Goal: Contribute content

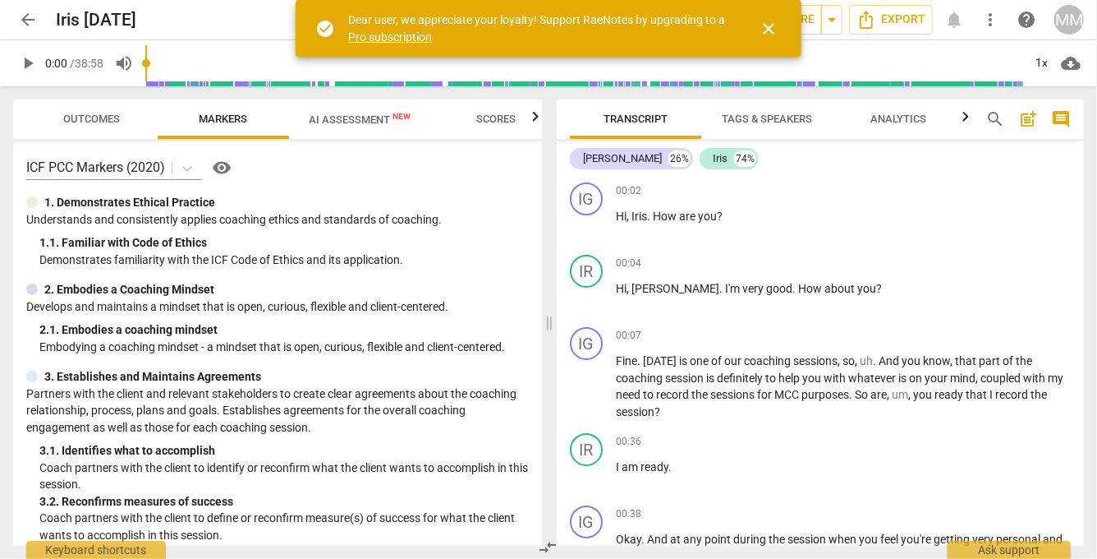
click at [775, 26] on span "close" at bounding box center [769, 29] width 20 height 20
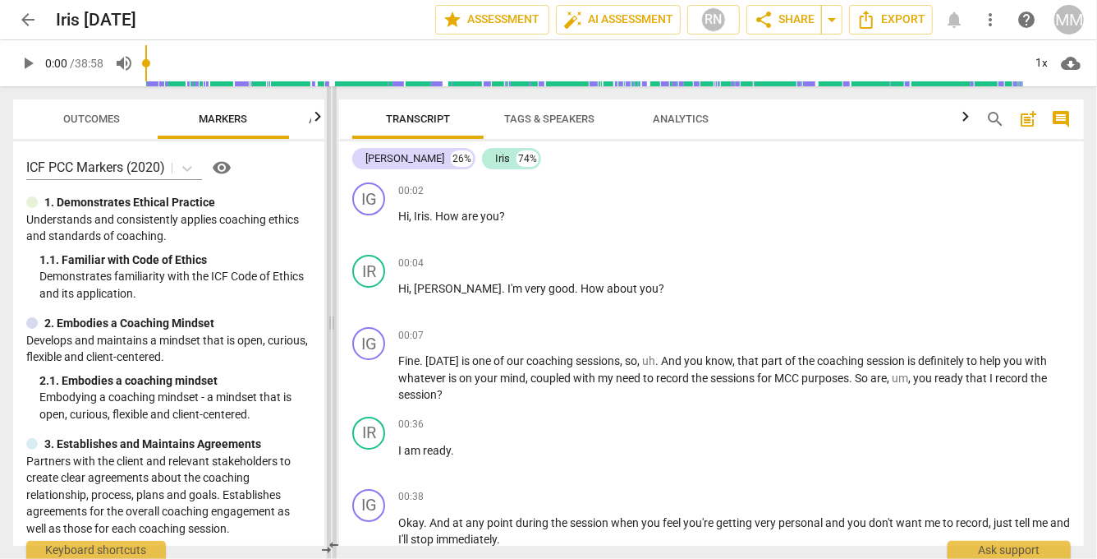
drag, startPoint x: 550, startPoint y: 320, endPoint x: 324, endPoint y: 301, distance: 226.7
click at [327, 301] on span at bounding box center [332, 322] width 10 height 472
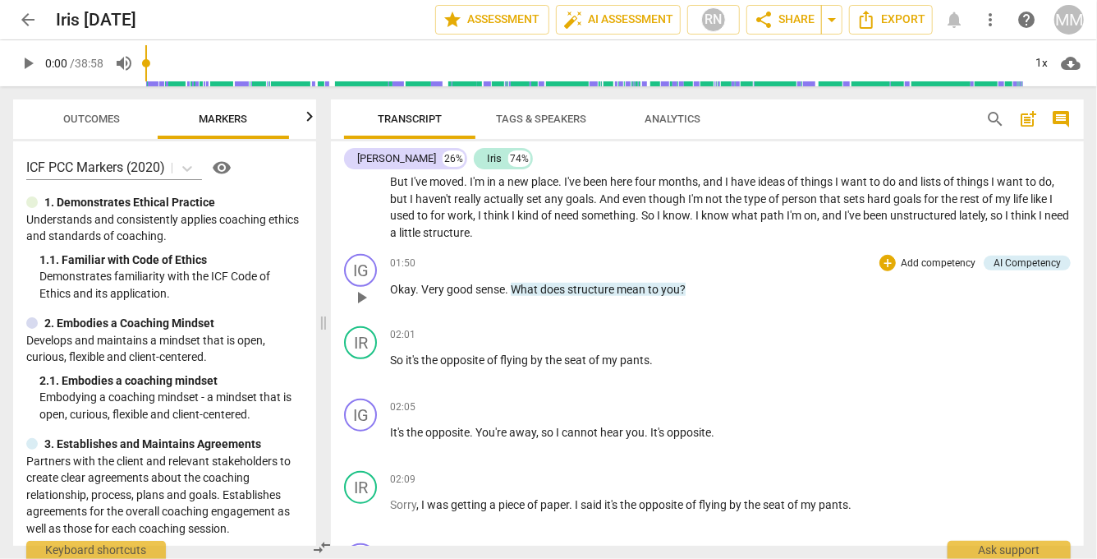
scroll to position [582, 0]
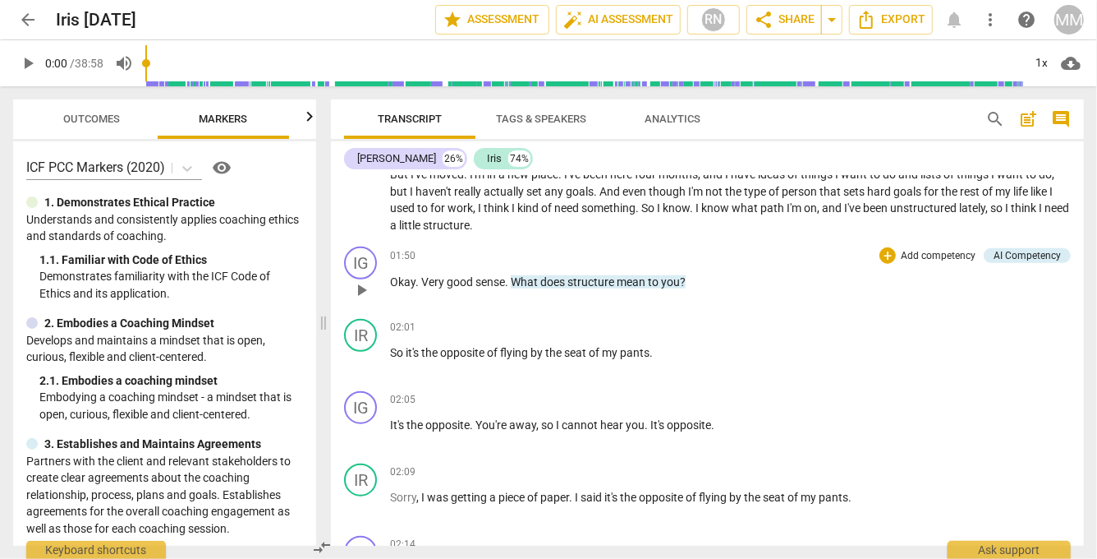
click at [891, 257] on div "+ Add competency" at bounding box center [929, 255] width 98 height 16
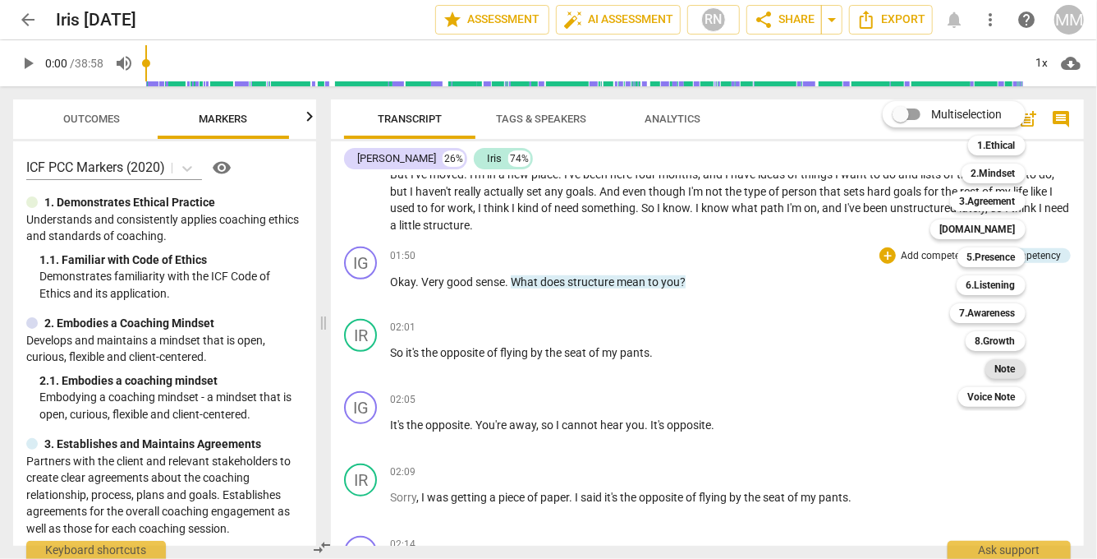
click at [1008, 367] on b "Note" at bounding box center [1006, 369] width 21 height 20
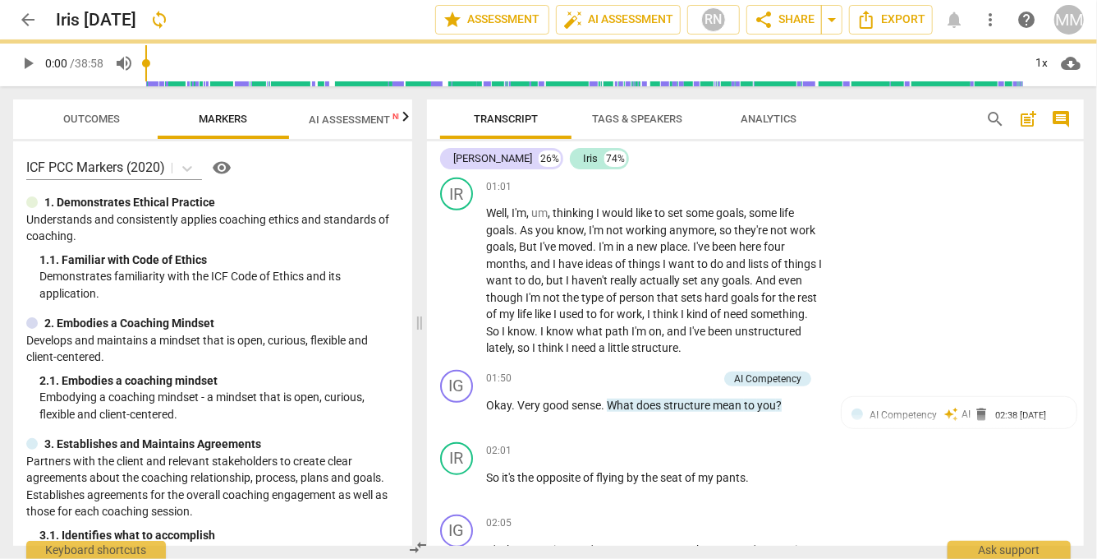
scroll to position [669, 0]
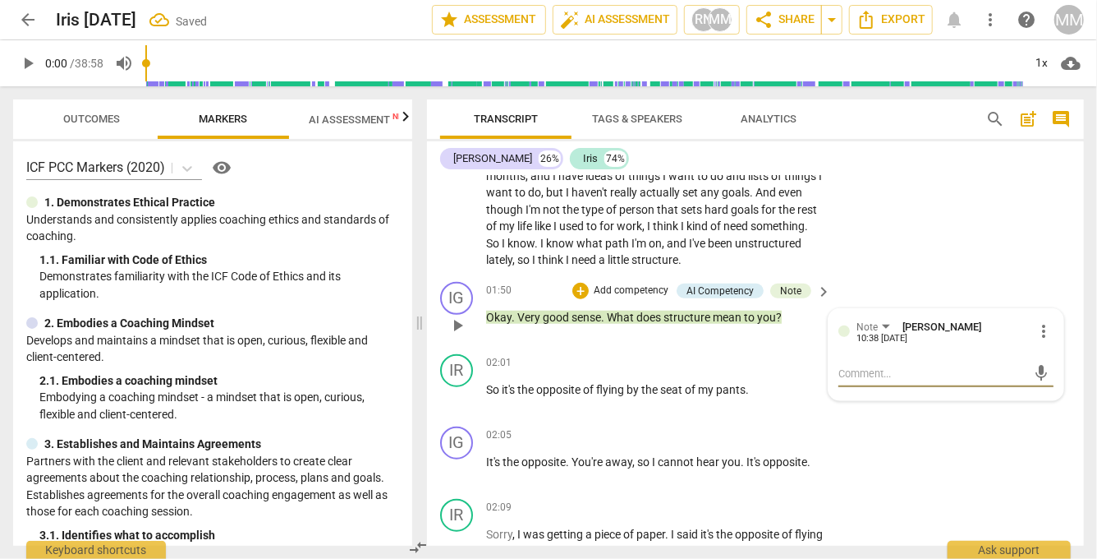
type textarea "g"
type textarea "go"
type textarea "goo"
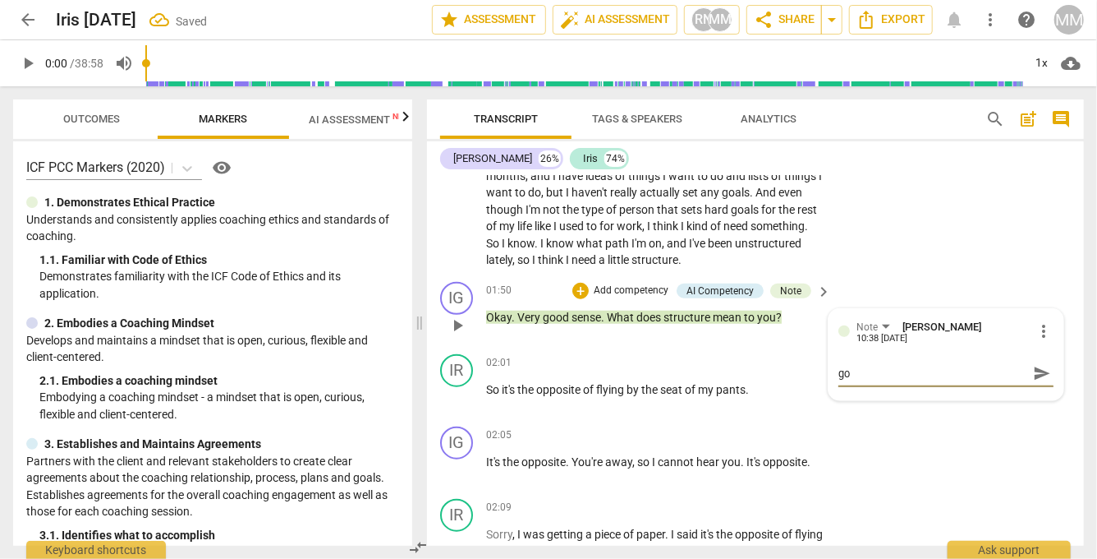
type textarea "goo"
type textarea "good"
type textarea "good!"
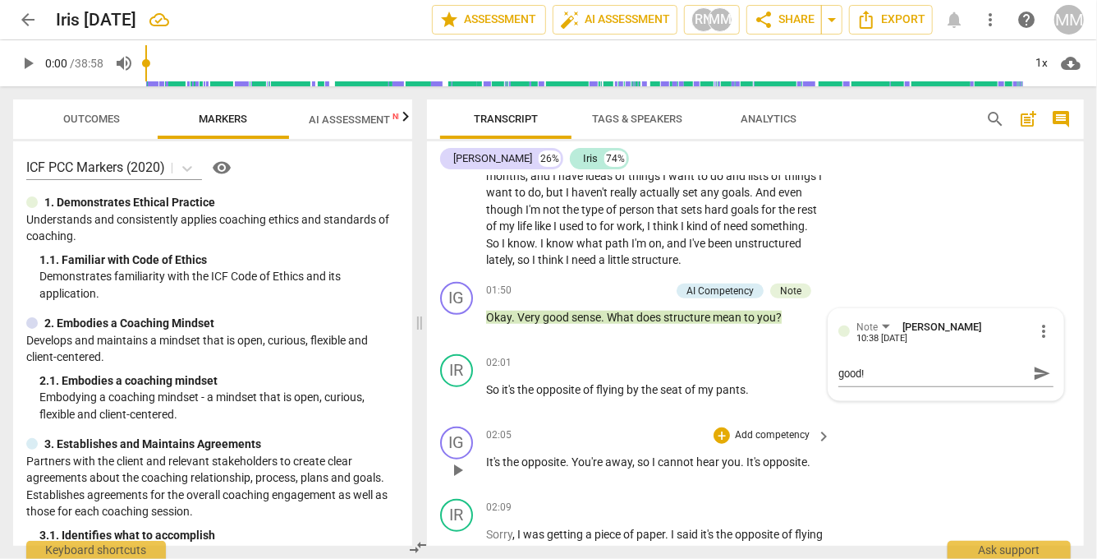
click at [996, 440] on div "IG play_arrow pause 02:05 + Add competency keyboard_arrow_right It's the opposi…" at bounding box center [755, 456] width 657 height 72
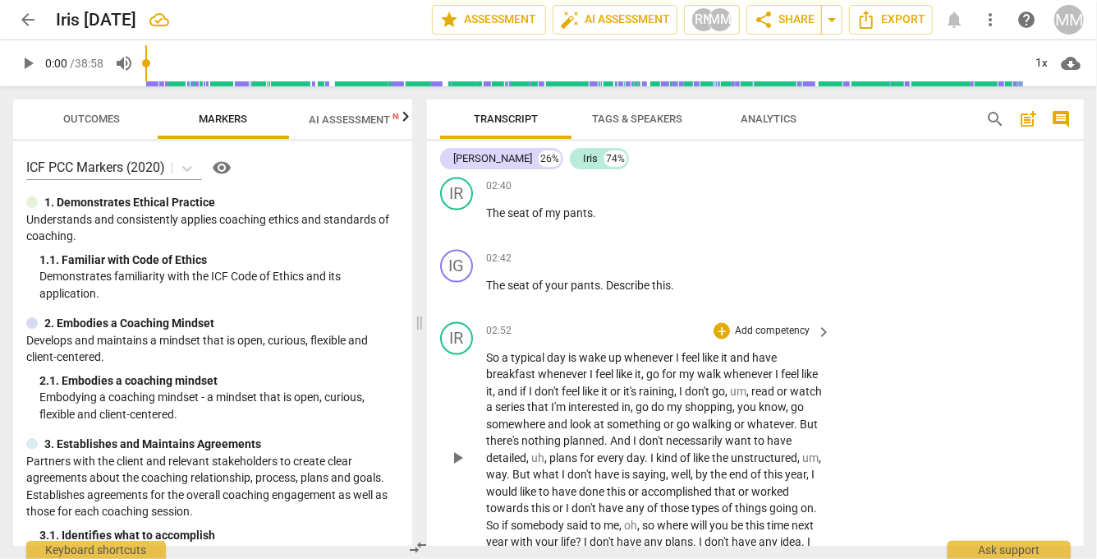
scroll to position [1282, 0]
click at [720, 260] on div "+" at bounding box center [722, 259] width 16 height 16
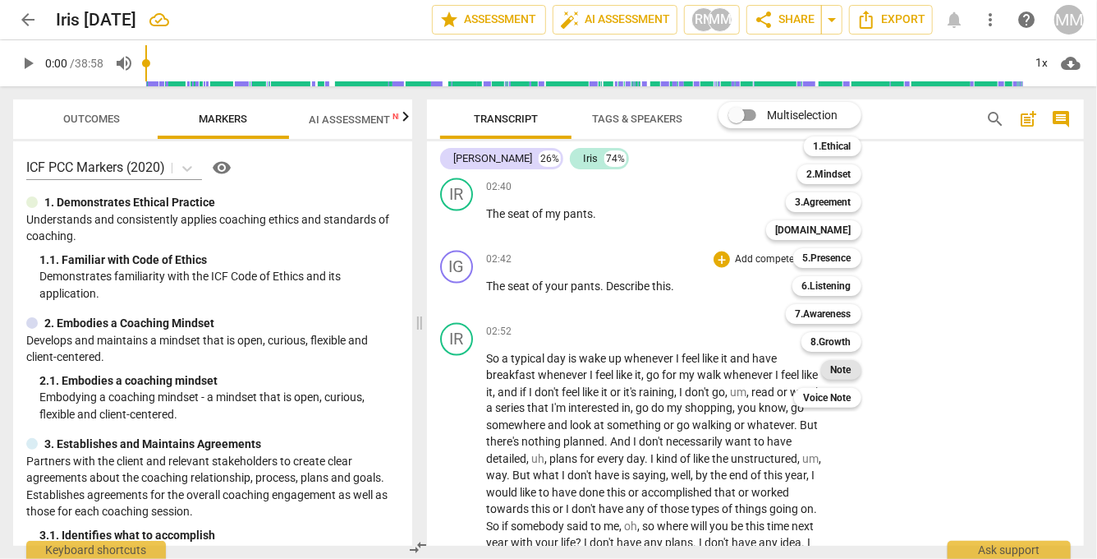
click at [849, 373] on b "Note" at bounding box center [841, 370] width 21 height 20
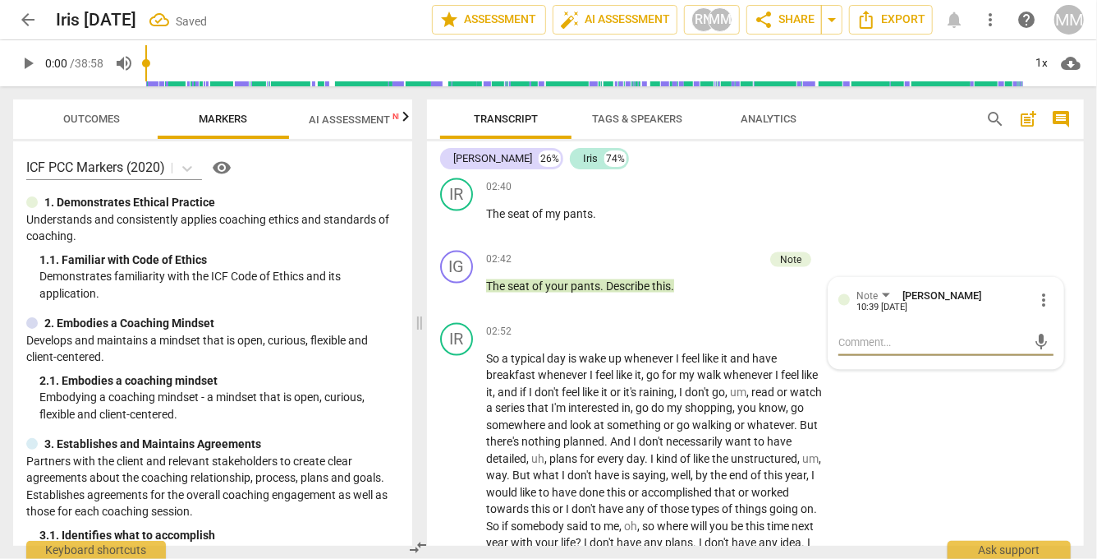
type textarea "s"
type textarea "sh"
type textarea "she"
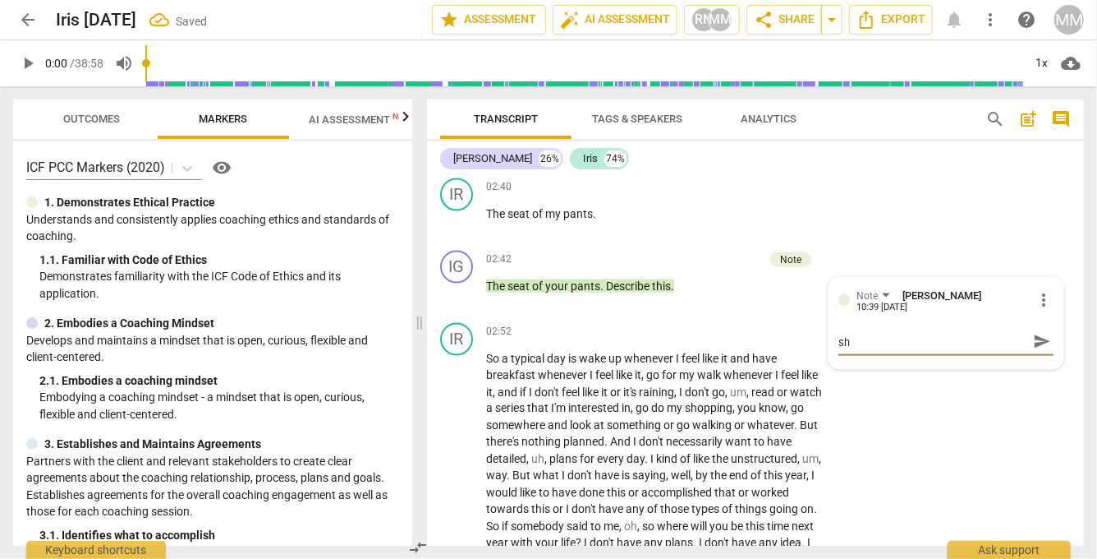
type textarea "she"
type textarea "she m"
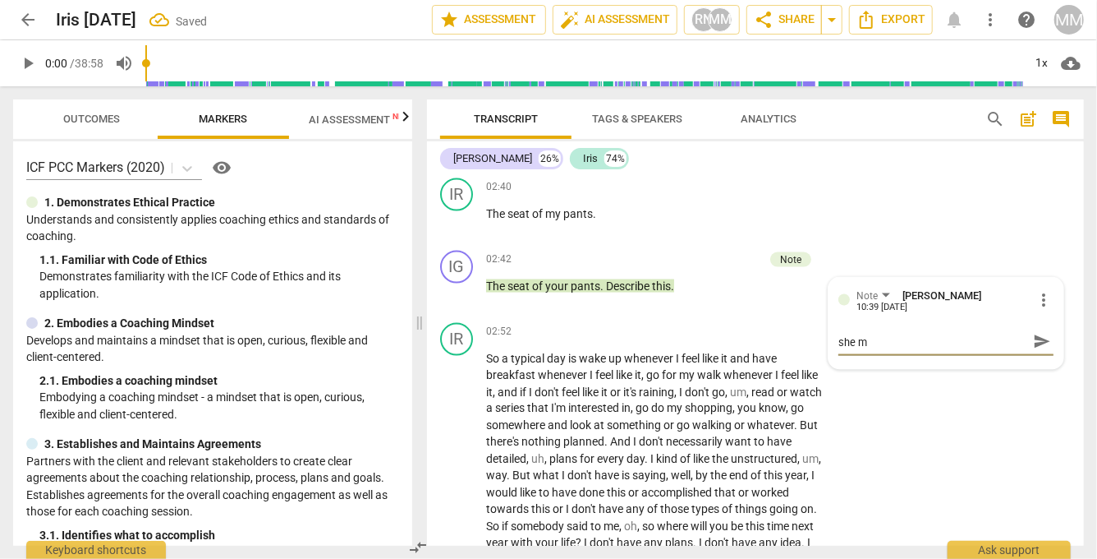
type textarea "she mo"
type textarea "she mov"
type textarea "she move"
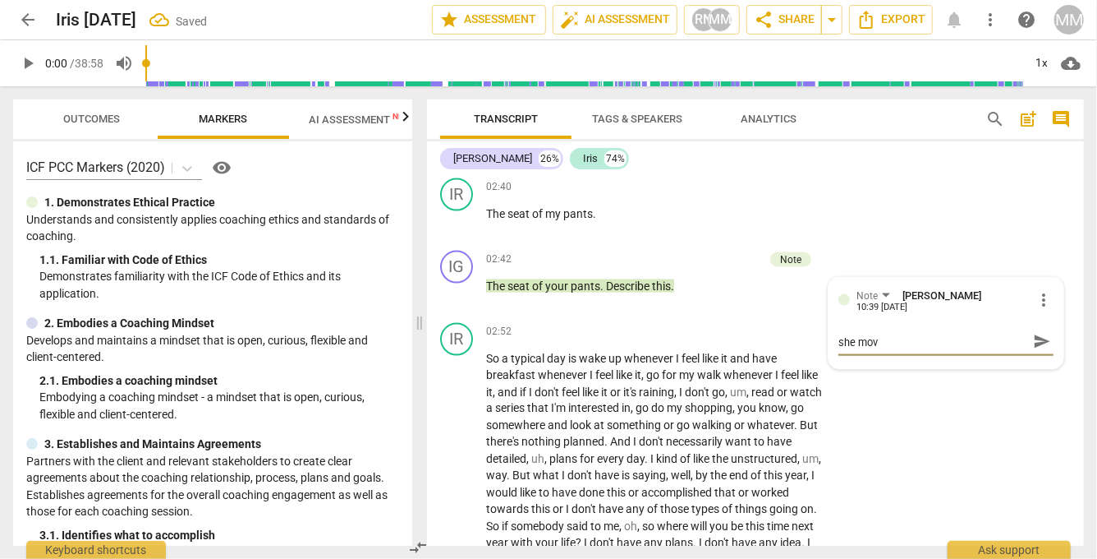
type textarea "she move"
type textarea "she moved"
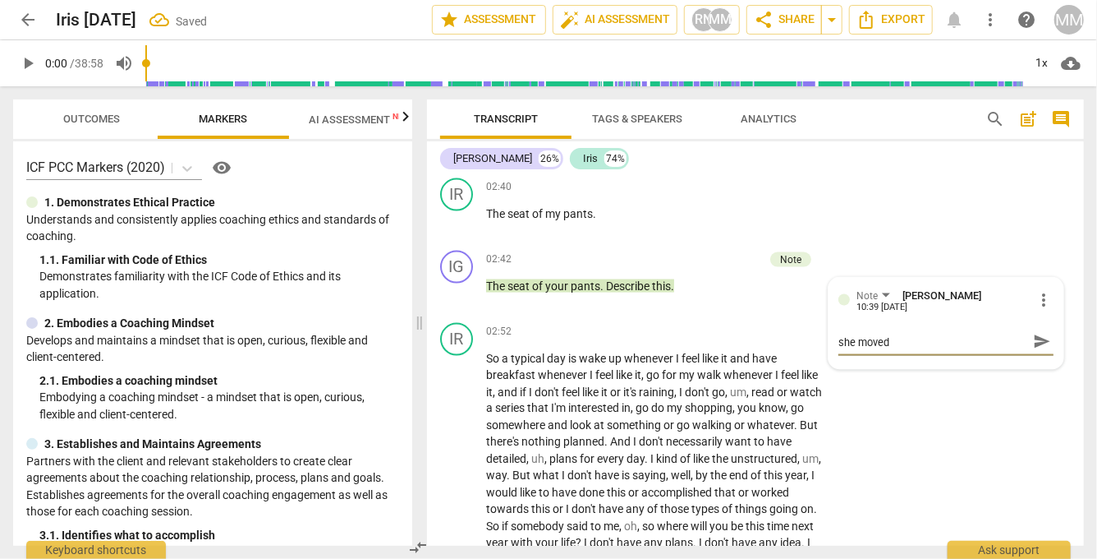
type textarea "she moved i"
type textarea "she moved in"
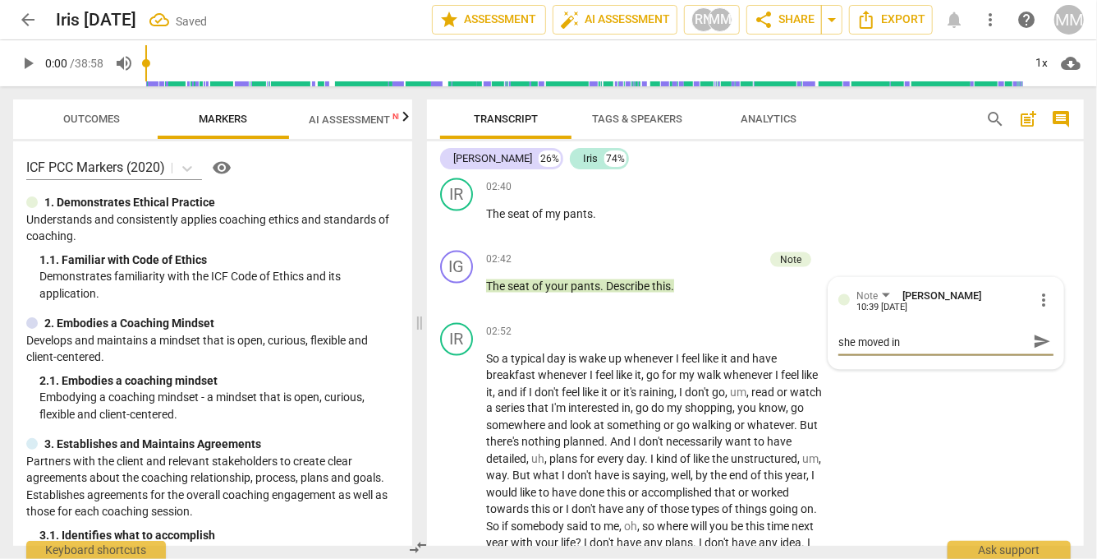
type textarea "she moved in"
type textarea "she moved in s"
type textarea "she moved in se"
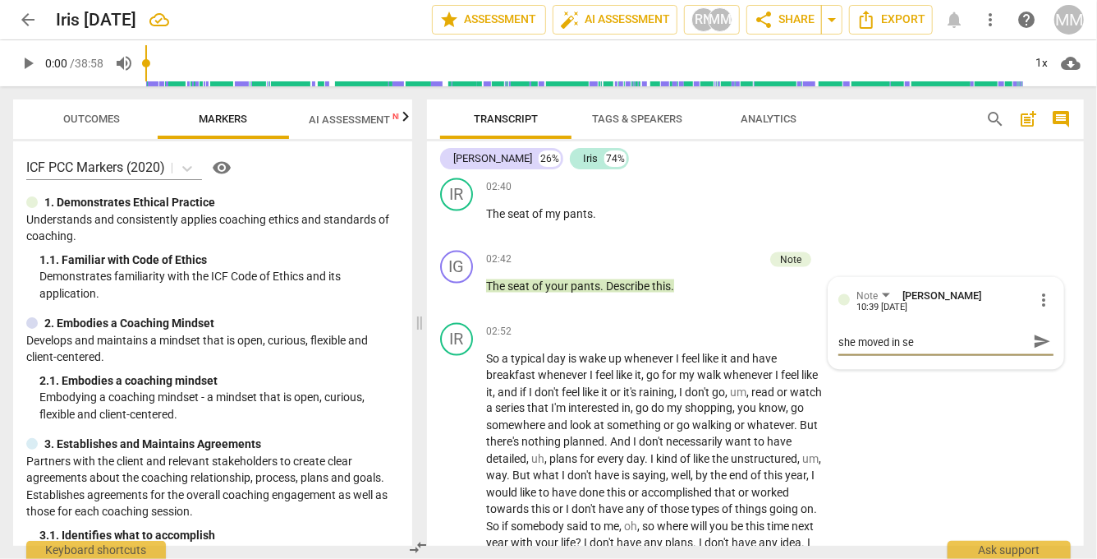
type textarea "she moved in set"
type textarea "she moved in sett"
type textarea "she moved in setti"
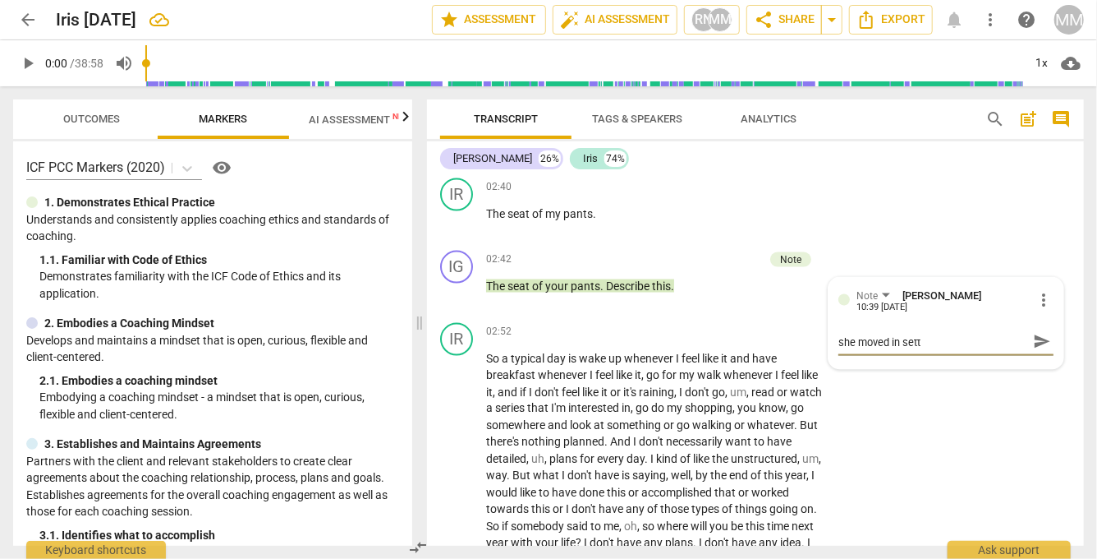
type textarea "she moved in setti"
type textarea "she moved in settin"
type textarea "she moved in setting"
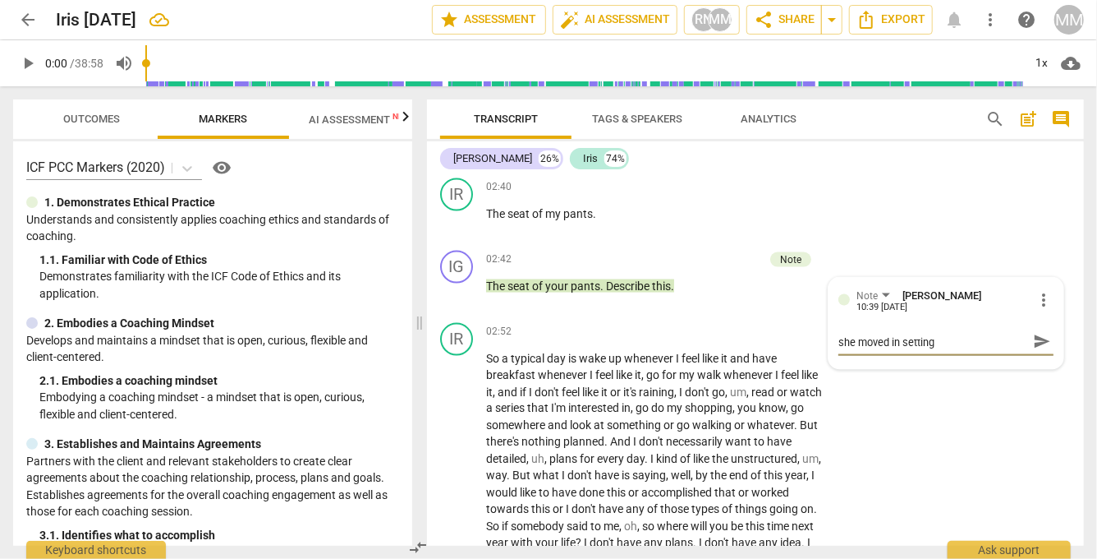
type textarea "she moved in setting"
type textarea "she moved in setting a"
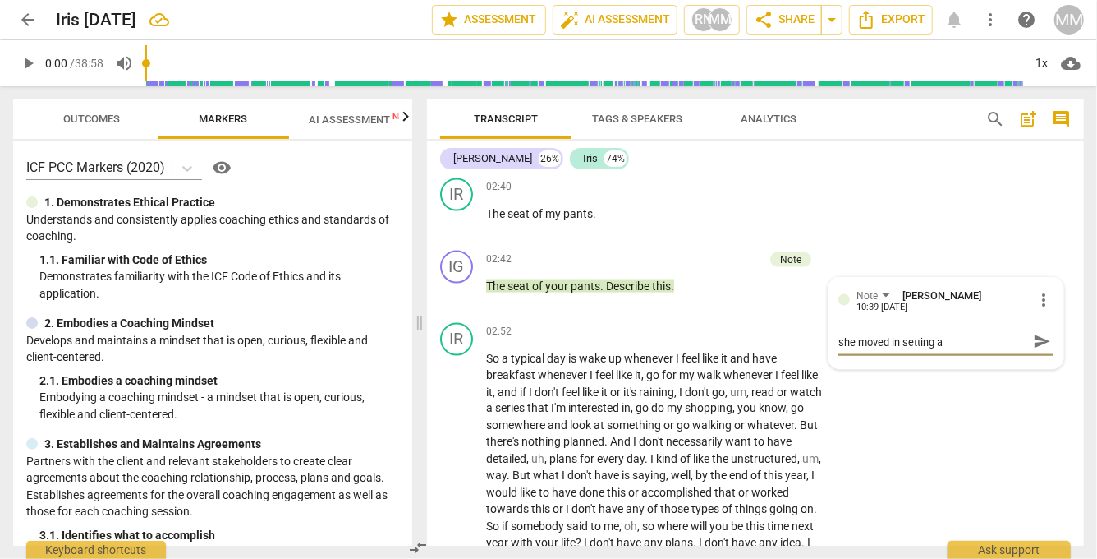
type textarea "she moved in setting a"
type textarea "she moved in setting a p"
type textarea "she moved in setting a pa"
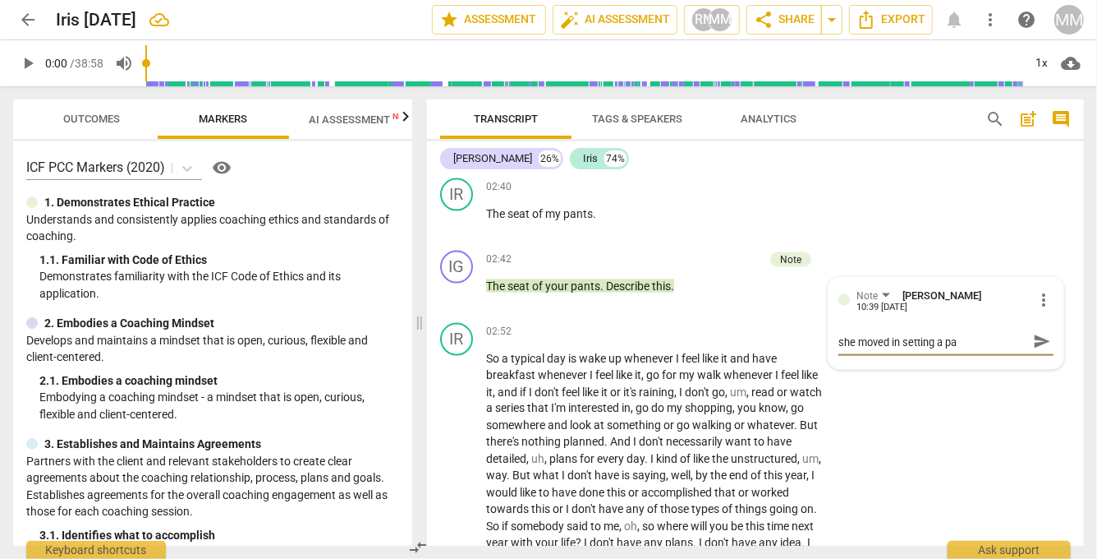
type textarea "she moved in setting a pat"
type textarea "she moved in setting a path"
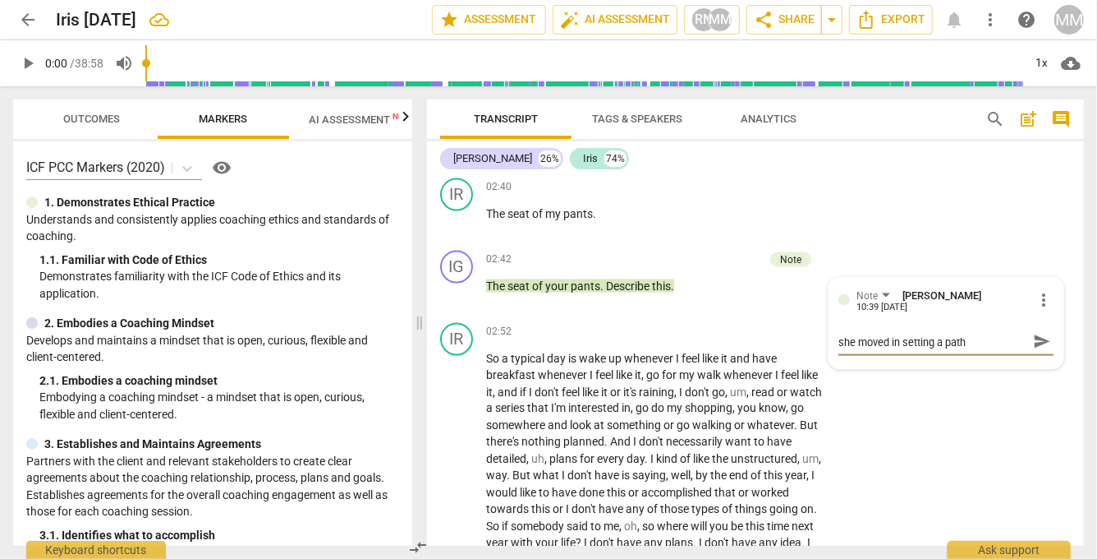
type textarea "she moved in setting a path"
type textarea "she moved in setting a path a"
type textarea "she moved in setting a path an"
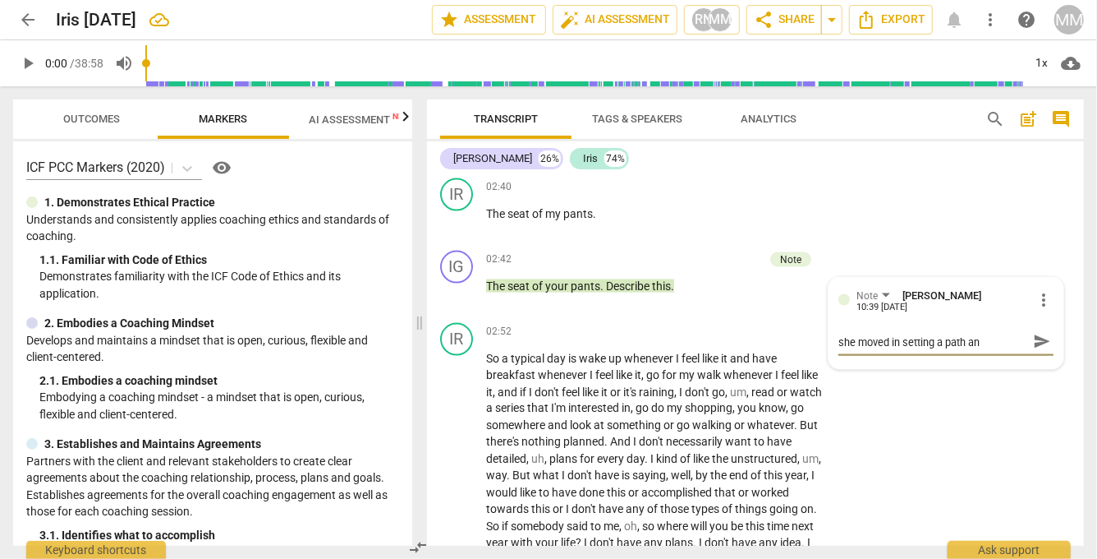
type textarea "she moved in setting a path and"
type textarea "she moved in setting a path and a"
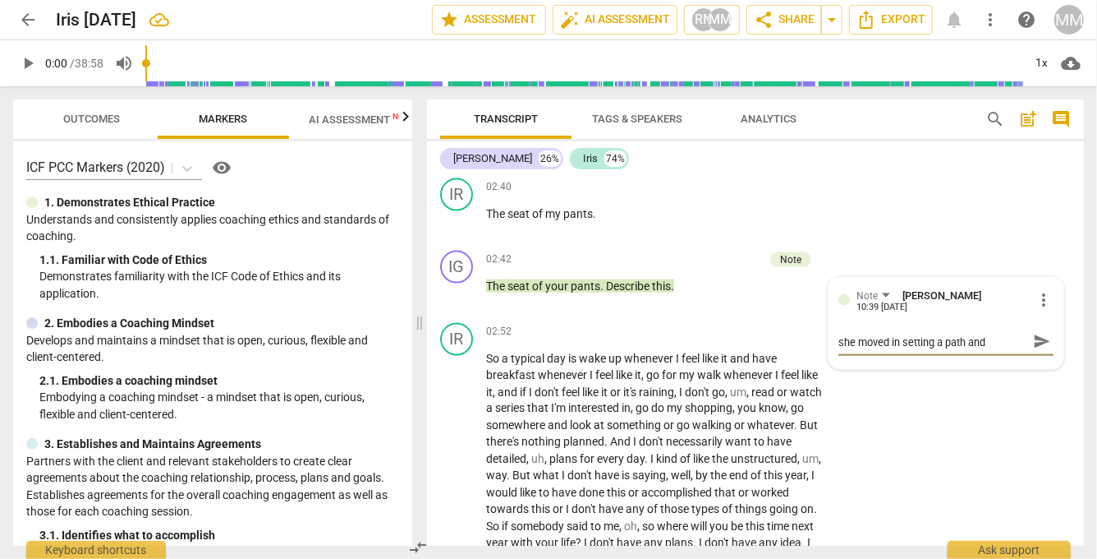
type textarea "she moved in setting a path and a"
type textarea "she moved in setting a path and aw"
type textarea "she moved in setting a path and awa"
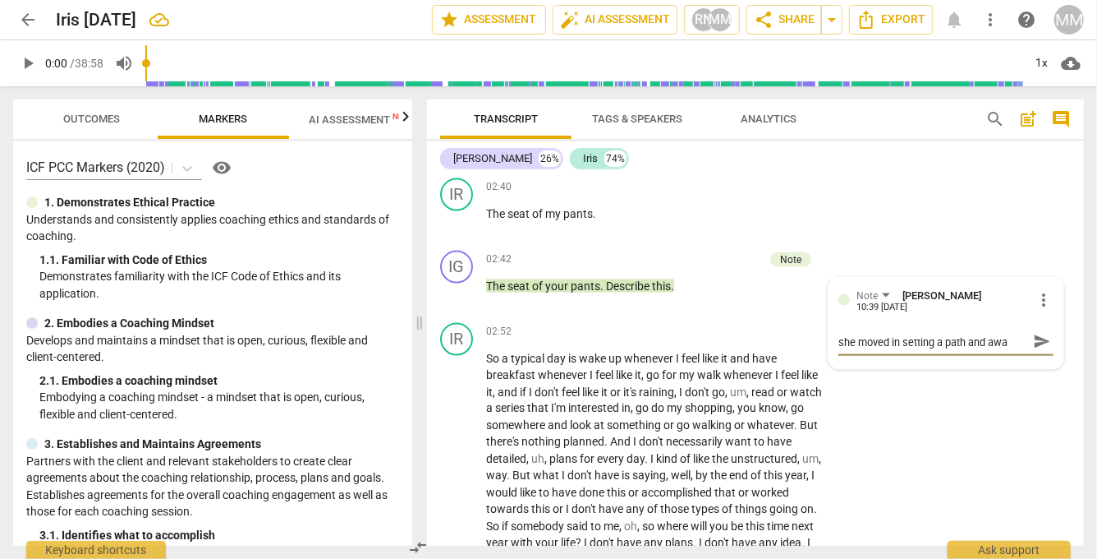
type textarea "she moved in setting a path and away"
type textarea "she moved in setting a path and away f"
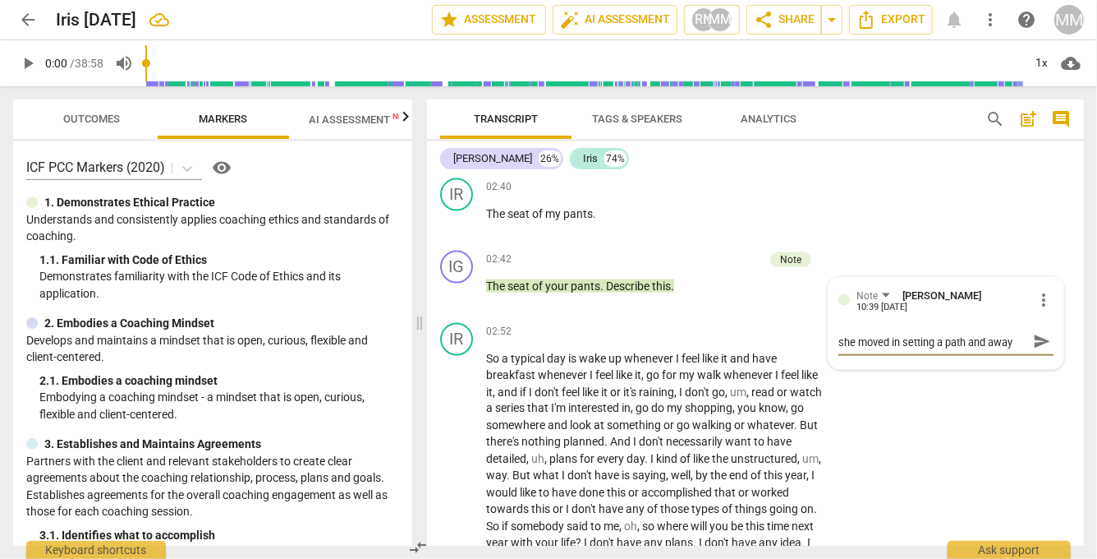
type textarea "she moved in setting a path and away f"
type textarea "she moved in setting a path and away fo"
type textarea "she moved in setting a path and away f"
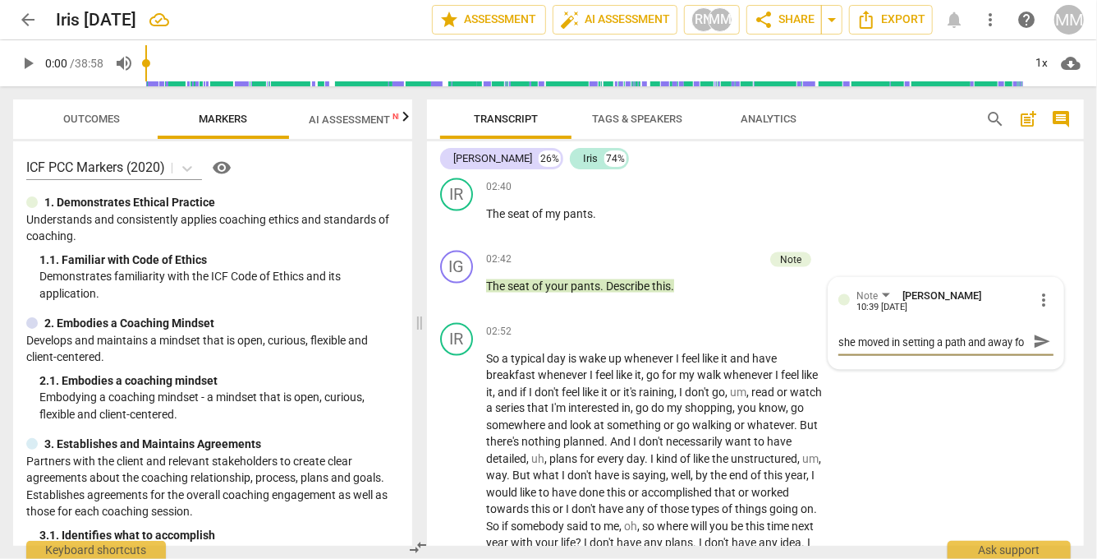
type textarea "she moved in setting a path and away f"
type textarea "she moved in setting a path and away fr"
type textarea "she moved in setting a path and away fro"
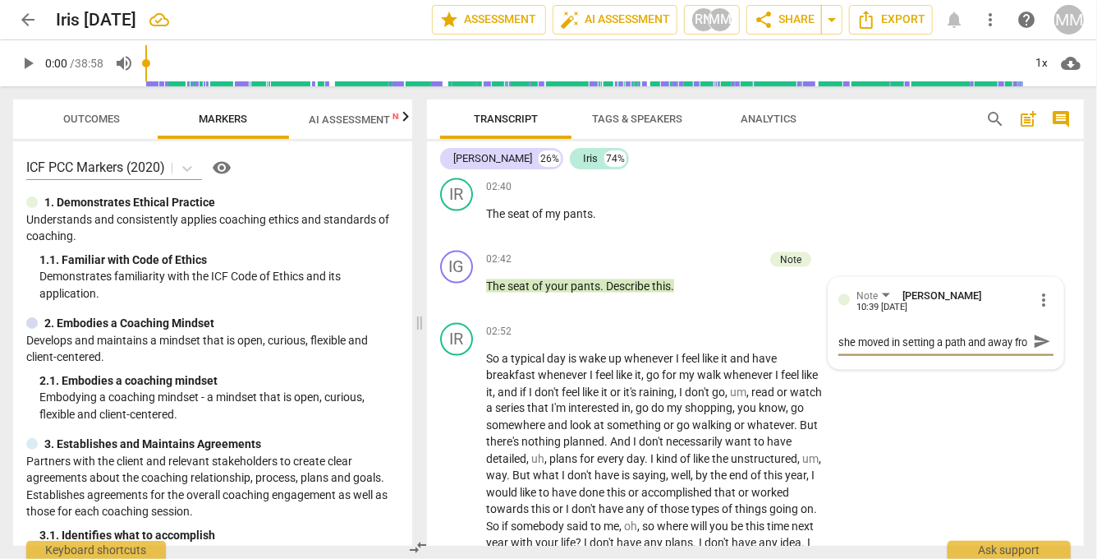
type textarea "she moved in setting a path and away from"
type textarea "she moved in setting a path and away from s"
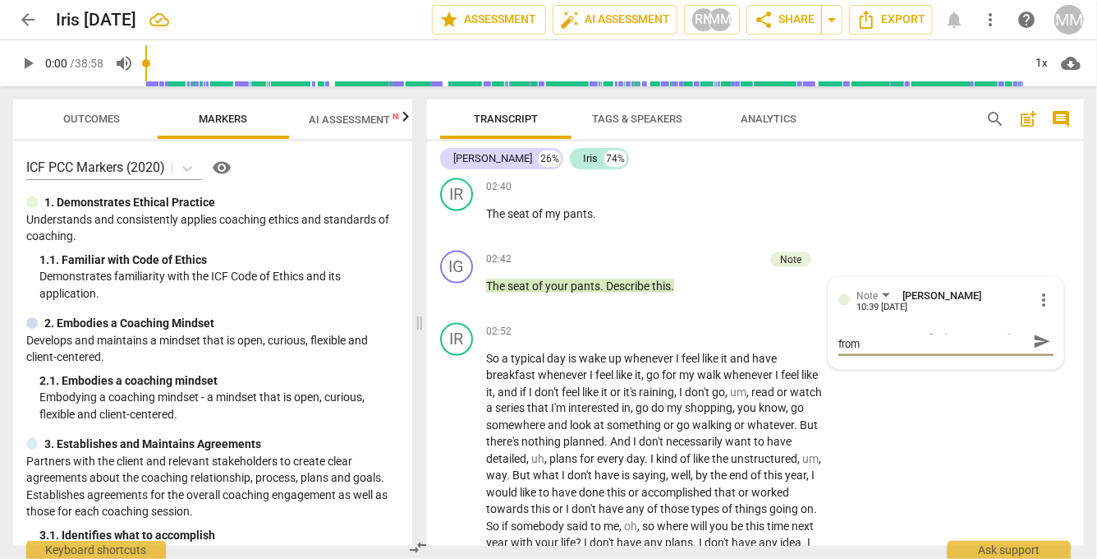
type textarea "she moved in setting a path and away from s"
type textarea "she moved in setting a path and away from [GEOGRAPHIC_DATA]"
type textarea "she moved in setting a path and away from str"
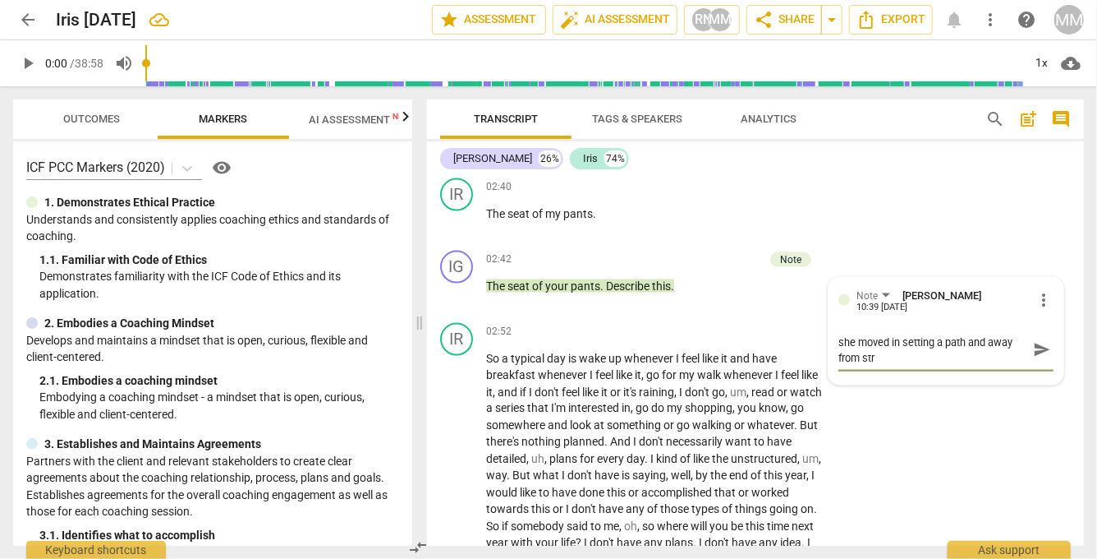
scroll to position [0, 0]
type textarea "she moved in setting a path and away from stru"
type textarea "she moved in setting a path and away from [GEOGRAPHIC_DATA]"
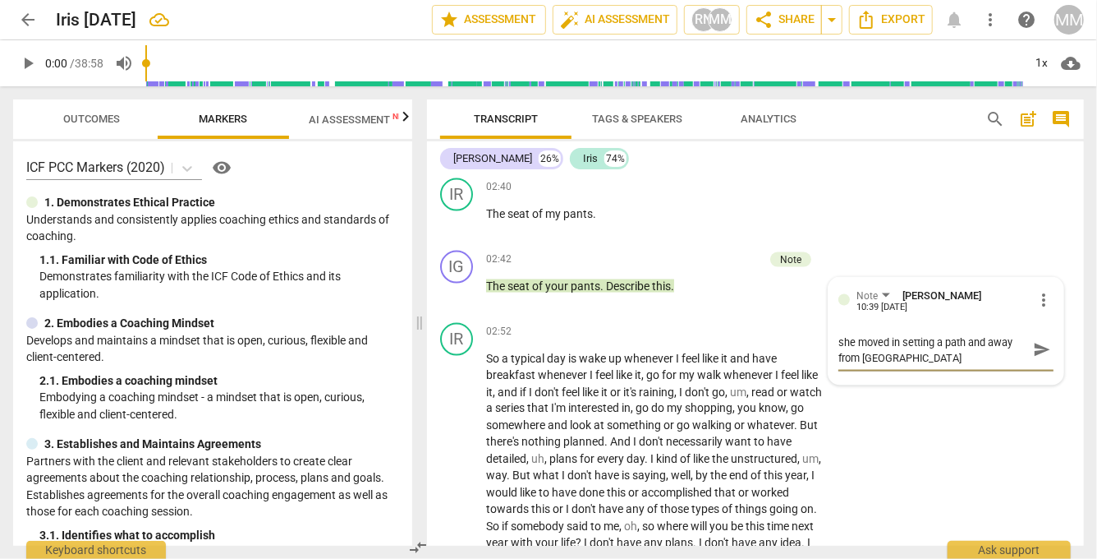
type textarea "she moved in setting a path and away from struct"
type textarea "she moved in setting a path and away from [GEOGRAPHIC_DATA]"
type textarea "she moved in setting a path and away from structur"
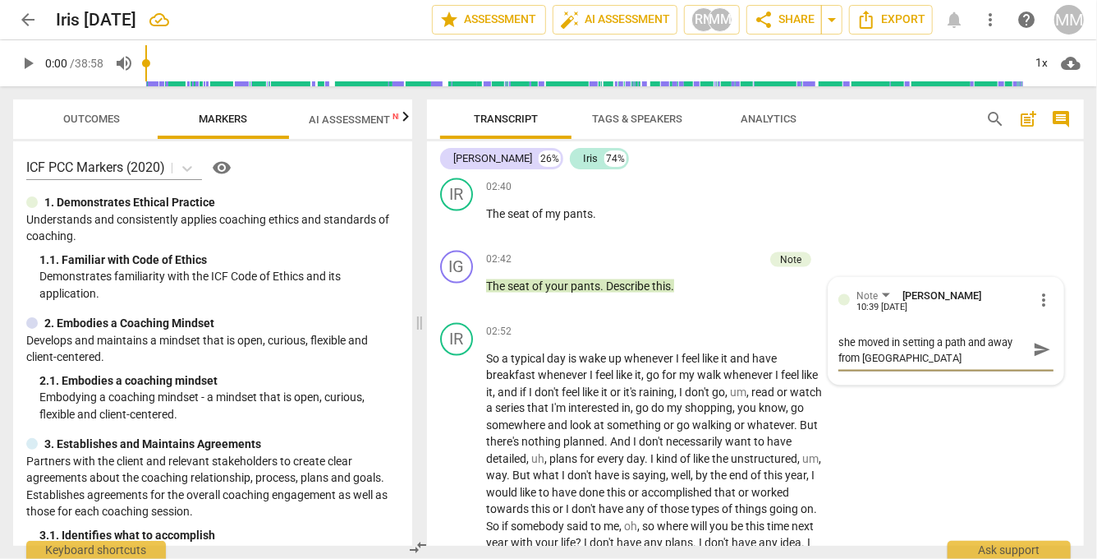
type textarea "she moved in setting a path and away from structur"
type textarea "she moved in setting a path and away from structure"
type textarea "she moved in setting a path and away from structure."
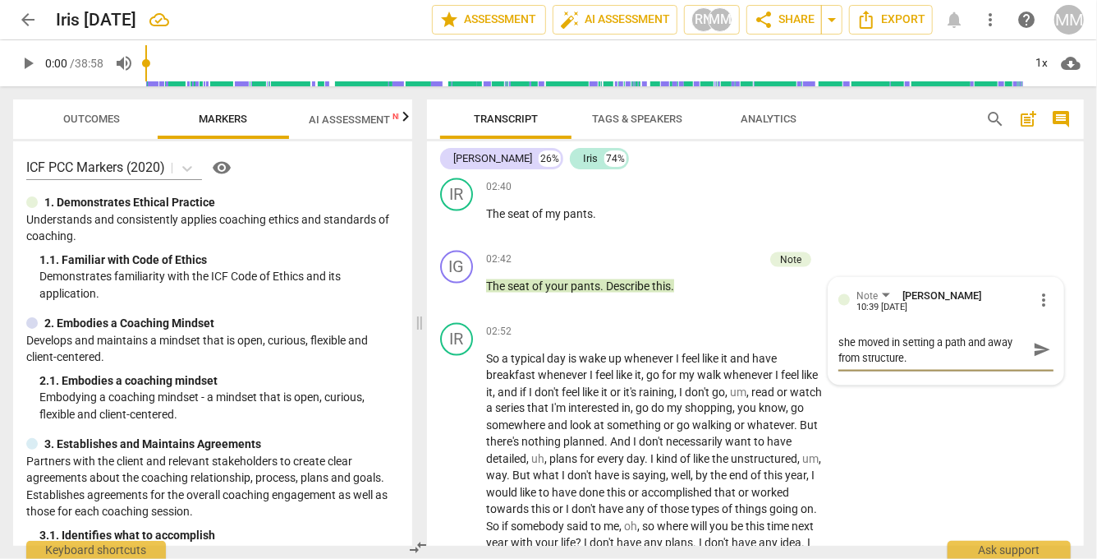
type textarea "she moved in setting a path and away from structure."
type textarea "she moved in setting a path and away from structure. W"
type textarea "she moved in setting a path and away from structure. Wh"
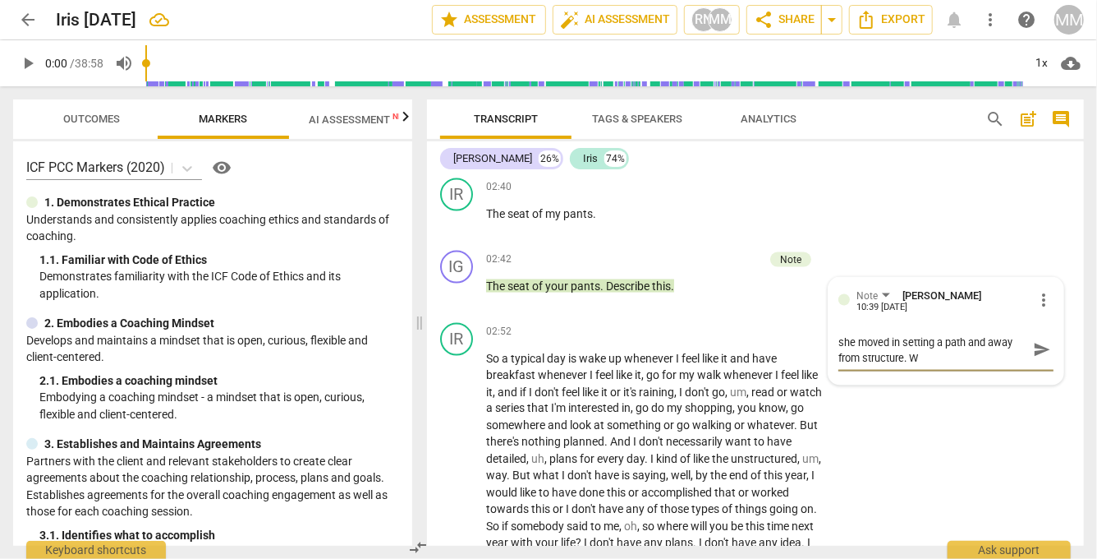
type textarea "she moved in setting a path and away from structure. Wh"
type textarea "she moved in setting a path and away from structure. Wha"
type textarea "she moved in setting a path and away from structure. What"
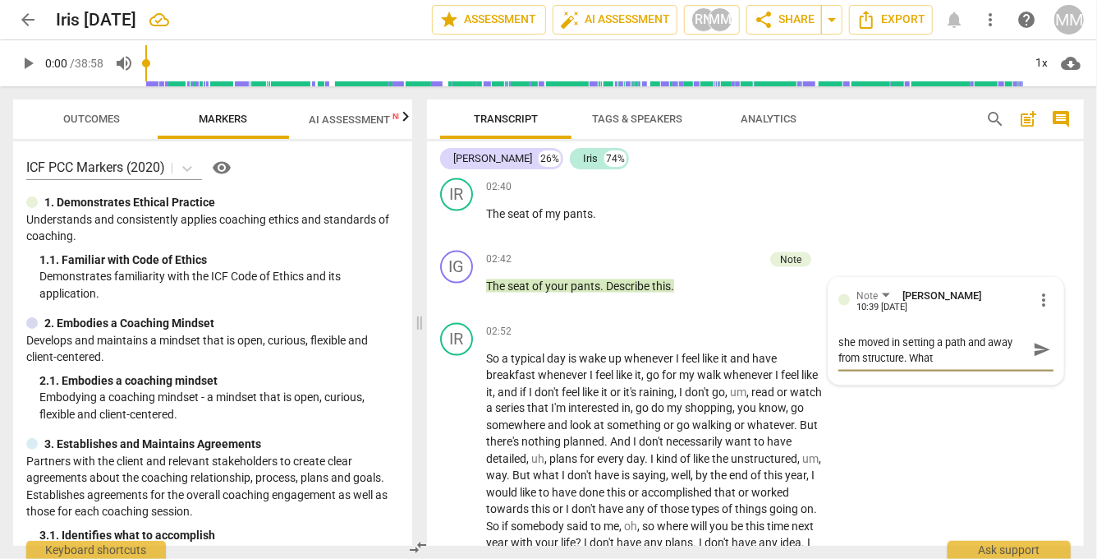
type textarea "she moved in setting a path and away from structure. What"
type textarea "she moved in setting a path and away from structure. What n"
type textarea "she moved in setting a path and away from structure. What ne"
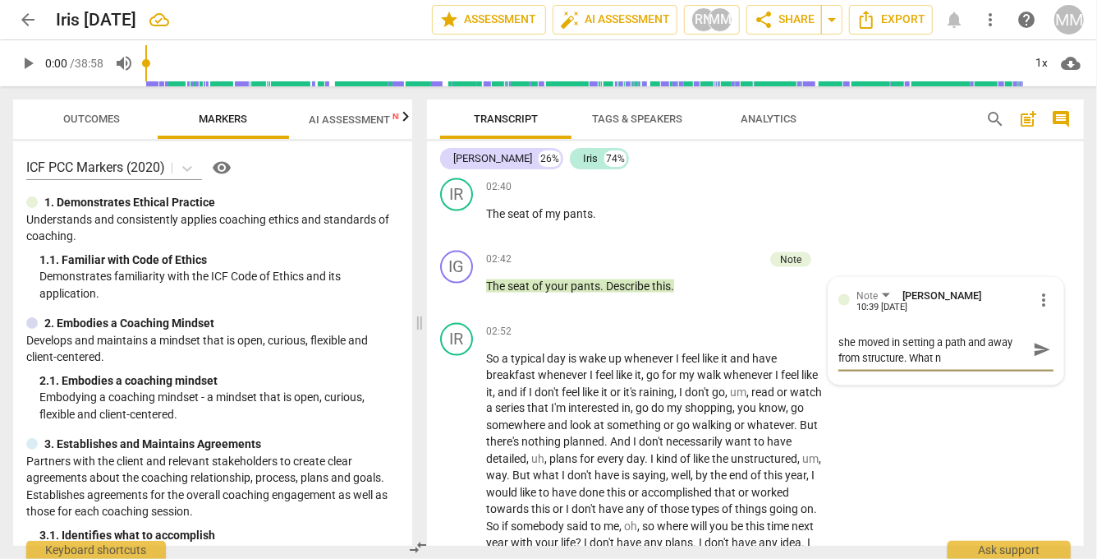
type textarea "she moved in setting a path and away from structure. What ne"
type textarea "she moved in setting a path and away from structure. What nee"
type textarea "she moved in setting a path and away from structure. What need"
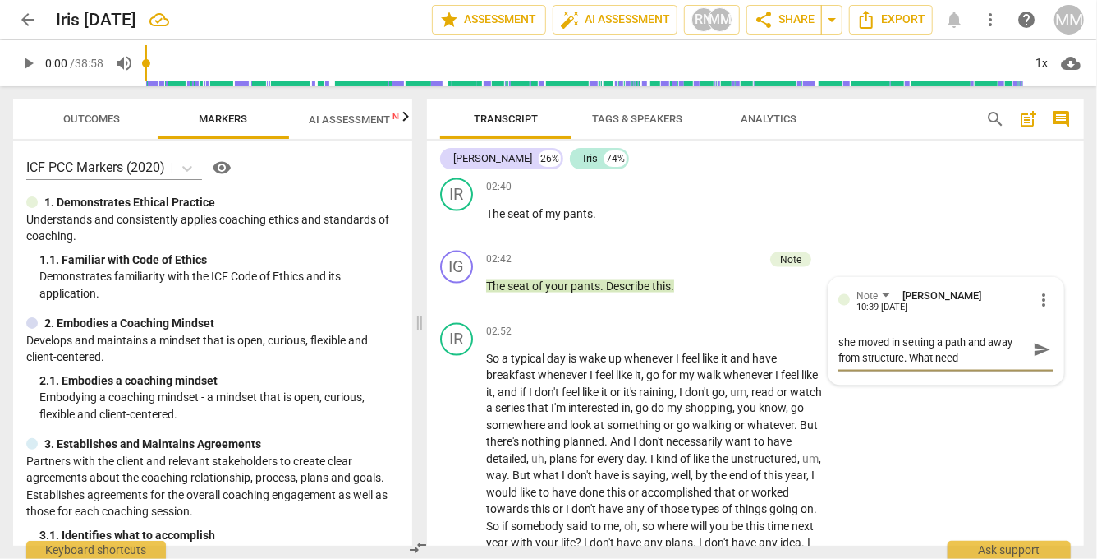
type textarea "she moved in setting a path and away from structure. What needs"
type textarea "she moved in setting a path and away from structure. What needs t"
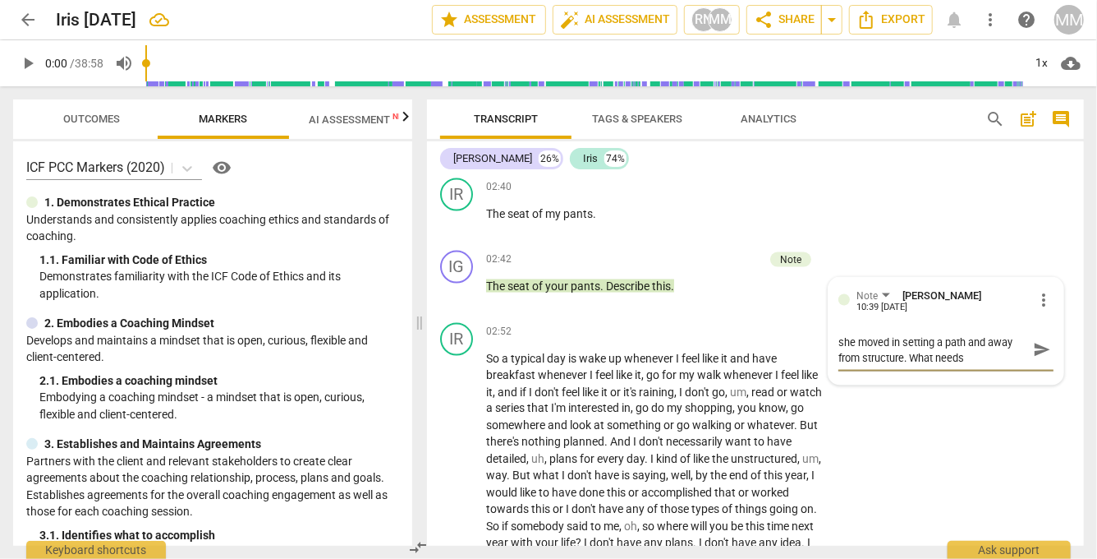
type textarea "she moved in setting a path and away from structure. What needs t"
type textarea "she moved in setting a path and away from structure. What needs to"
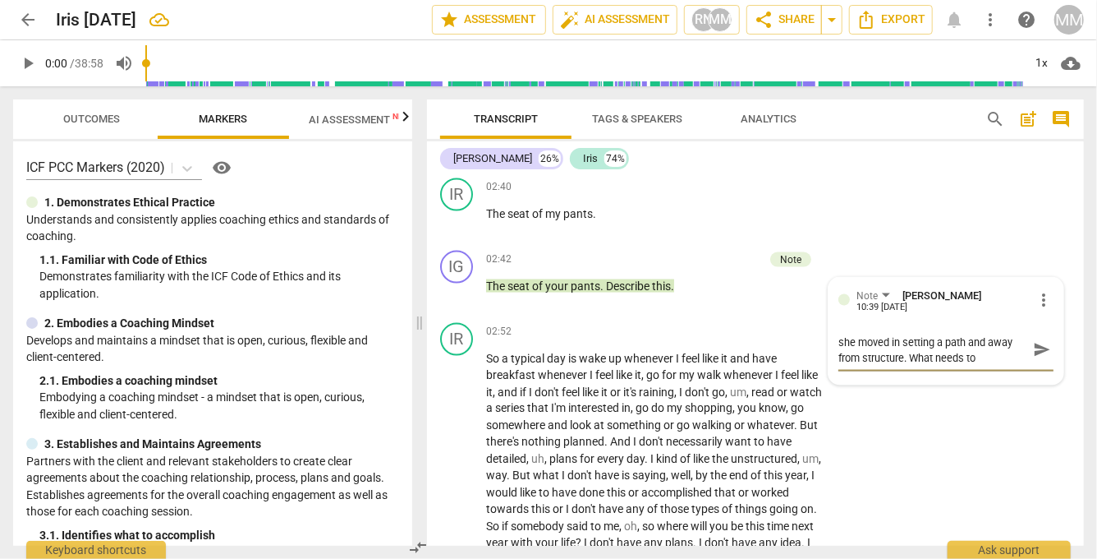
type textarea "she moved in setting a path and away from structure. What needs to b"
type textarea "she moved in setting a path and away from structure. What needs to be"
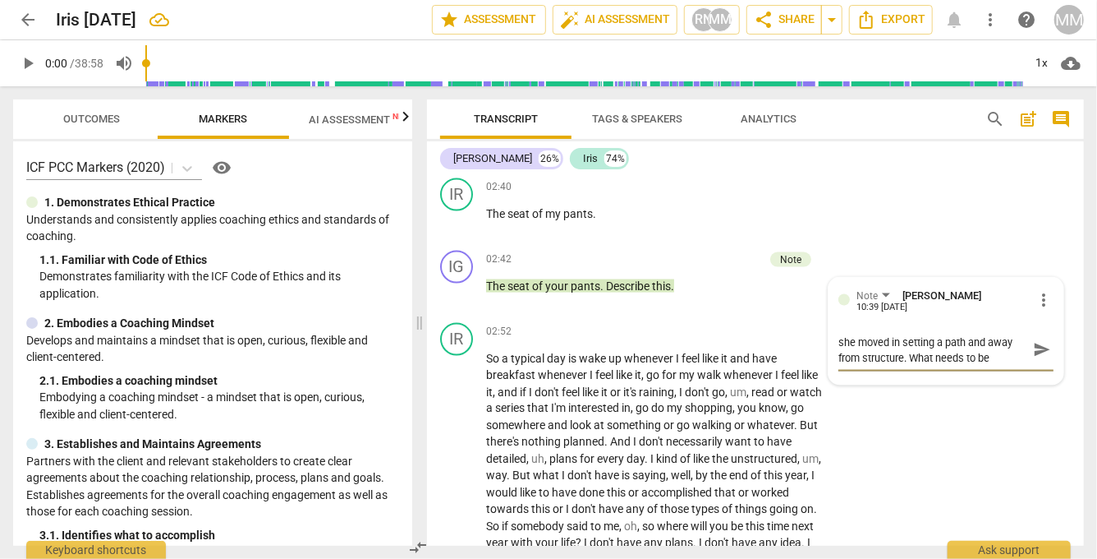
type textarea "she moved in setting a path and away from structure. What needs to be"
type textarea "she moved in setting a path and away from structure. What needs to be a"
type textarea "she moved in setting a path and away from structure. What needs to be ad"
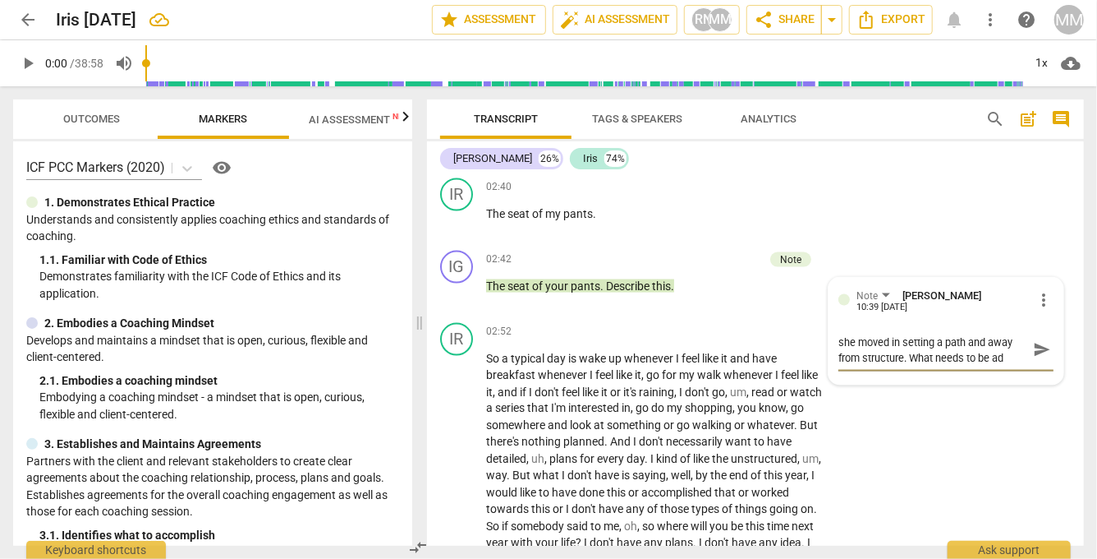
type textarea "she moved in setting a path and away from structure. What needs to be add"
type textarea "she moved in setting a path and away from structure. What needs to be addr"
type textarea "she moved in setting a path and away from structure. What needs to be addre"
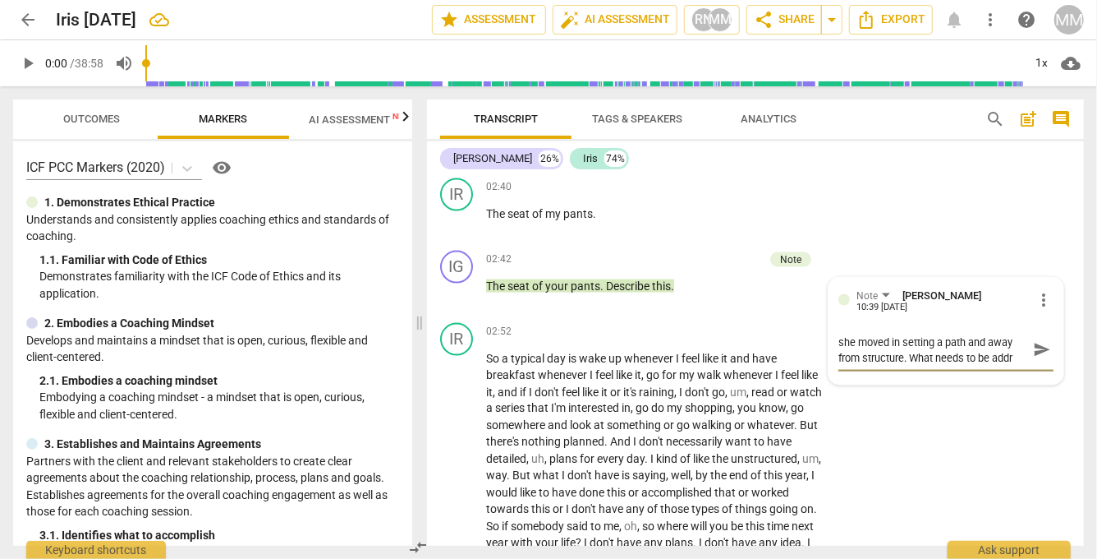
type textarea "she moved in setting a path and away from structure. What needs to be addre"
type textarea "she moved in setting a path and away from structure. What needs to be addres"
type textarea "she moved in setting a path and away from structure. What needs to be address"
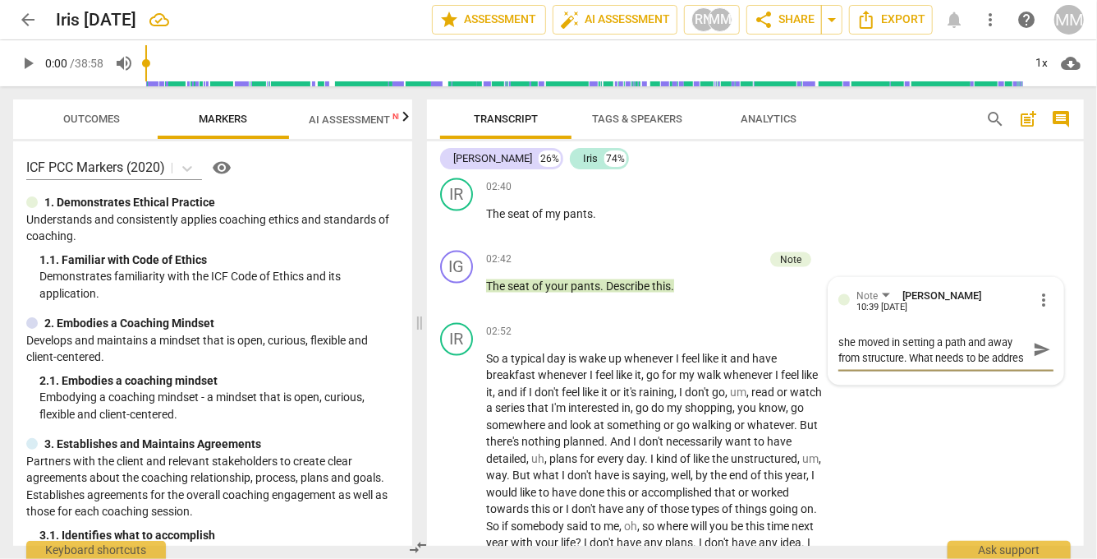
type textarea "she moved in setting a path and away from structure. What needs to be address"
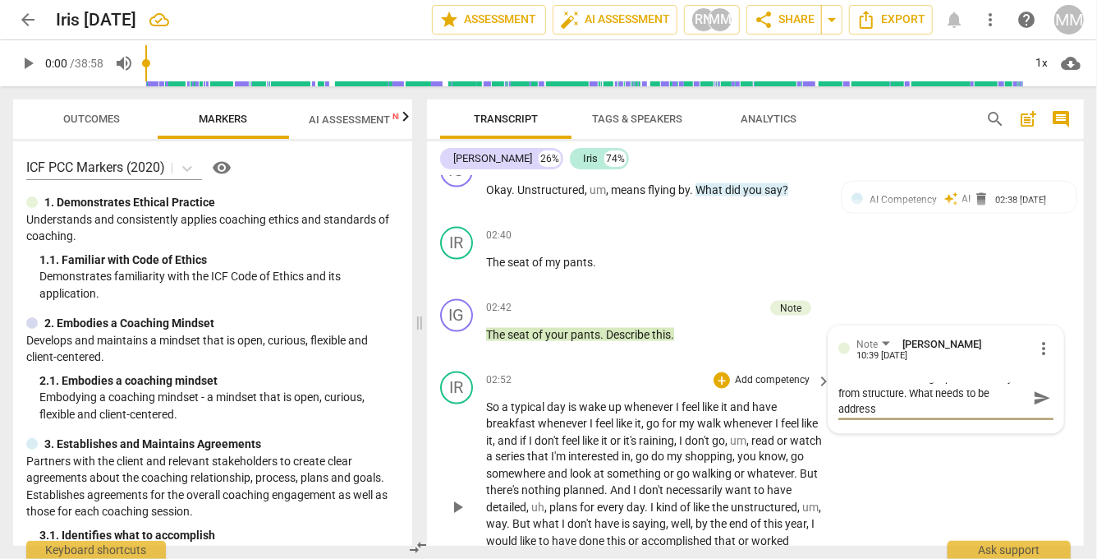
scroll to position [1254, 0]
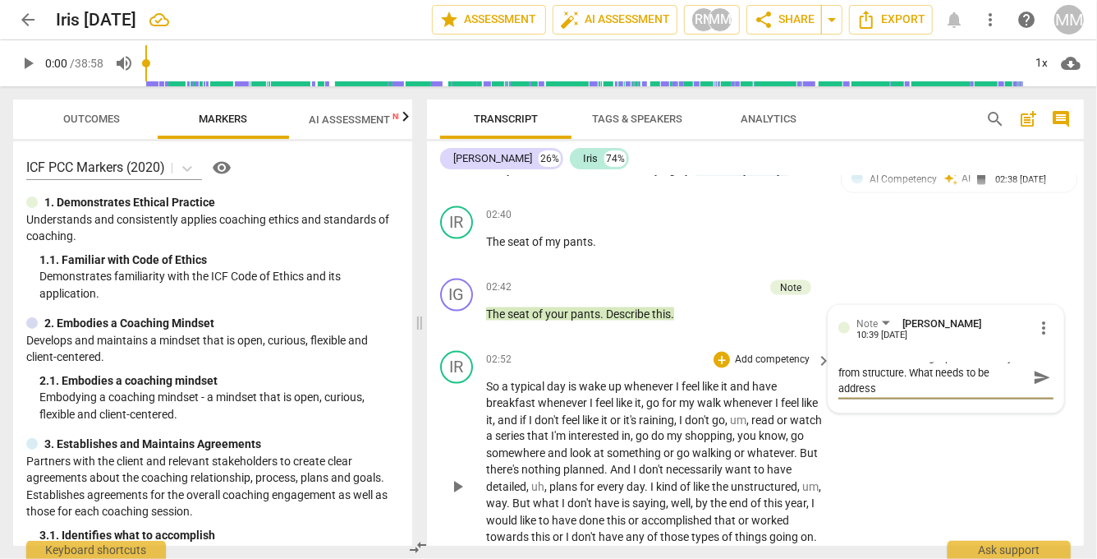
type textarea "she moved in setting a path and away from structure. What needs to be address t"
type textarea "she moved in setting a path and away from structure. What needs to be address to"
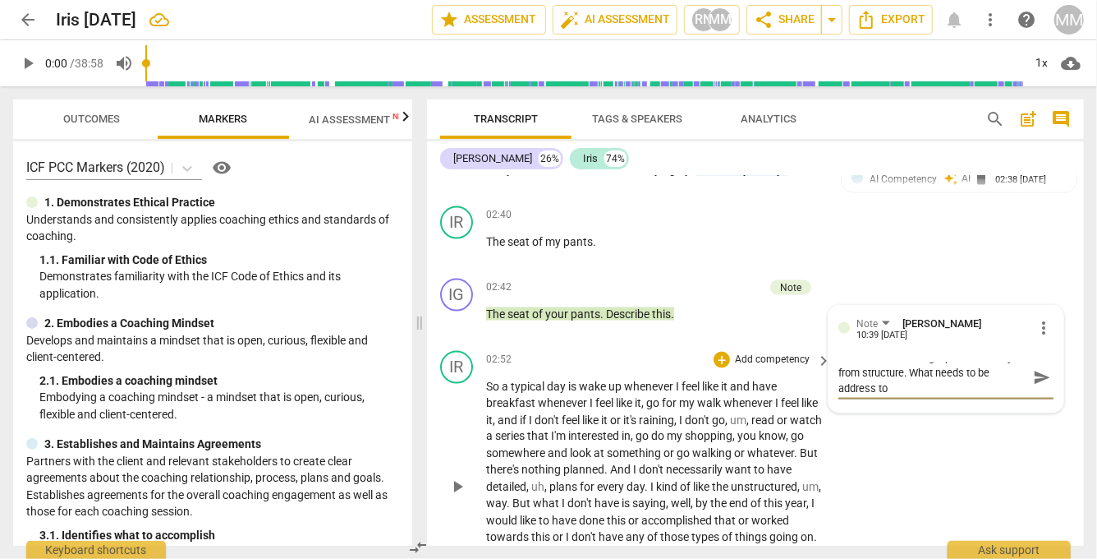
type textarea "she moved in setting a path and away from structure. What needs to be address to"
type textarea "she moved in setting a path and away from structure. What needs to be address t…"
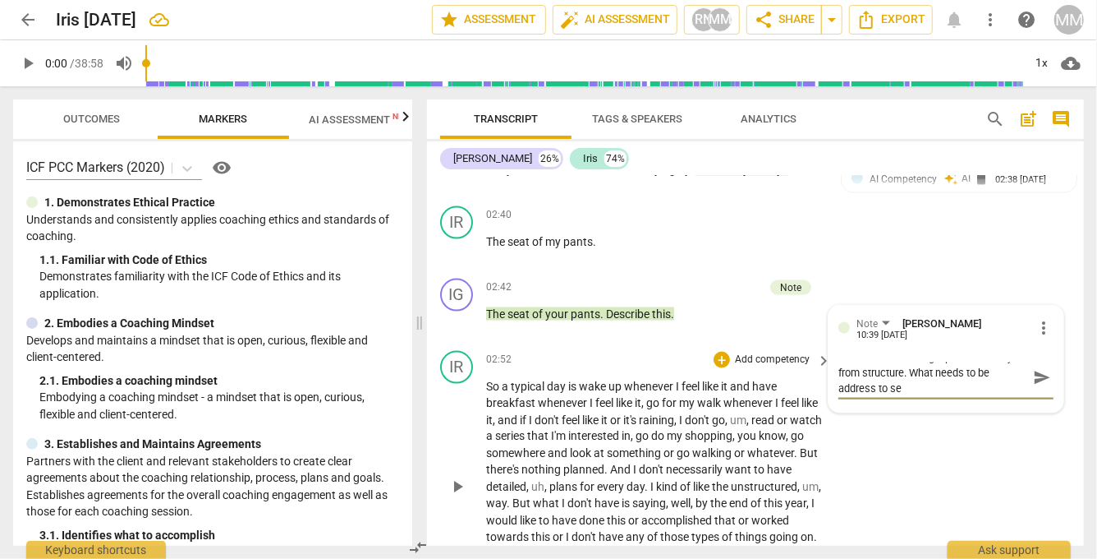
type textarea "she moved in setting a path and away from structure. What needs to be address t…"
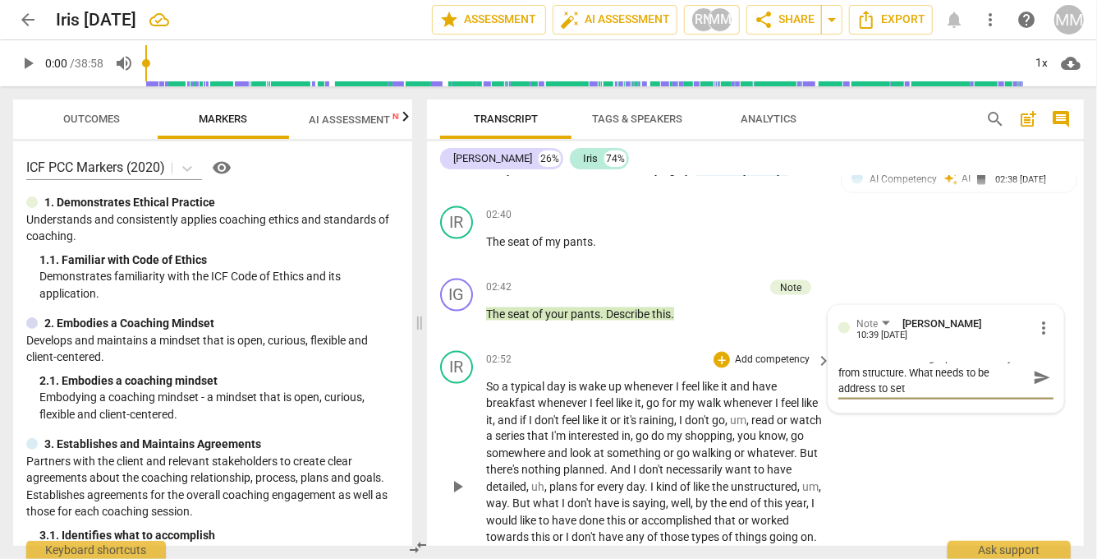
type textarea "she moved in setting a path and away from structure. What needs to be address t…"
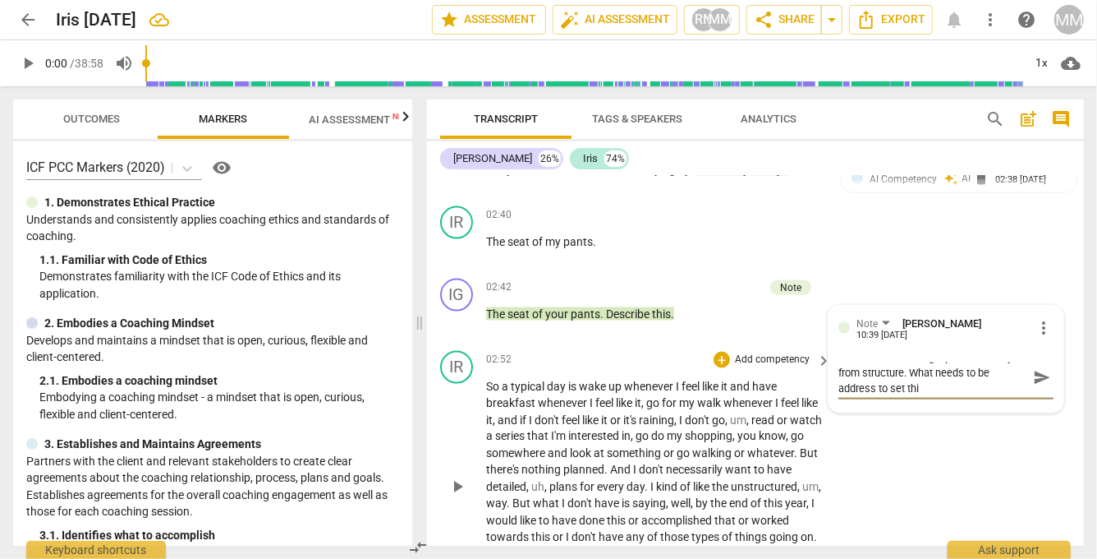
type textarea "she moved in setting a path and away from structure. What needs to be address t…"
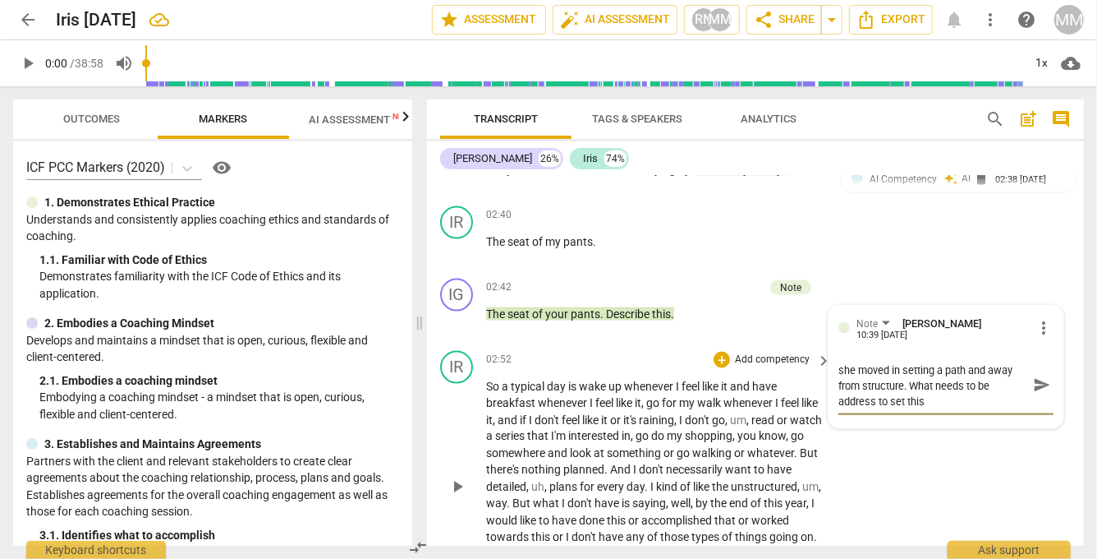
type textarea "she moved in setting a path and away from structure. What needs to be address t…"
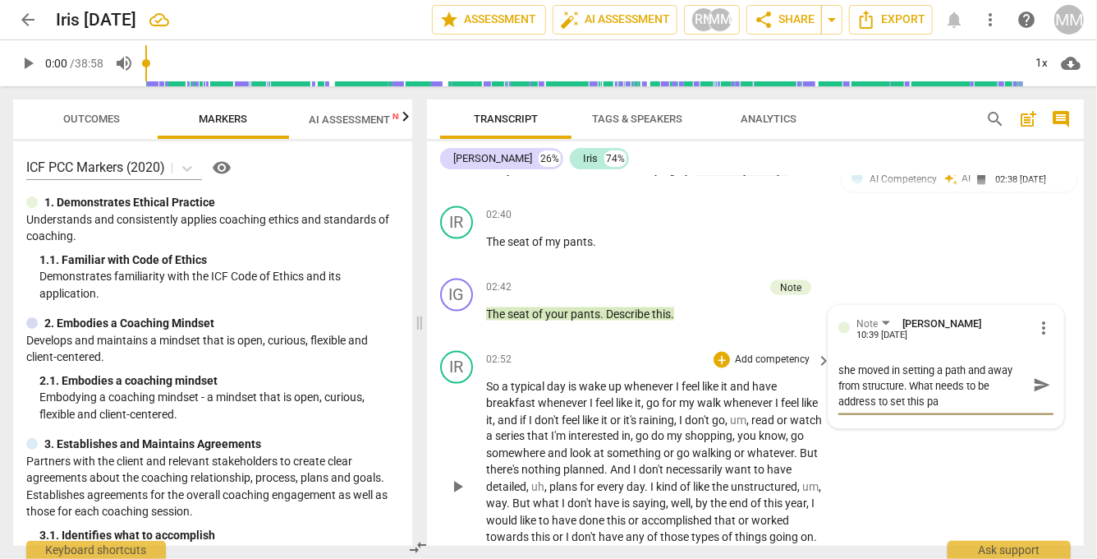
type textarea "she moved in setting a path and away from structure. What needs to be address t…"
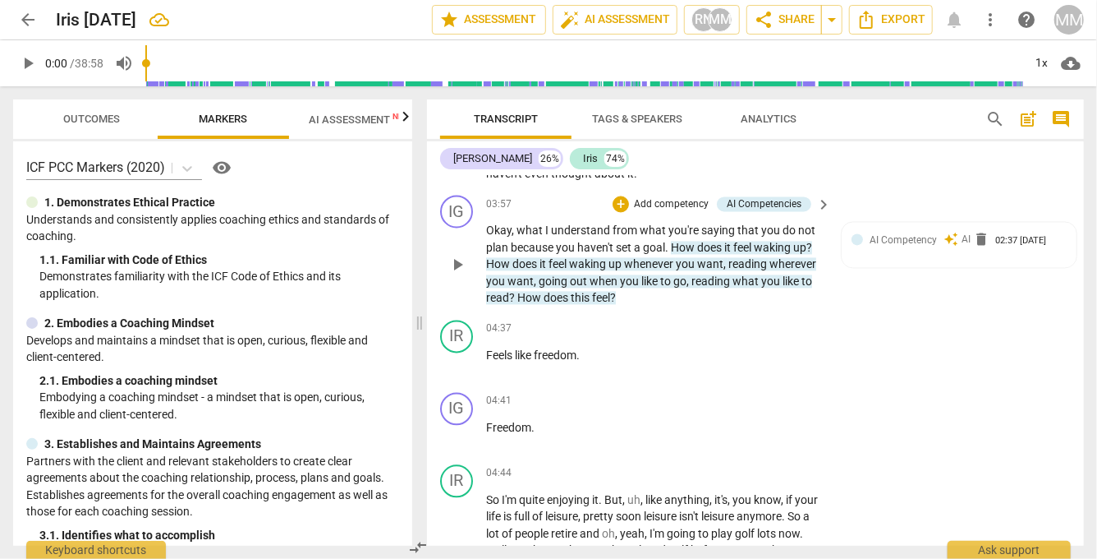
scroll to position [1667, 0]
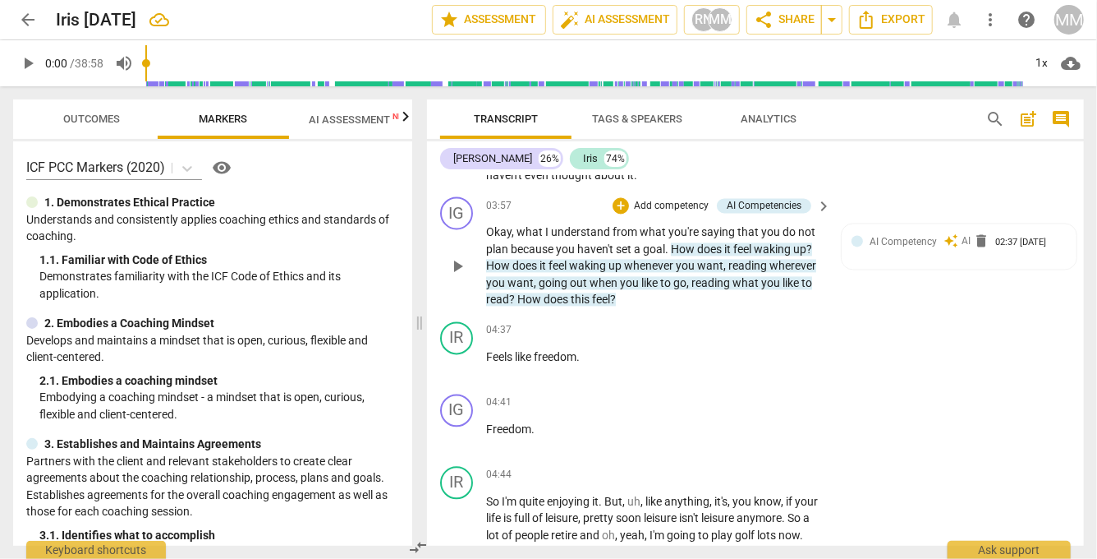
click at [657, 200] on p "Add competency" at bounding box center [671, 207] width 78 height 15
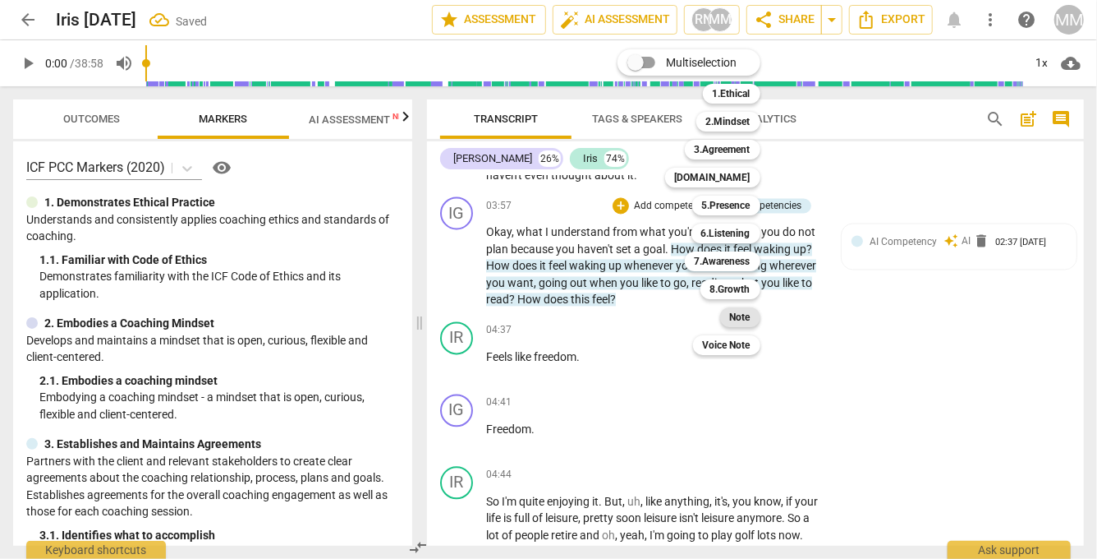
click at [738, 313] on b "Note" at bounding box center [740, 317] width 21 height 20
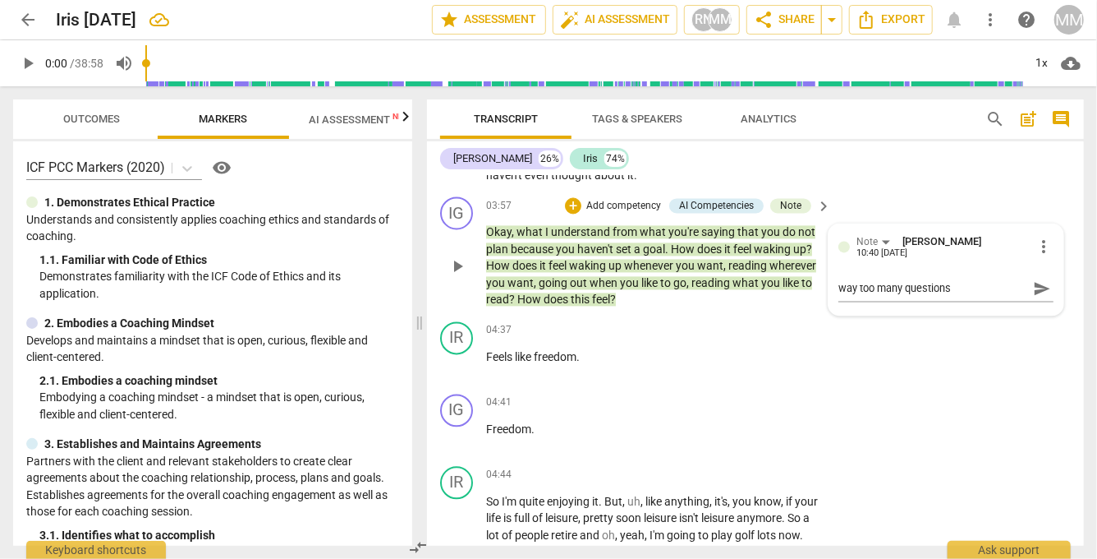
click at [874, 254] on div "10:40 [DATE]" at bounding box center [882, 254] width 51 height 11
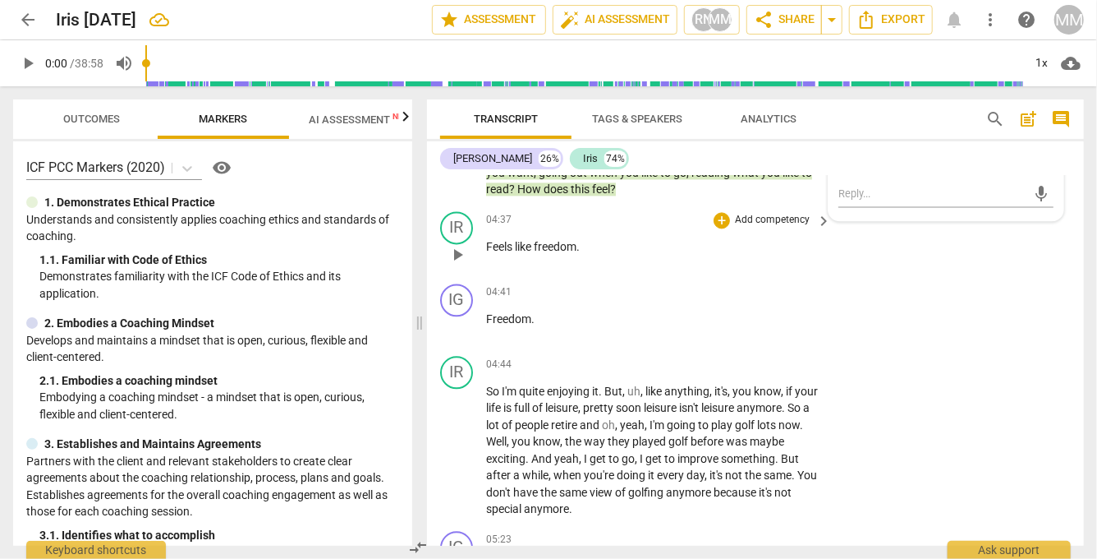
scroll to position [1807, 0]
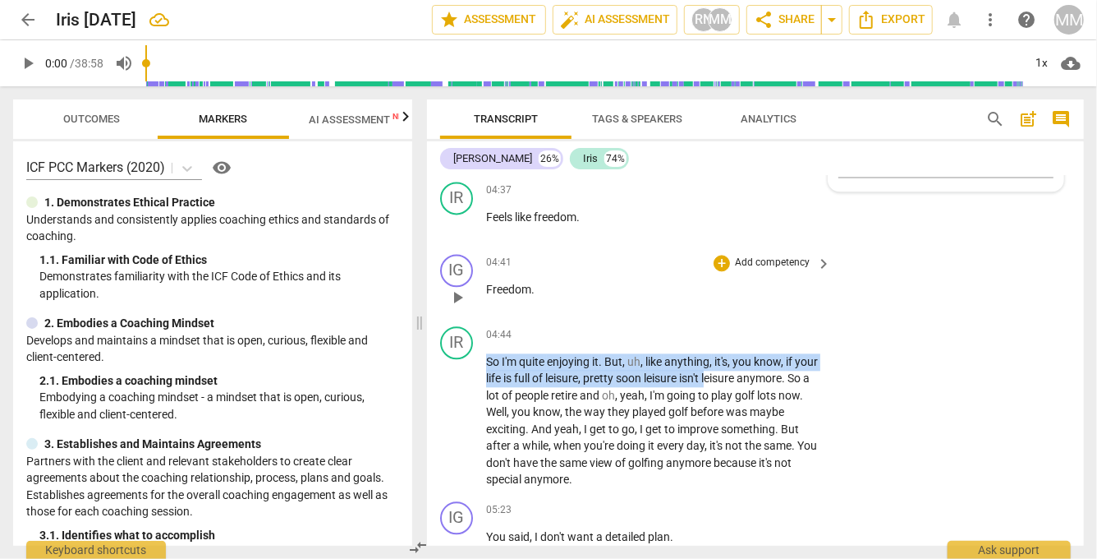
drag, startPoint x: 712, startPoint y: 366, endPoint x: 658, endPoint y: 278, distance: 103.3
click at [659, 278] on div "IG play_arrow pause 00:02 + Add competency keyboard_arrow_right Hi , [PERSON_NA…" at bounding box center [755, 361] width 657 height 370
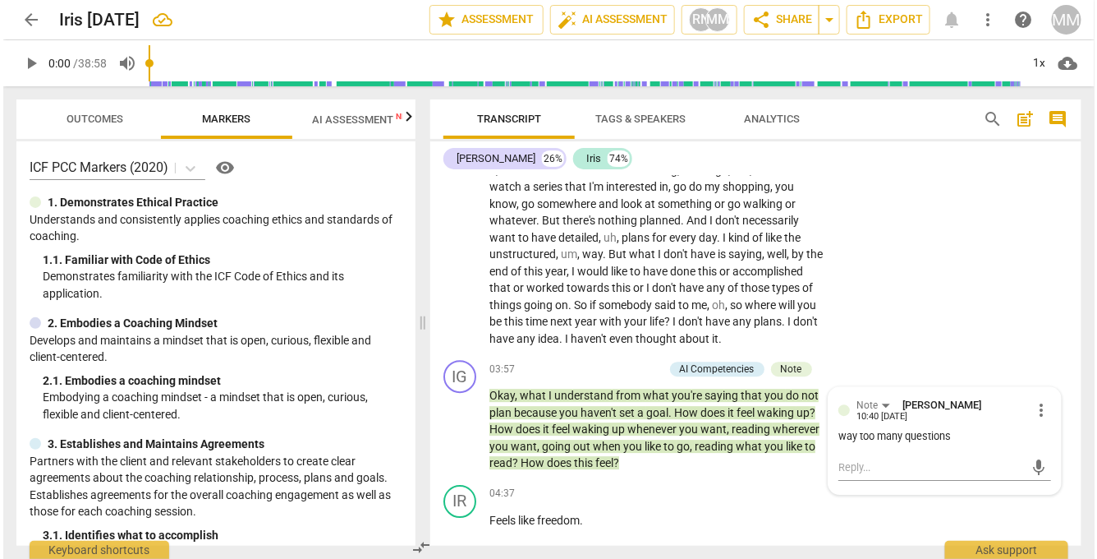
scroll to position [1503, 0]
drag, startPoint x: 485, startPoint y: 408, endPoint x: 620, endPoint y: 474, distance: 150.6
click at [620, 474] on div "IG play_arrow pause 03:57 + Add competency AI Competencies Note keyboard_arrow_…" at bounding box center [752, 416] width 651 height 125
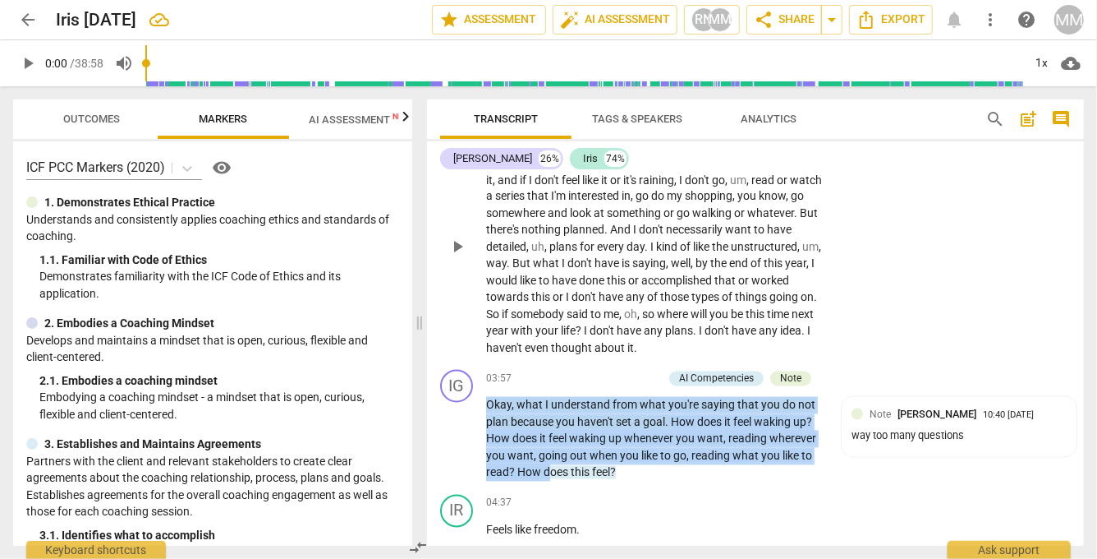
drag, startPoint x: 620, startPoint y: 474, endPoint x: 452, endPoint y: 236, distance: 291.7
click at [452, 236] on div "IG play_arrow pause 00:02 + Add competency keyboard_arrow_right Hi , [PERSON_NA…" at bounding box center [755, 361] width 657 height 370
copy p "Okay , what I understand from what you're saying that you do not plan because y…"
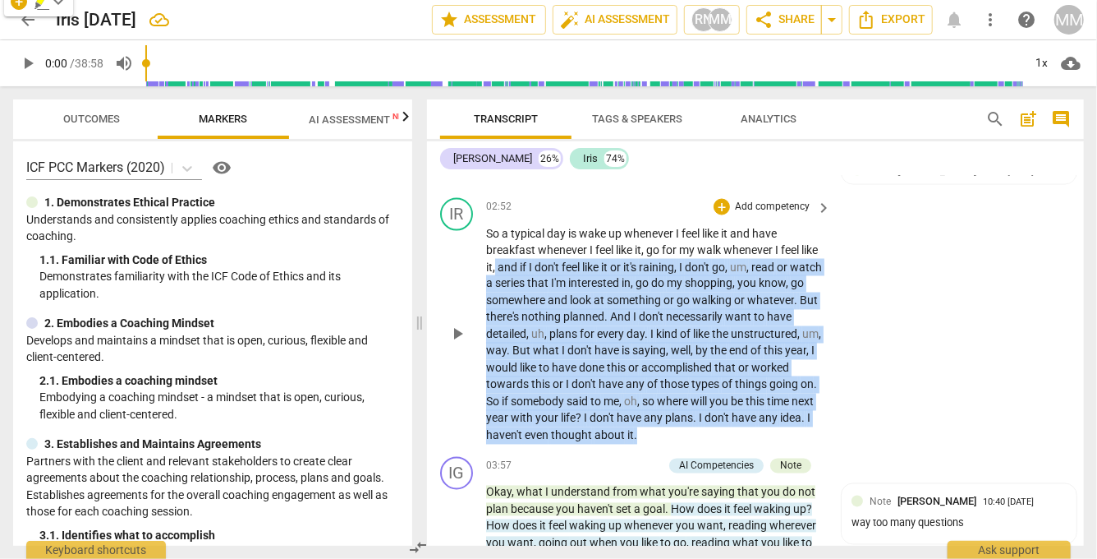
scroll to position [1384, 0]
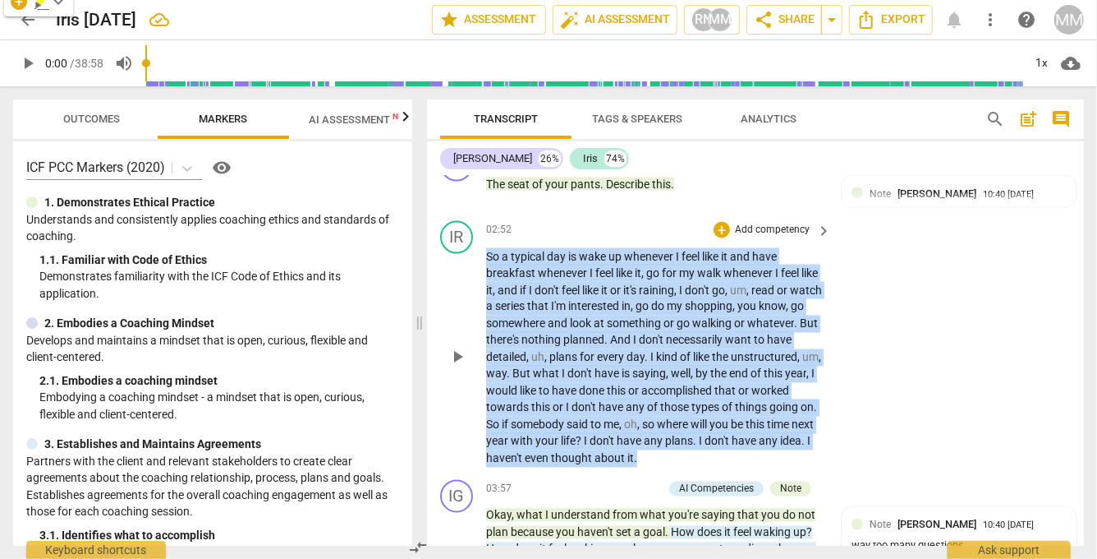
drag, startPoint x: 717, startPoint y: 342, endPoint x: 485, endPoint y: 258, distance: 246.3
click at [486, 258] on p "So a typical day is wake up whenever I feel like it and have breakfast whenever…" at bounding box center [654, 357] width 337 height 219
copy p "So a typical day is wake up whenever I feel like it and have breakfast whenever…"
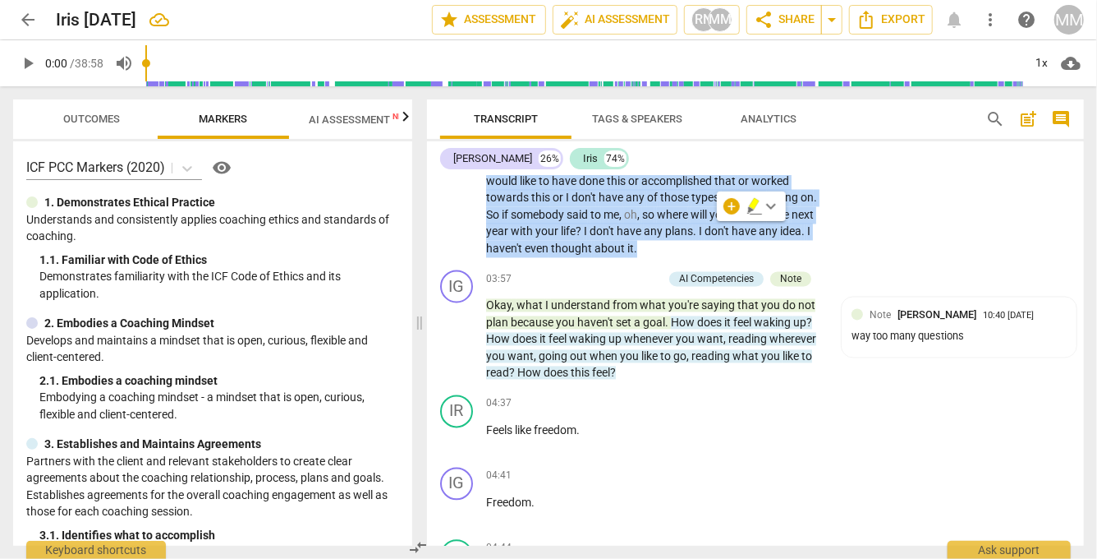
scroll to position [1615, 0]
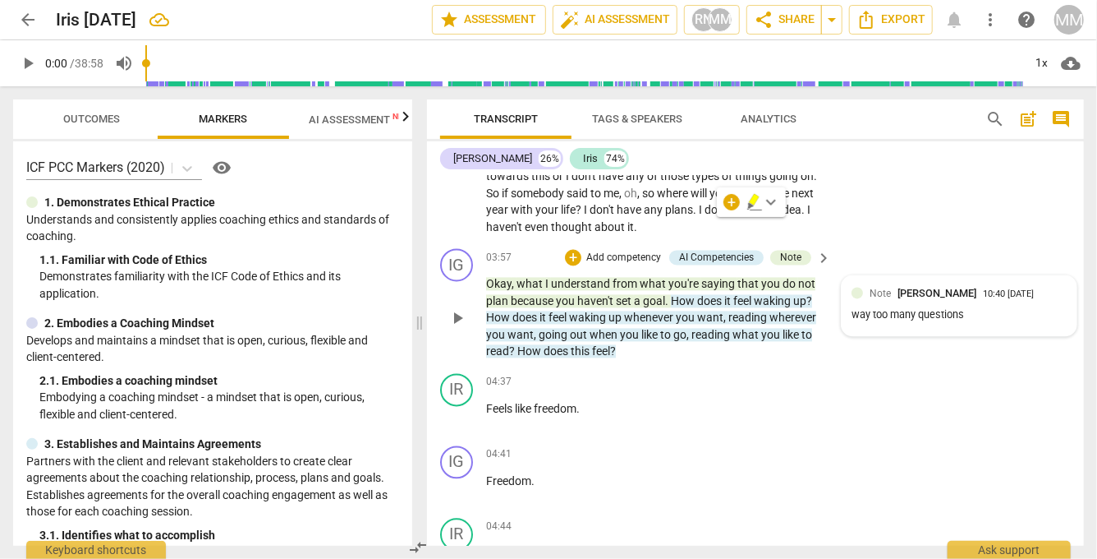
click at [984, 308] on div "way too many questions" at bounding box center [959, 316] width 215 height 16
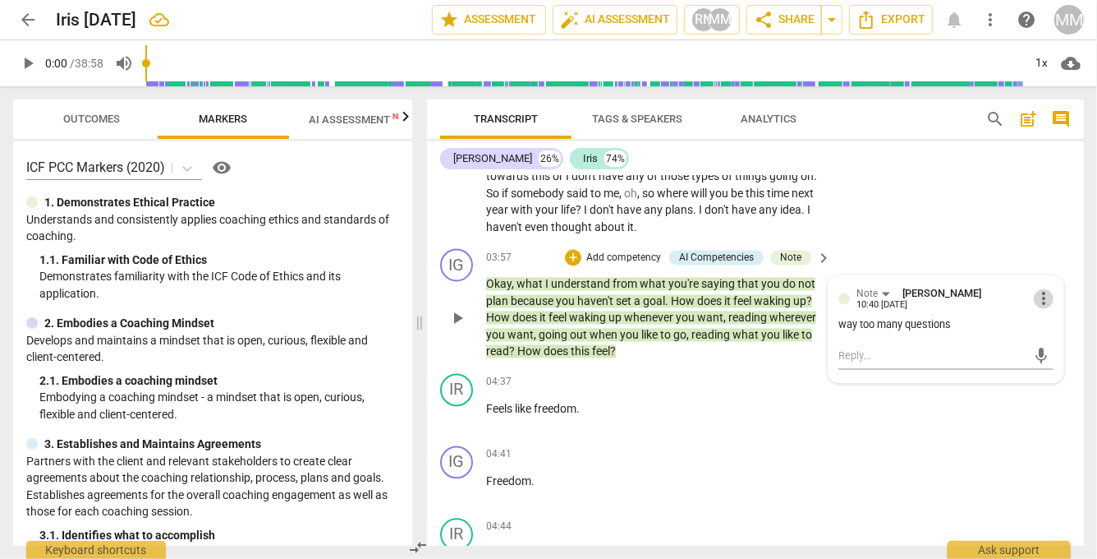
click at [1035, 289] on span "more_vert" at bounding box center [1044, 299] width 20 height 20
click at [1047, 293] on li "Edit" at bounding box center [1055, 293] width 57 height 31
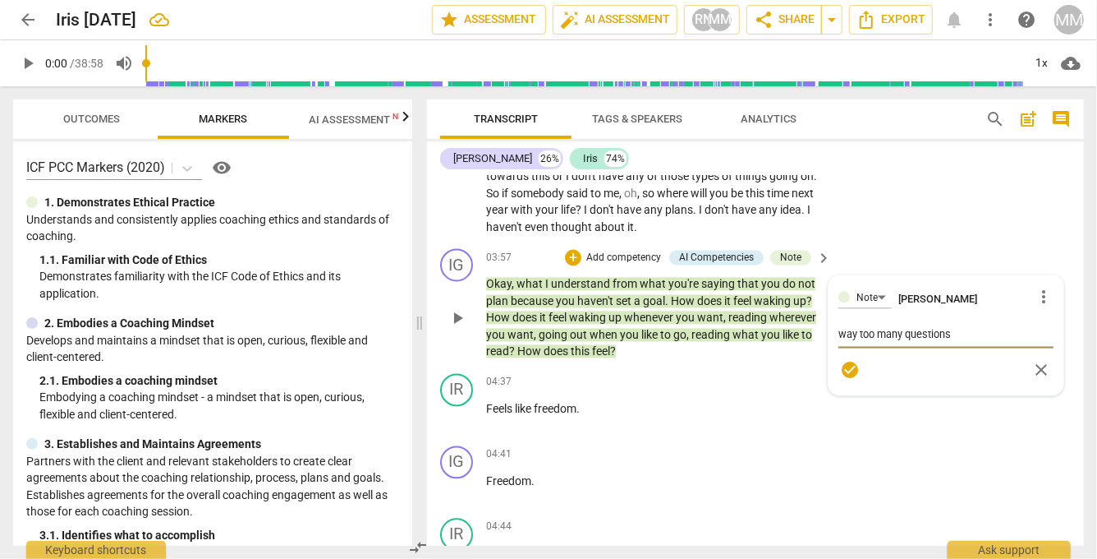
click at [992, 331] on textarea "way too many questions" at bounding box center [946, 335] width 215 height 16
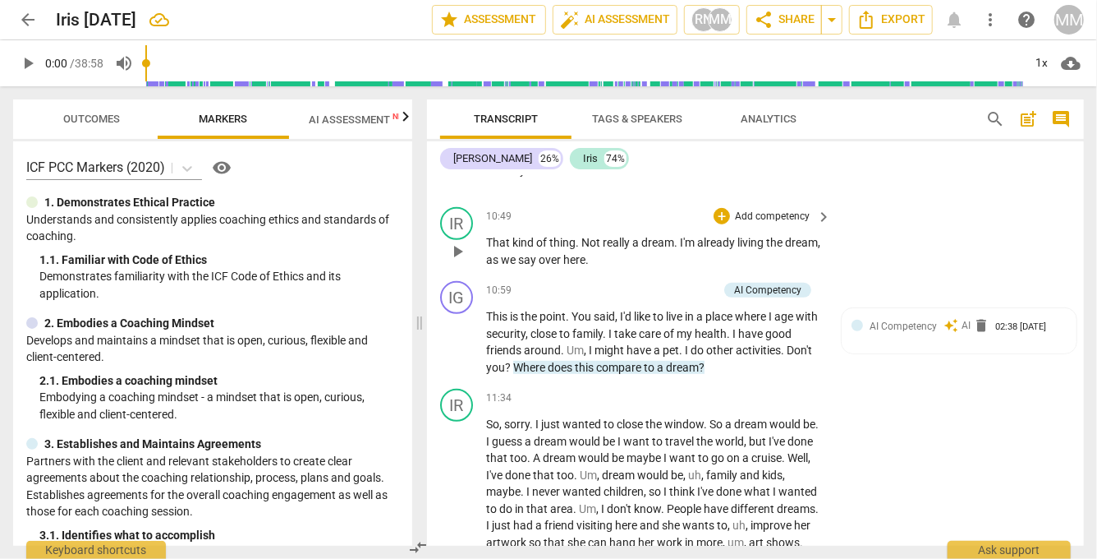
scroll to position [3451, 0]
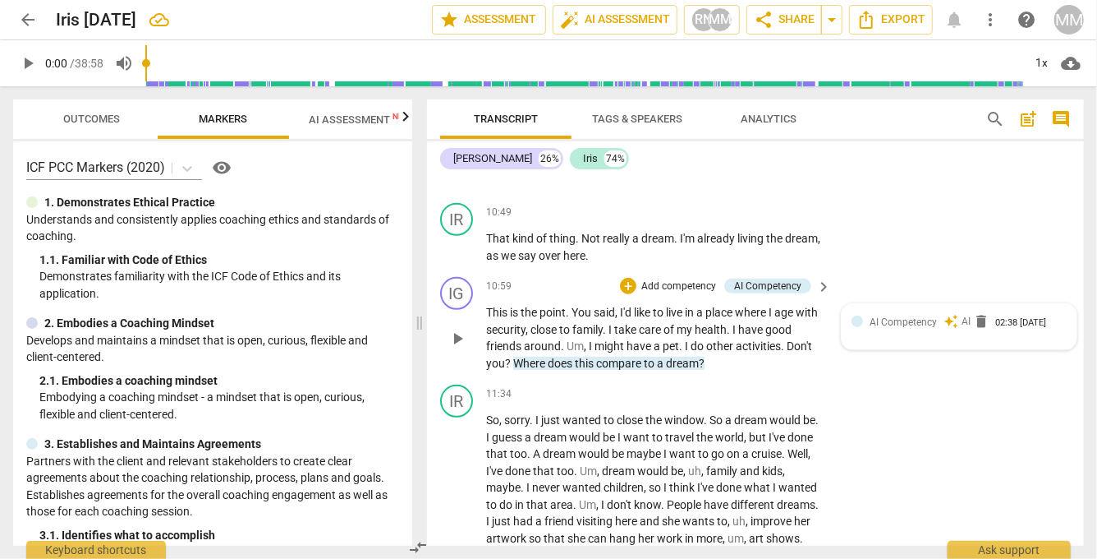
click at [868, 339] on div "AI Competency auto_awesome AI delete 02:38 [DATE]" at bounding box center [959, 326] width 215 height 25
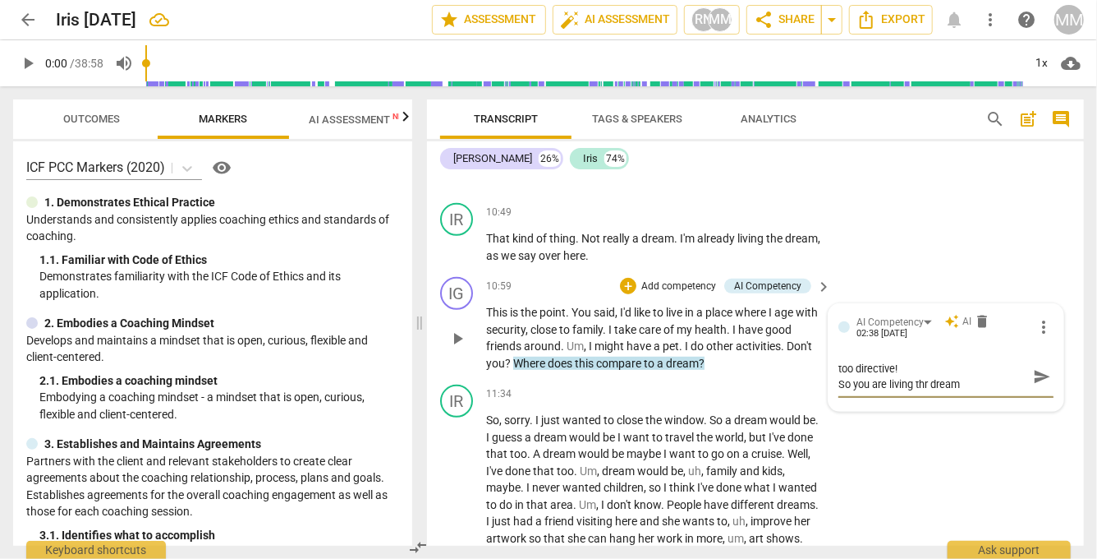
click at [928, 390] on textarea "too directive! So you are living thr dream" at bounding box center [933, 376] width 189 height 31
click at [928, 391] on textarea "too directive! So you are living thre dream" at bounding box center [933, 376] width 189 height 31
click at [976, 392] on textarea "too directive! So you are living the dream" at bounding box center [933, 376] width 189 height 31
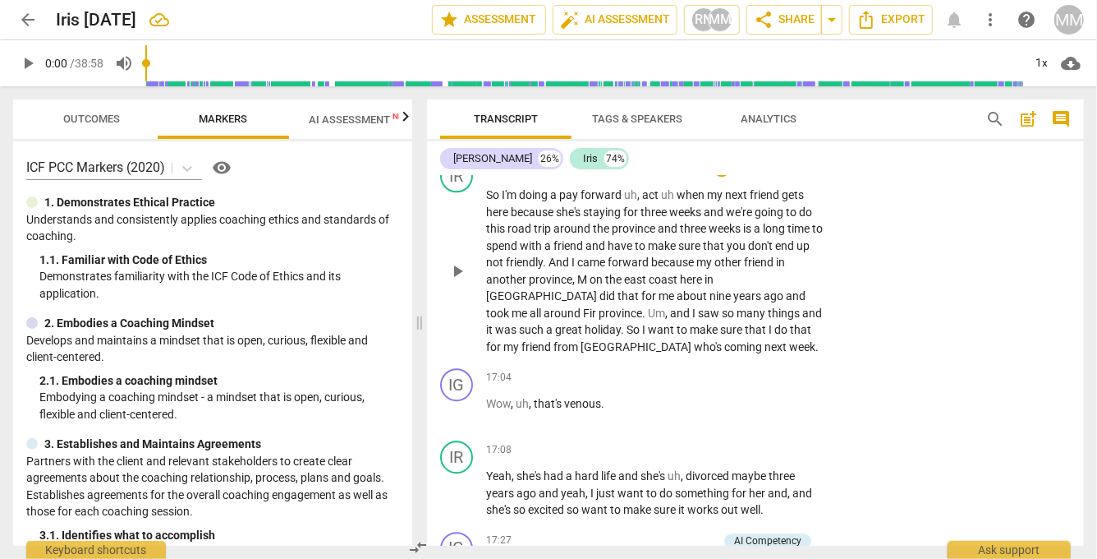
scroll to position [5134, 0]
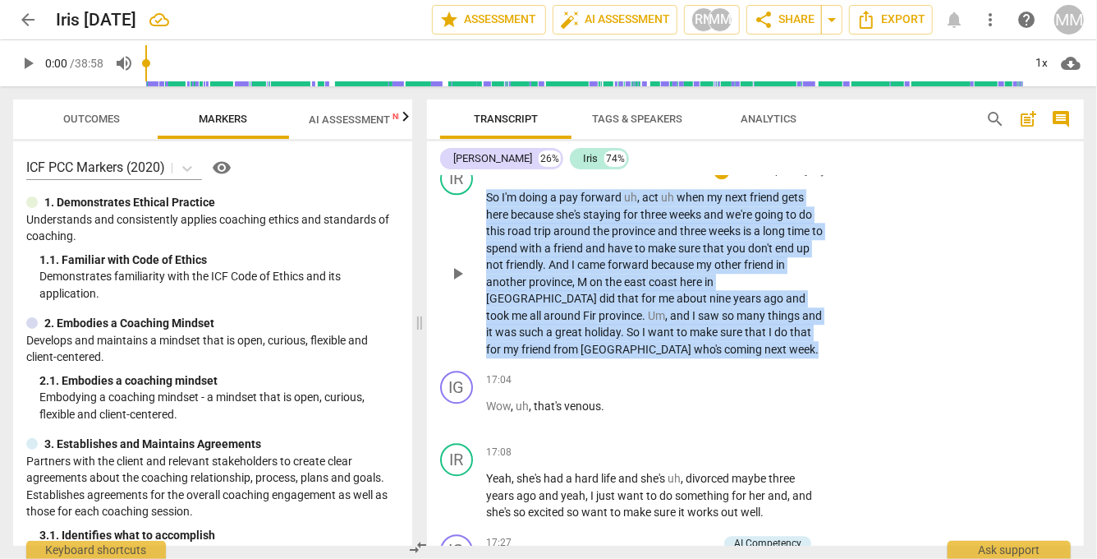
drag, startPoint x: 488, startPoint y: 208, endPoint x: 679, endPoint y: 354, distance: 240.8
click at [679, 354] on p "So I'm doing a pay forward uh , act uh when my next friend gets here because sh…" at bounding box center [654, 273] width 337 height 168
copy p "So I'm doing a pay forward uh , act uh when my next friend gets here because sh…"
click at [718, 177] on div "+" at bounding box center [722, 171] width 16 height 16
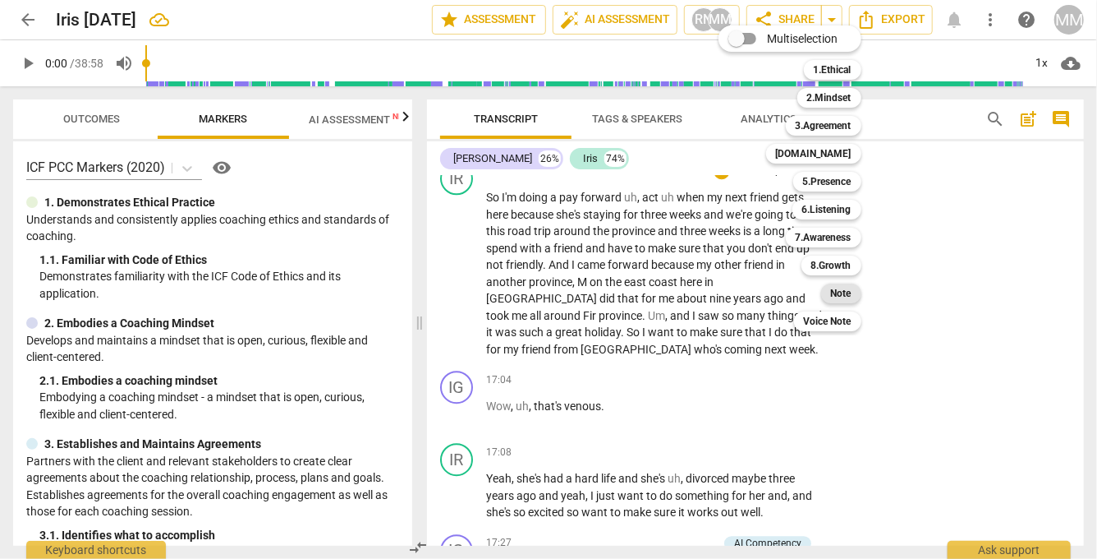
click at [829, 292] on div "Note" at bounding box center [841, 293] width 40 height 20
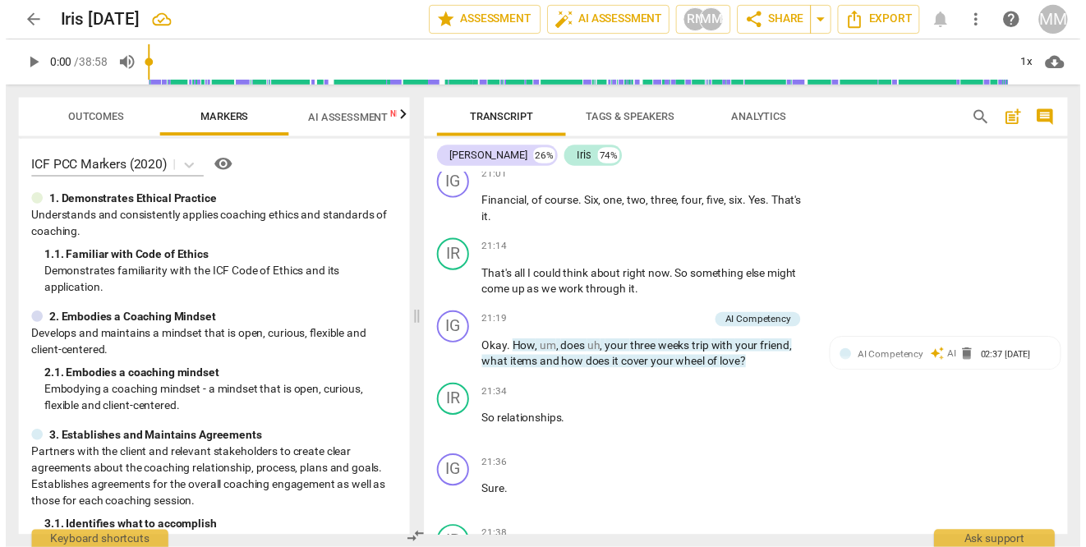
scroll to position [6572, 0]
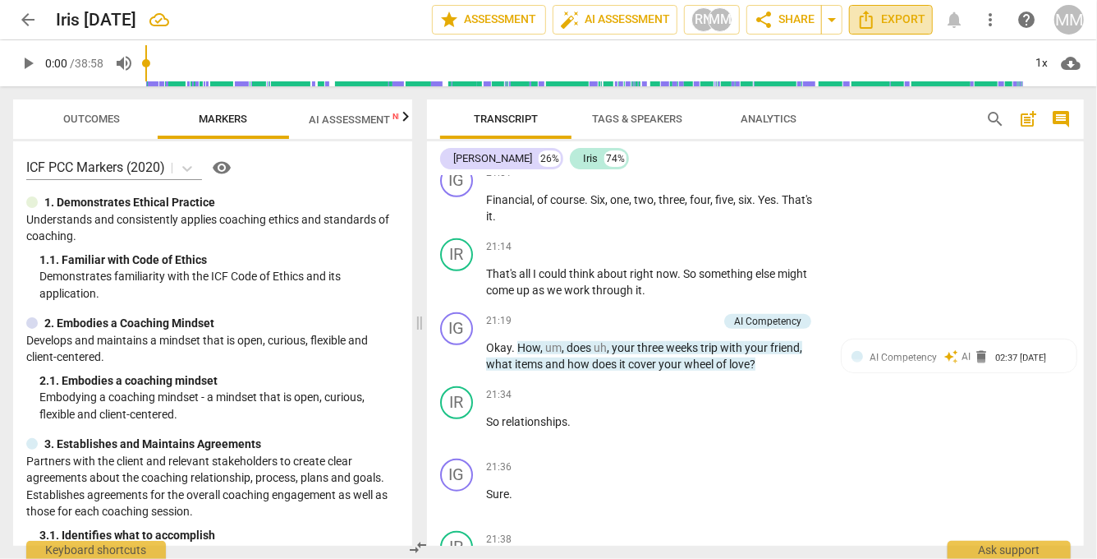
click at [876, 19] on icon "Export" at bounding box center [867, 20] width 20 height 20
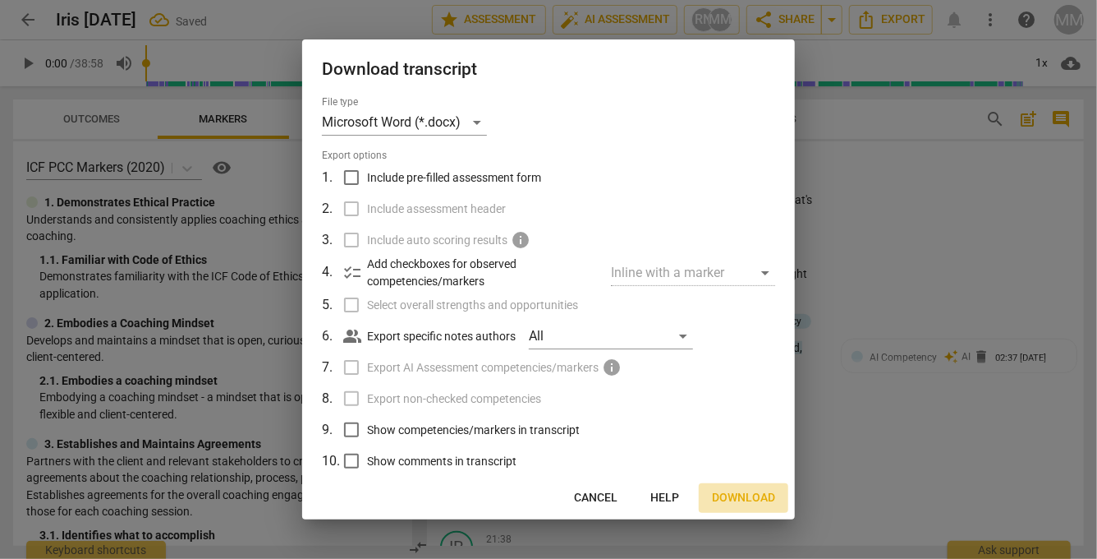
click at [742, 494] on span "Download" at bounding box center [743, 498] width 63 height 16
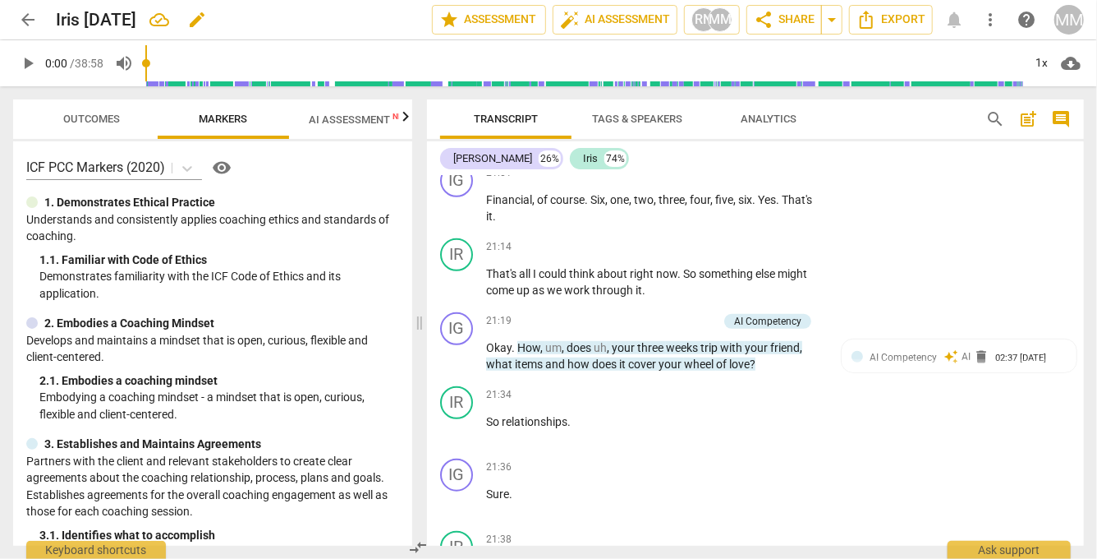
click at [108, 17] on h2 "Iris [DATE]" at bounding box center [96, 20] width 80 height 21
copy div "Iris [DATE] edit star Assessment auto_fix_high AI Assessment RN MM share Share …"
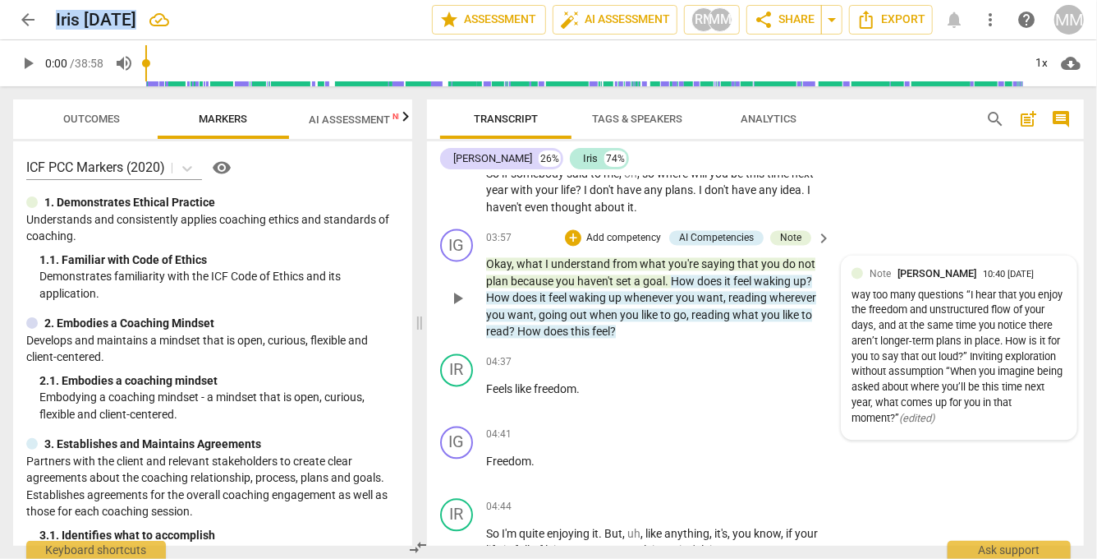
scroll to position [1639, 0]
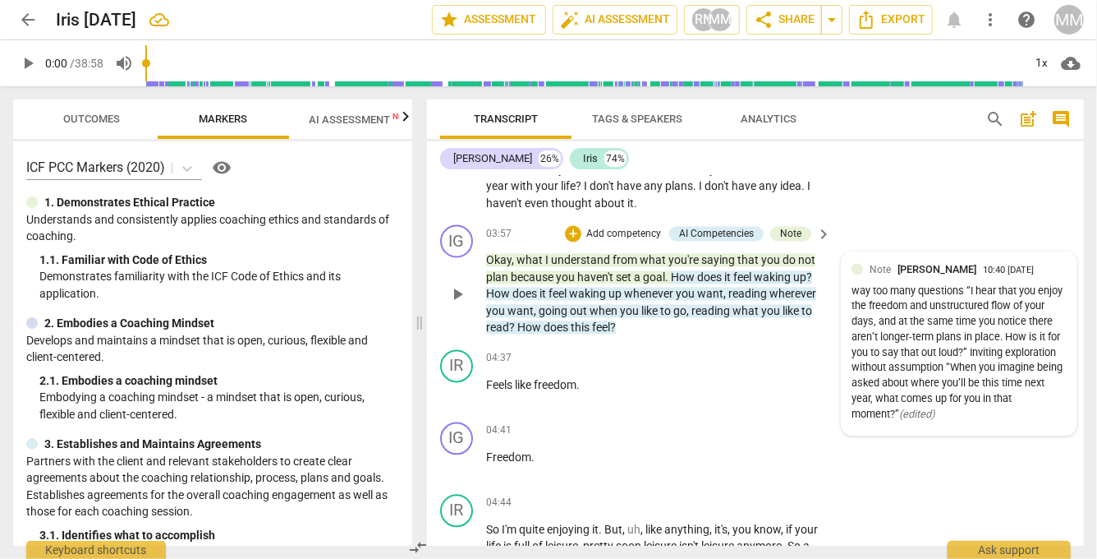
click at [969, 407] on div "way too many questions “I hear that you enjoy the freedom and unstructured flow…" at bounding box center [959, 353] width 215 height 139
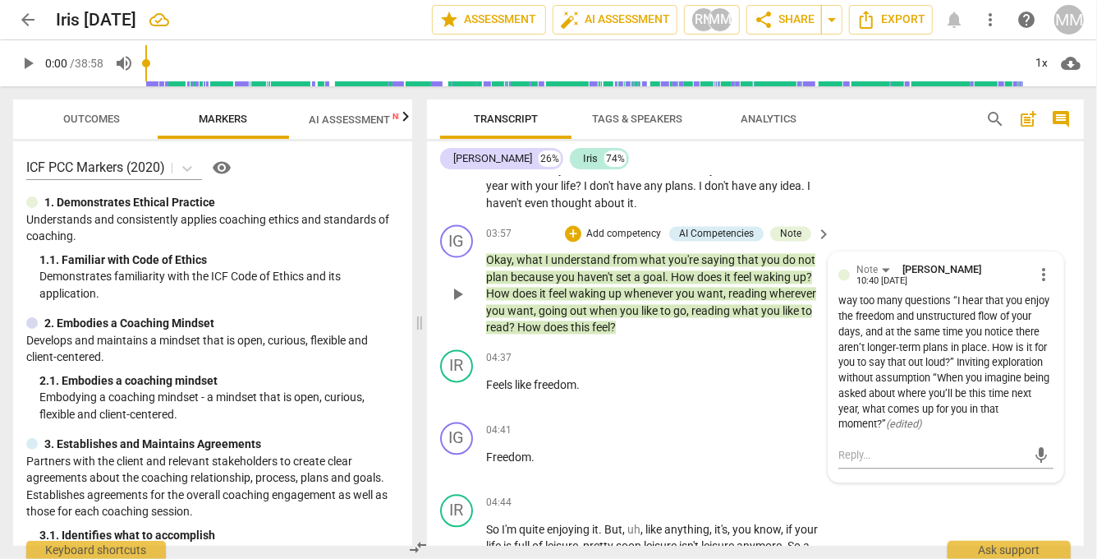
click at [1037, 269] on span "more_vert" at bounding box center [1044, 275] width 20 height 20
click at [952, 296] on div at bounding box center [548, 279] width 1097 height 559
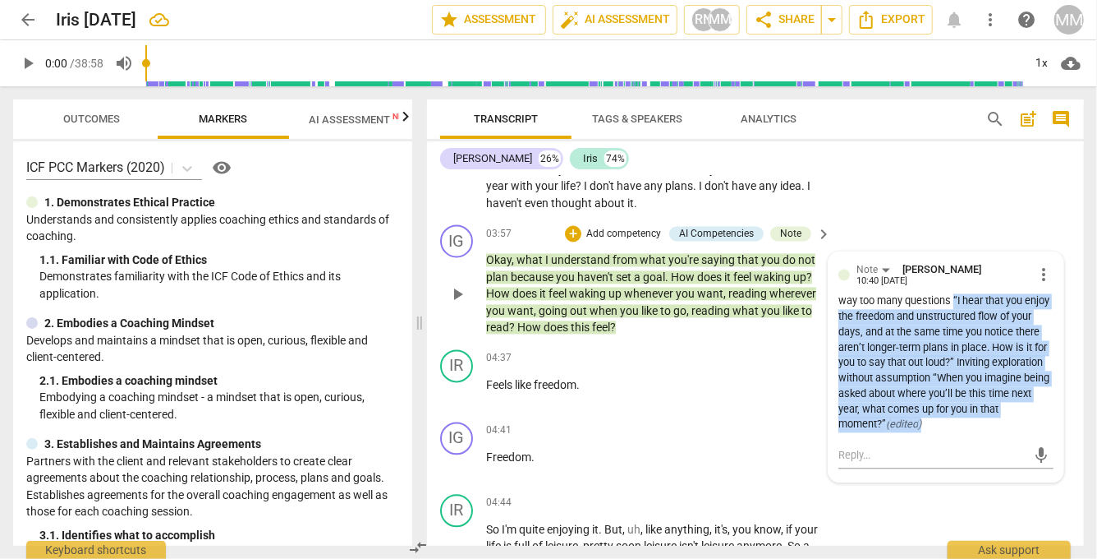
drag, startPoint x: 952, startPoint y: 296, endPoint x: 953, endPoint y: 428, distance: 132.2
click at [953, 428] on div "Note [PERSON_NAME] 10:40 [DATE] more_vert way too many questions “I hear that y…" at bounding box center [946, 349] width 215 height 174
click at [1040, 267] on span "more_vert" at bounding box center [1044, 275] width 20 height 20
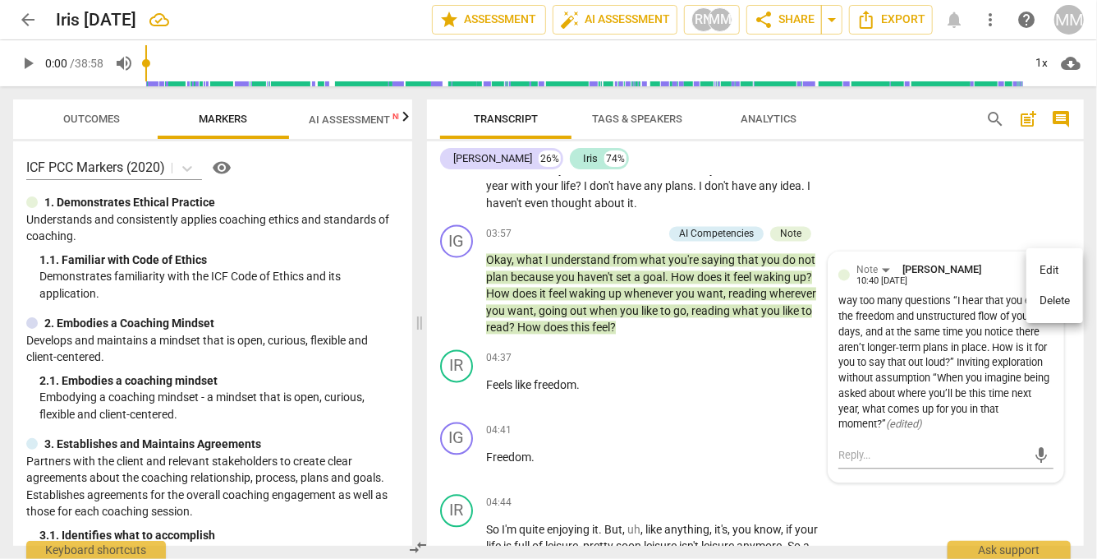
click at [958, 411] on div at bounding box center [548, 279] width 1097 height 559
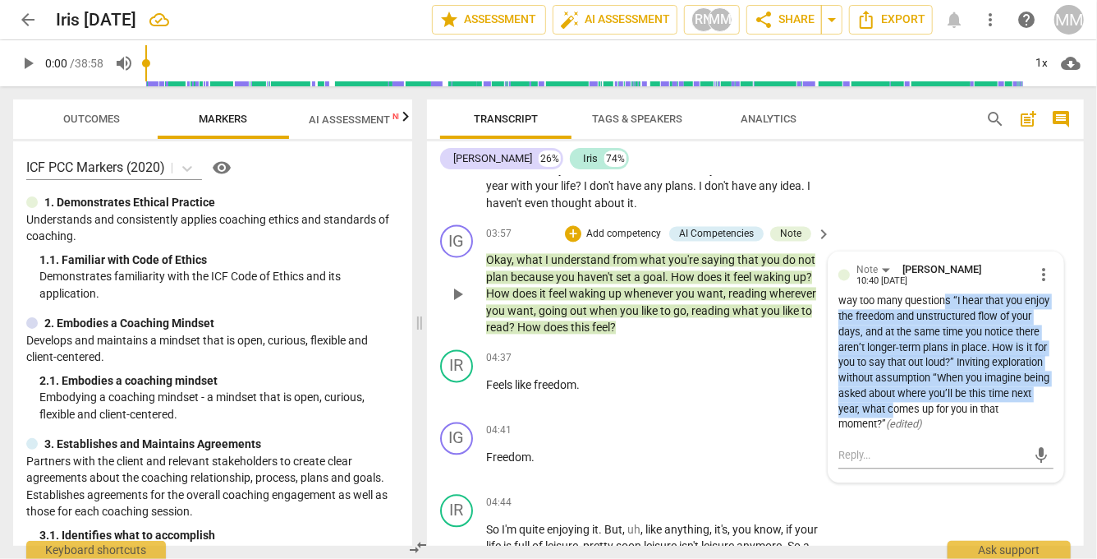
drag, startPoint x: 958, startPoint y: 411, endPoint x: 945, endPoint y: 296, distance: 115.7
click at [945, 296] on div "way too many questions “I hear that you enjoy the freedom and unstructured flow…" at bounding box center [946, 363] width 215 height 139
click at [1037, 265] on span "more_vert" at bounding box center [1044, 275] width 20 height 20
click at [1050, 299] on li "Delete" at bounding box center [1055, 300] width 57 height 31
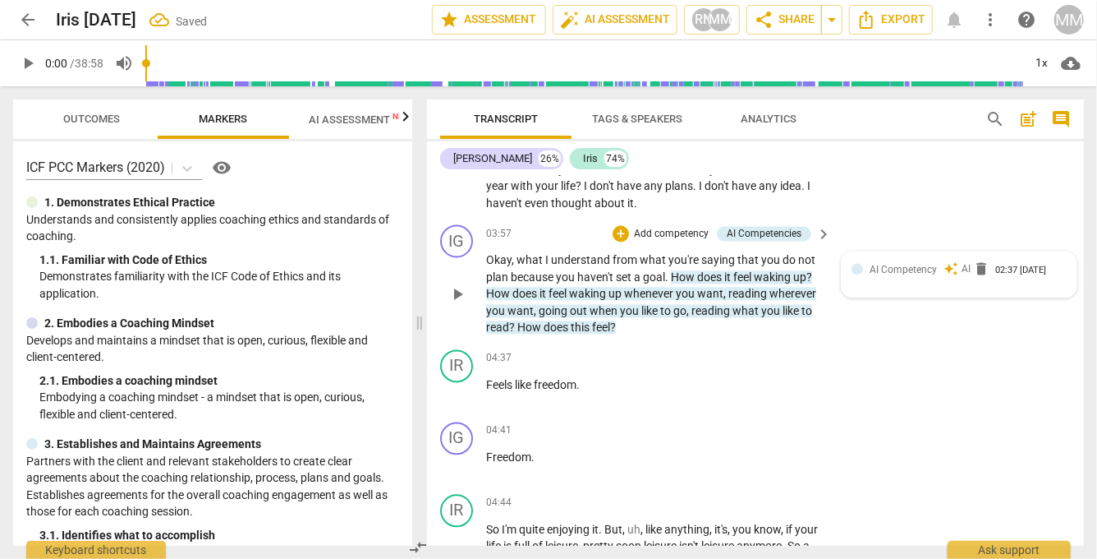
click at [996, 276] on div "02:37 [DATE]" at bounding box center [1021, 271] width 51 height 11
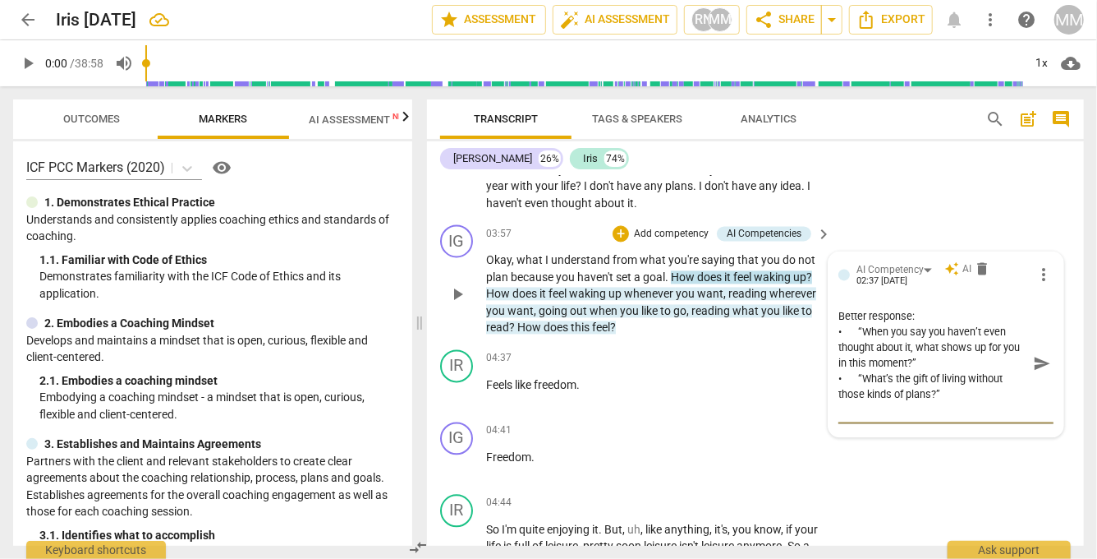
click at [891, 375] on textarea "Better response: • “When you say you haven’t even thought about it, what shows …" at bounding box center [933, 363] width 189 height 109
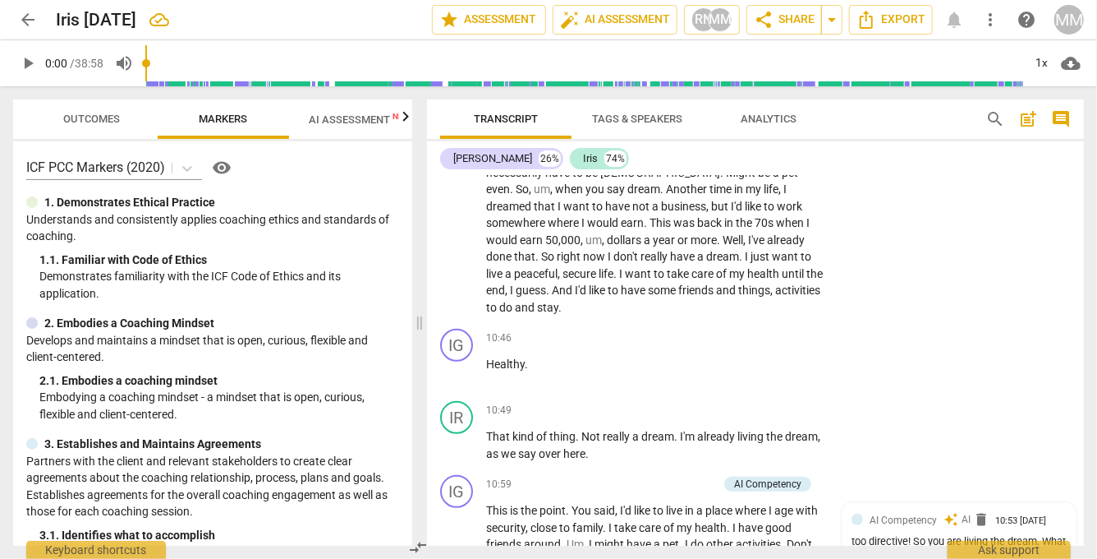
scroll to position [3258, 0]
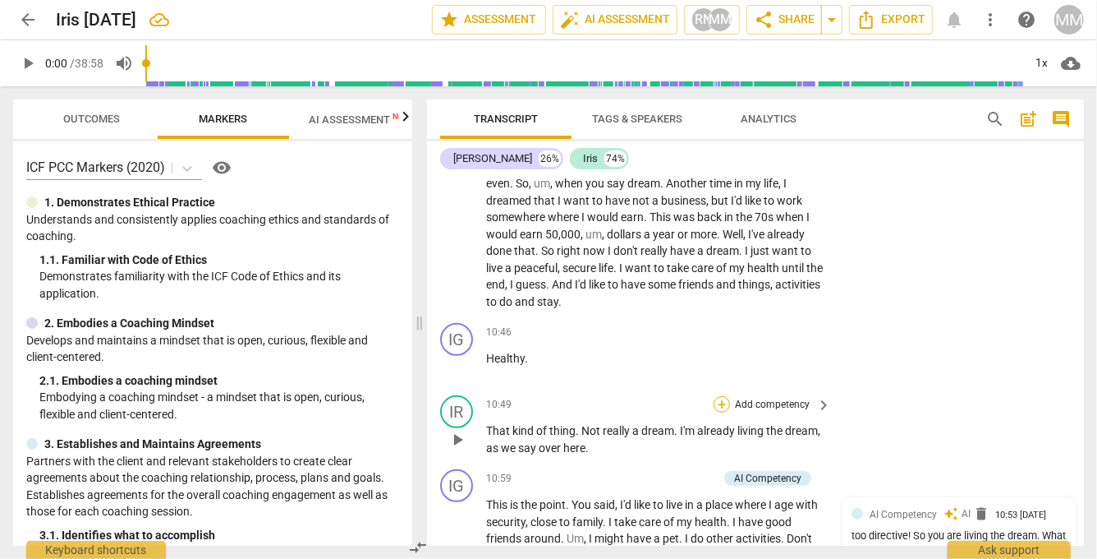
click at [722, 412] on div "+" at bounding box center [722, 404] width 16 height 16
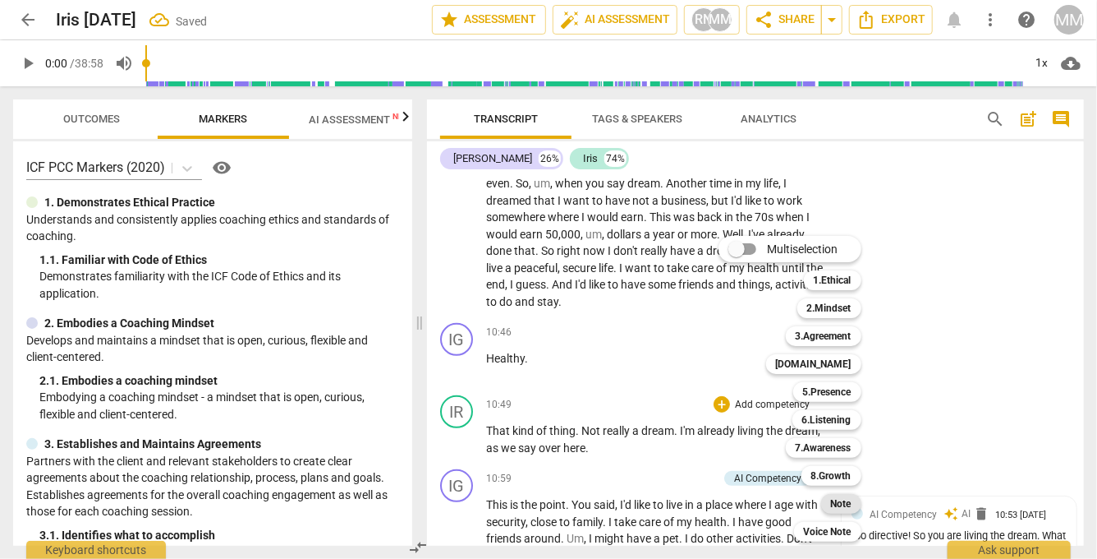
click at [848, 501] on b "Note" at bounding box center [841, 504] width 21 height 20
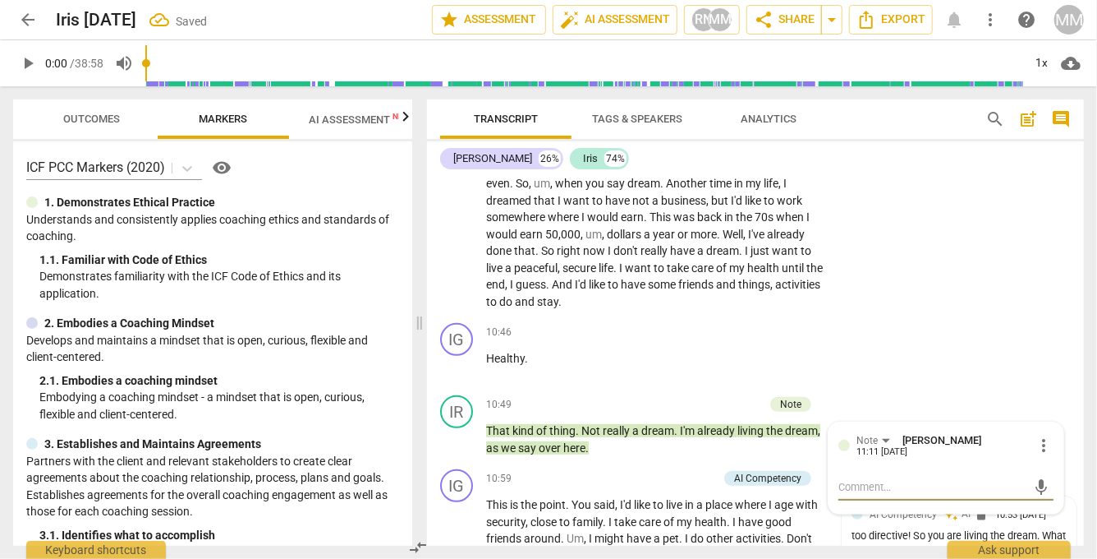
paste textarea "• “What does being someone who is already living the dream say about who you ar…"
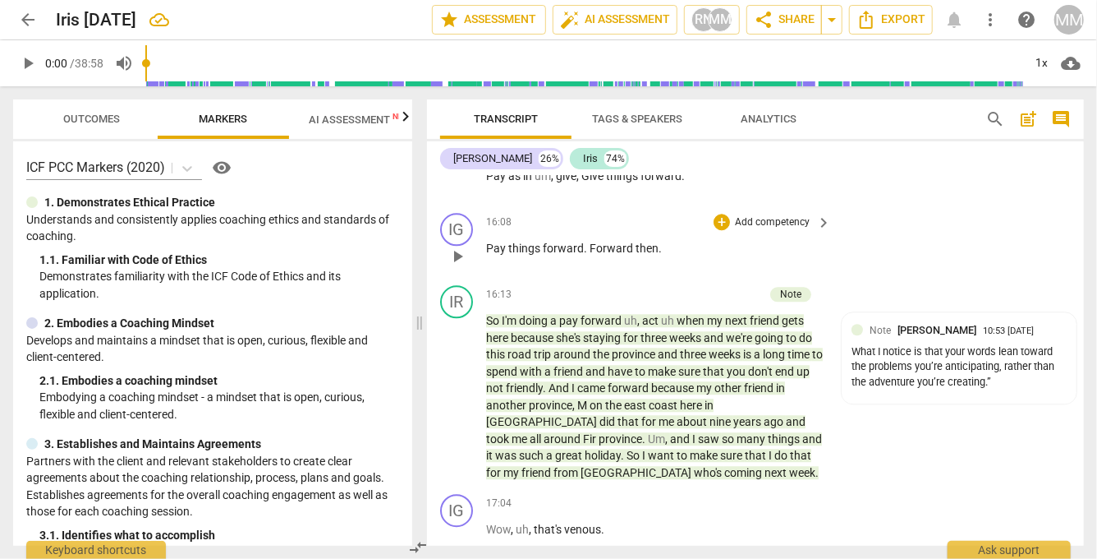
scroll to position [5024, 0]
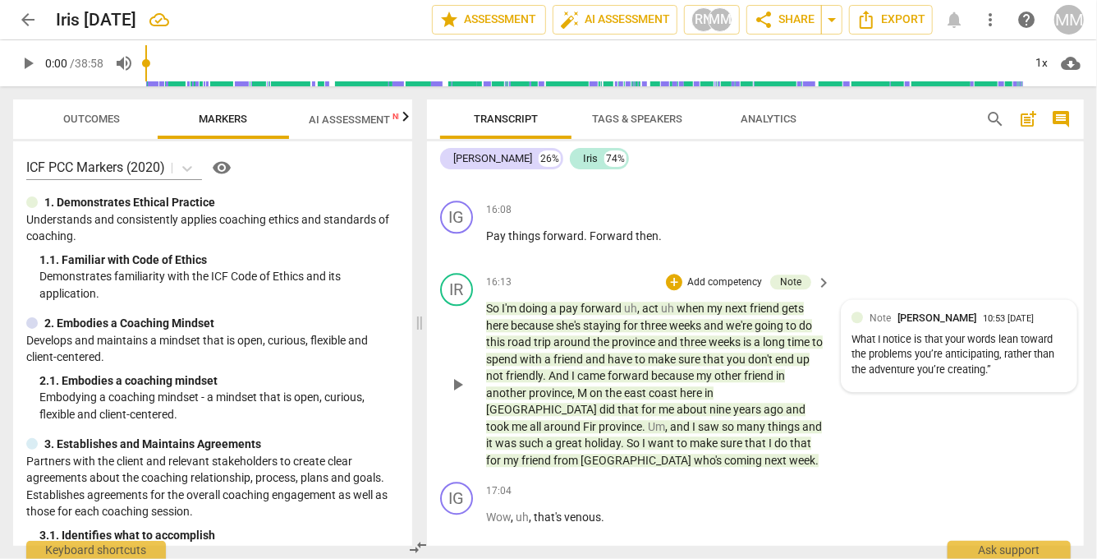
click at [1004, 378] on div "What I notice is that your words lean toward the problems you’re anticipating, …" at bounding box center [959, 355] width 215 height 46
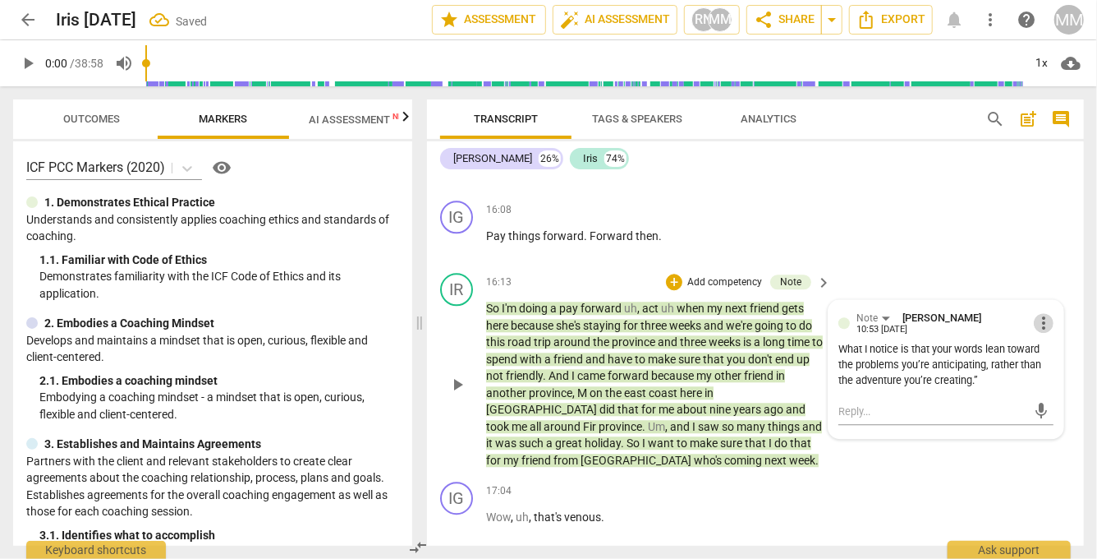
click at [1042, 333] on span "more_vert" at bounding box center [1044, 323] width 20 height 20
click at [993, 388] on div at bounding box center [548, 279] width 1097 height 559
click at [987, 388] on div "What I notice is that your words lean toward the problems you’re anticipating, …" at bounding box center [946, 365] width 215 height 46
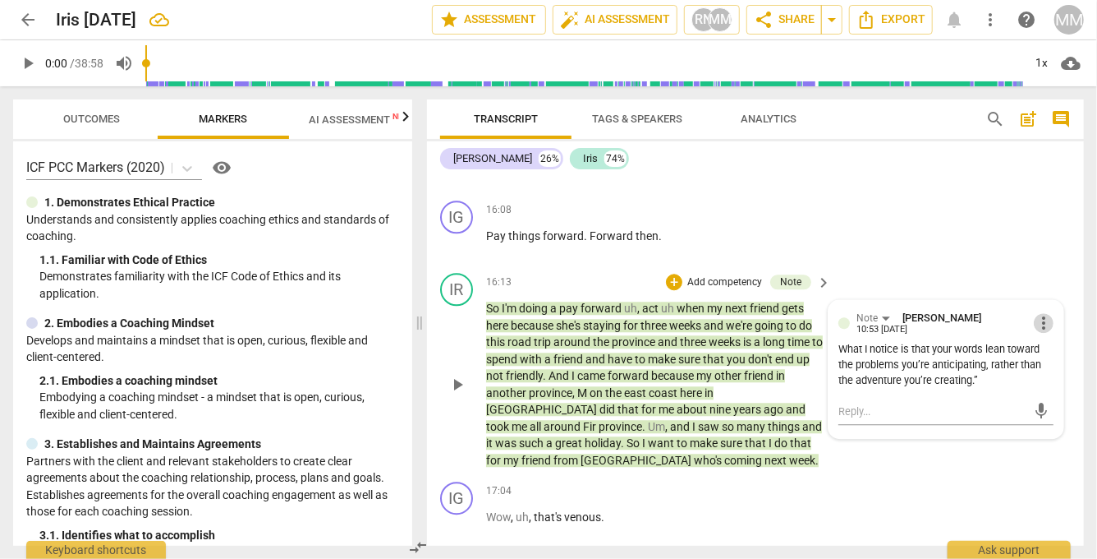
click at [1042, 323] on span "more_vert" at bounding box center [1044, 323] width 20 height 20
click at [1045, 327] on li "Edit" at bounding box center [1055, 329] width 57 height 31
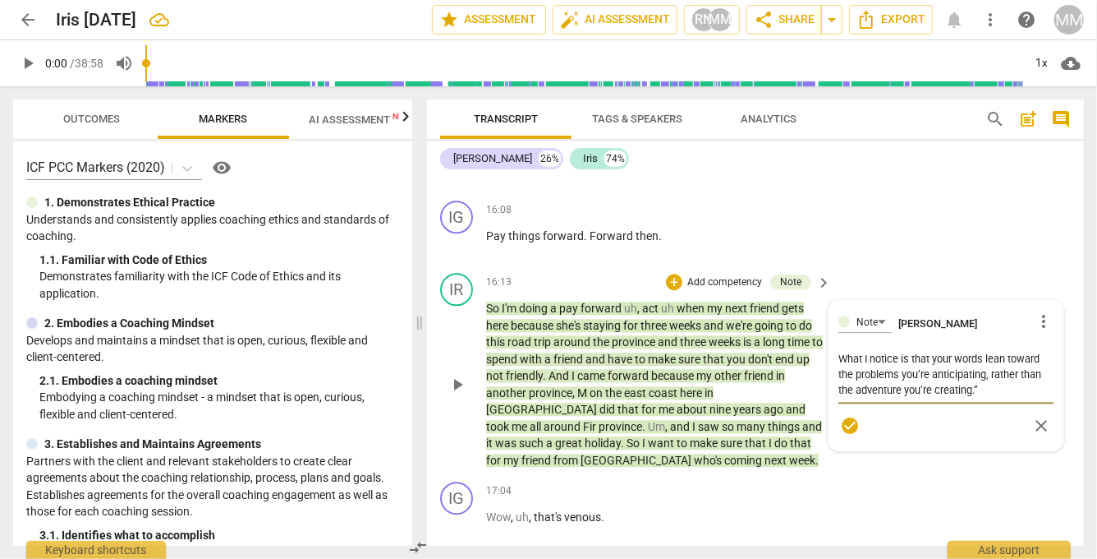
click at [996, 395] on textarea "What I notice is that your words lean toward the problems you’re anticipating, …" at bounding box center [946, 374] width 215 height 47
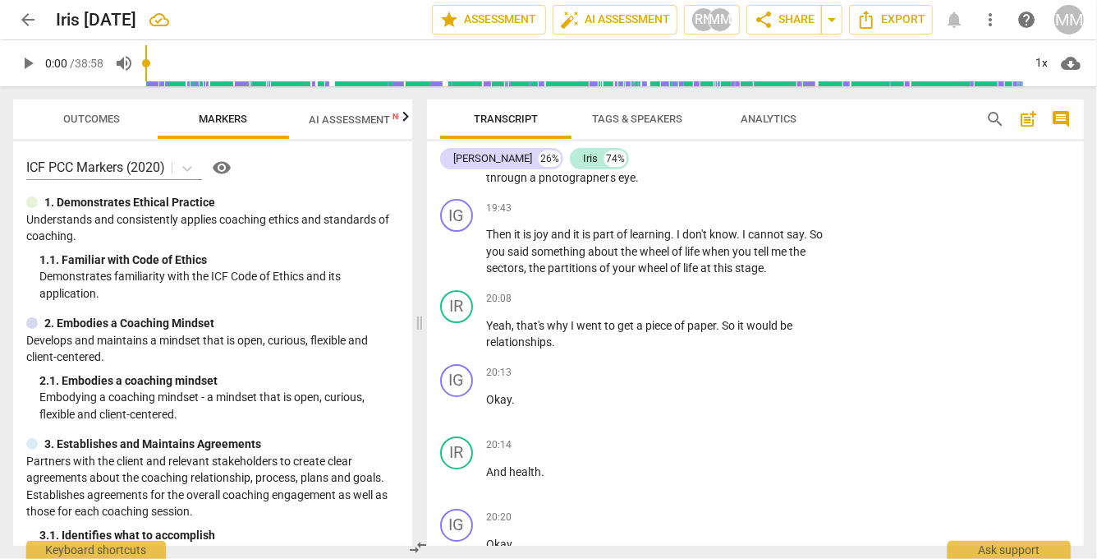
scroll to position [5940, 0]
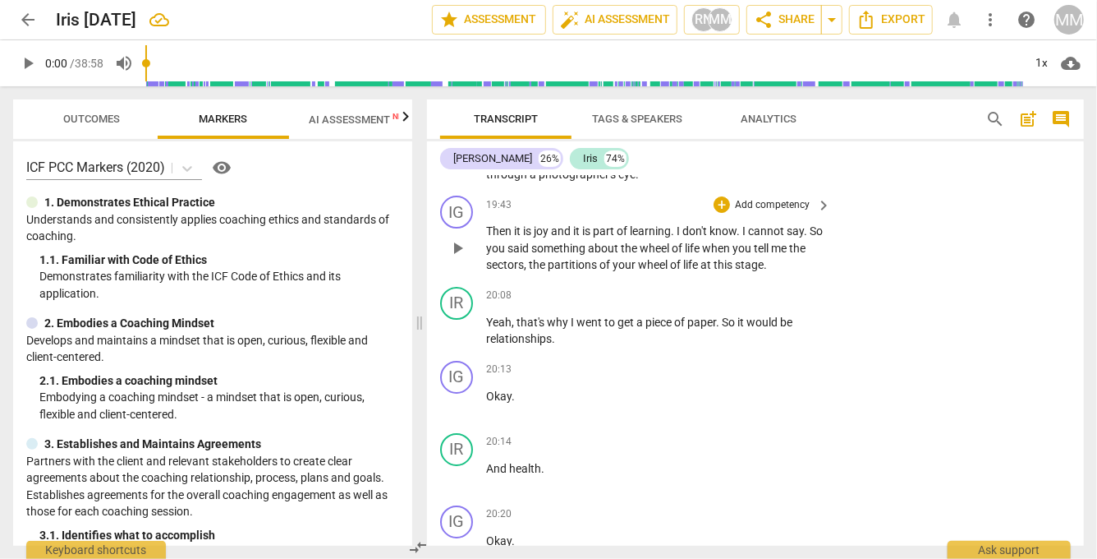
click at [725, 203] on div "+ Add competency" at bounding box center [763, 204] width 98 height 16
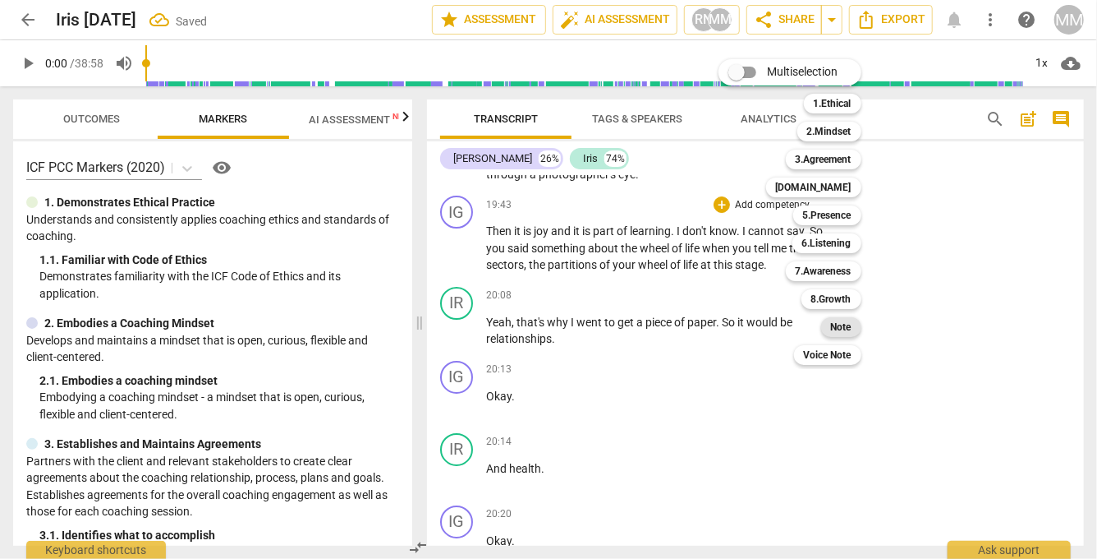
click at [847, 320] on b "Note" at bounding box center [841, 327] width 21 height 20
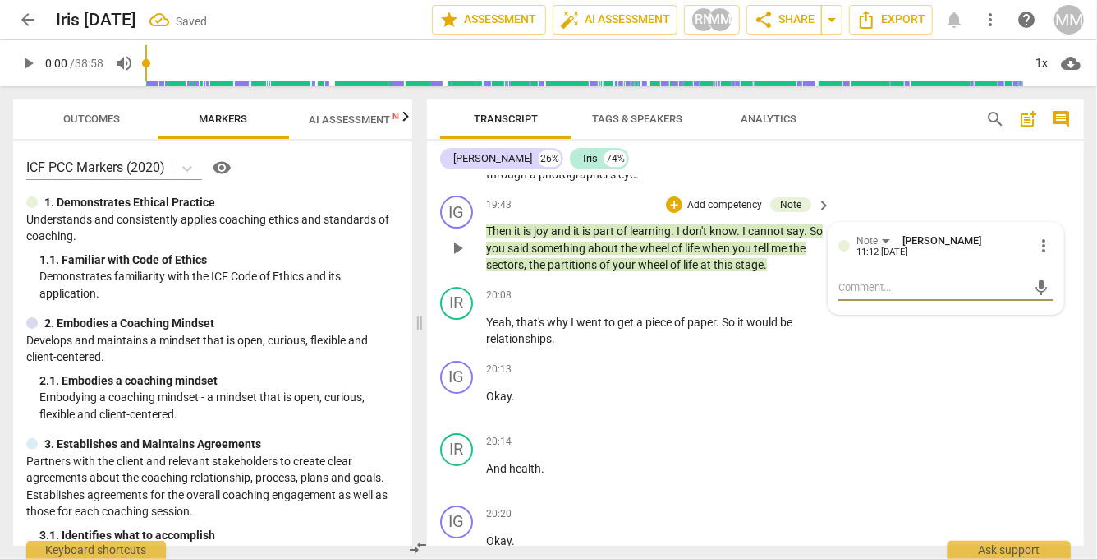
paste textarea "• “Looking at your wheel, which area might surprise you if you gave it more att…"
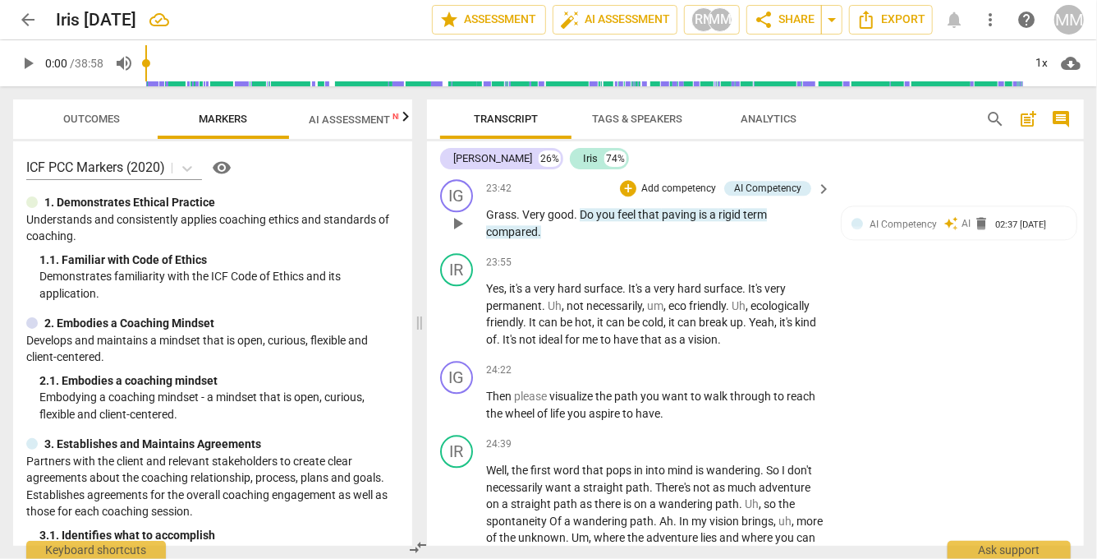
scroll to position [7929, 0]
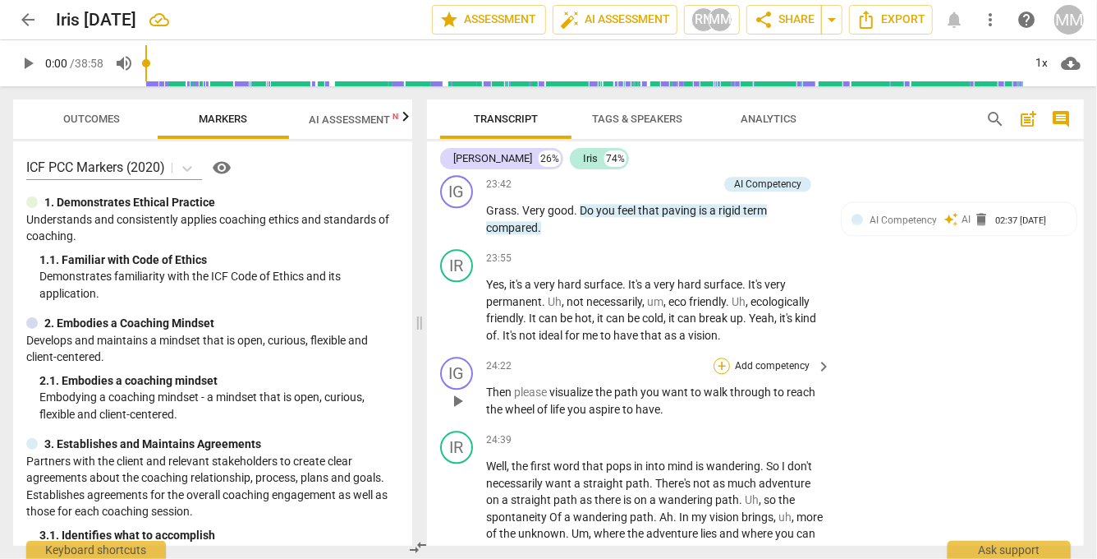
click at [724, 369] on div "+" at bounding box center [722, 365] width 16 height 16
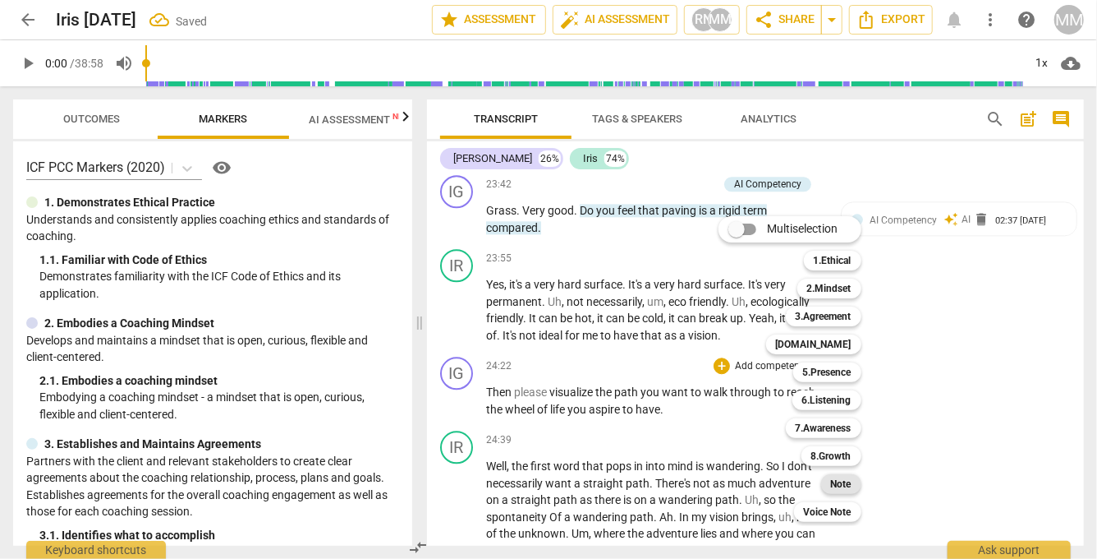
click at [844, 483] on b "Note" at bounding box center [841, 484] width 21 height 20
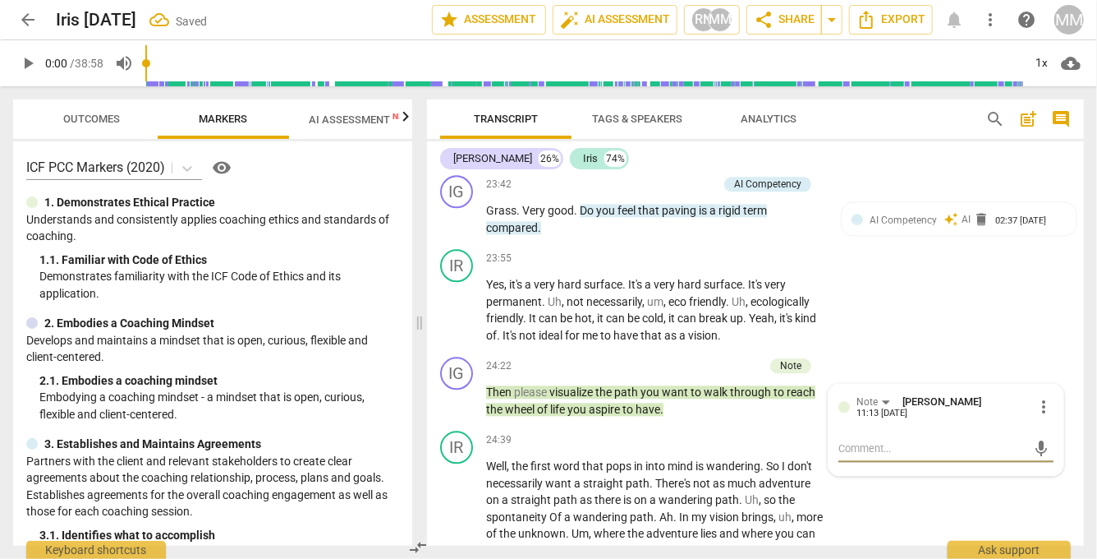
paste textarea "Coach could ask (staying in metaphor / identity): • “If this wandering path cou…"
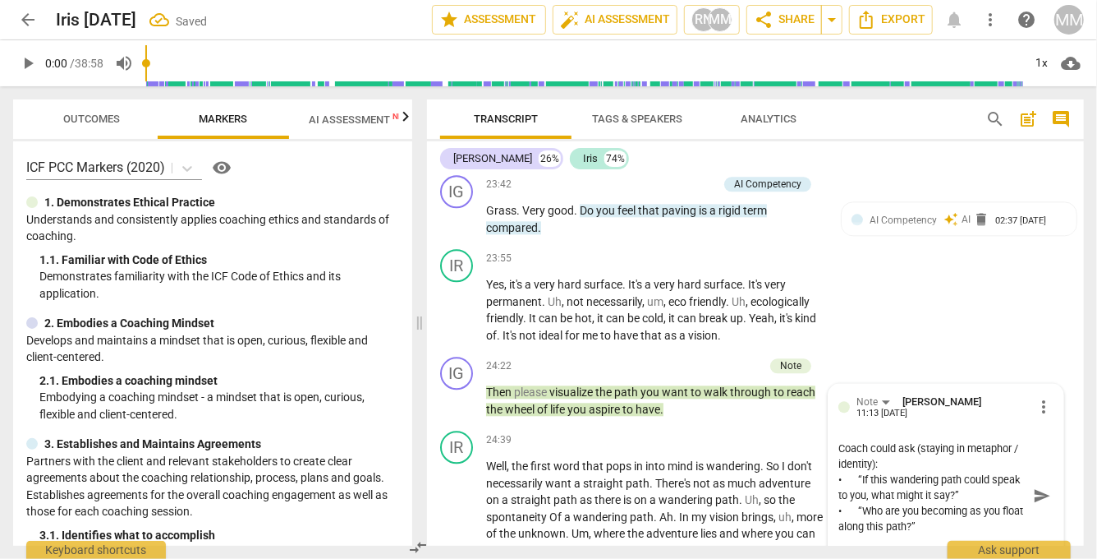
scroll to position [7935, 0]
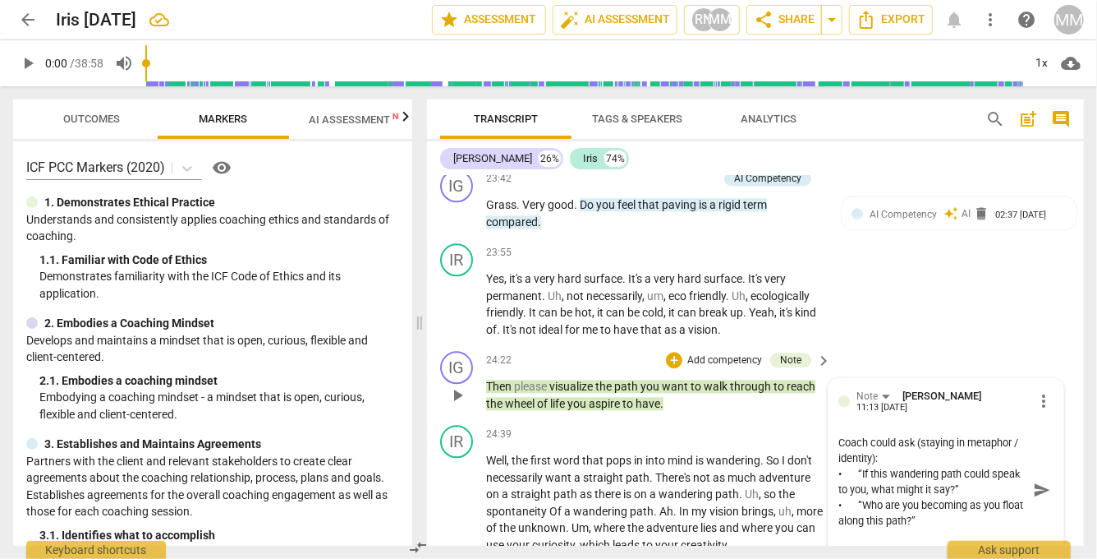
drag, startPoint x: 865, startPoint y: 448, endPoint x: 835, endPoint y: 446, distance: 30.4
click at [835, 446] on div "Note [PERSON_NAME] 11:13 [DATE] more_vert Coach could ask (staying in metaphor …" at bounding box center [946, 470] width 235 height 185
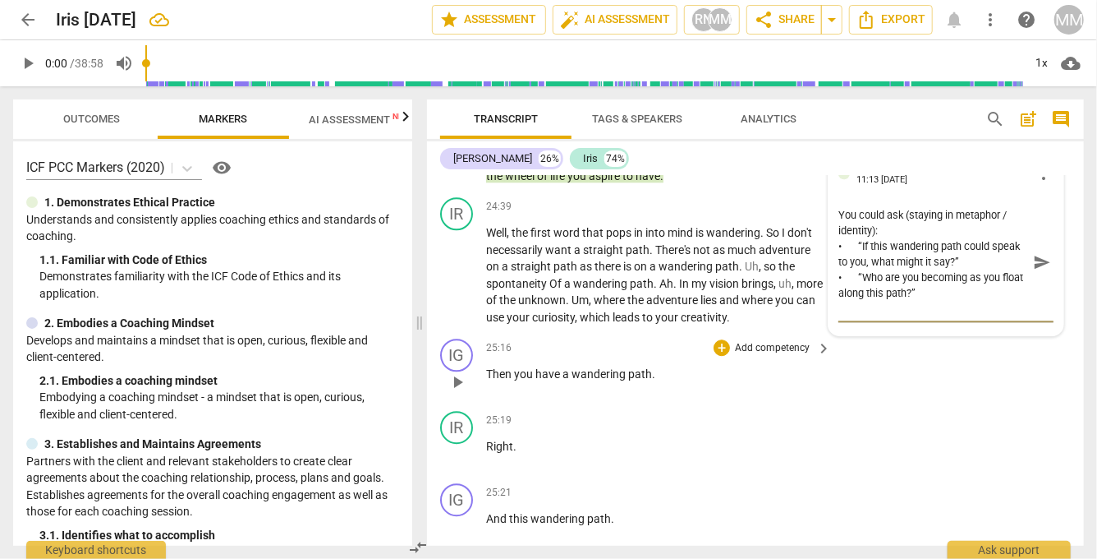
scroll to position [8164, 0]
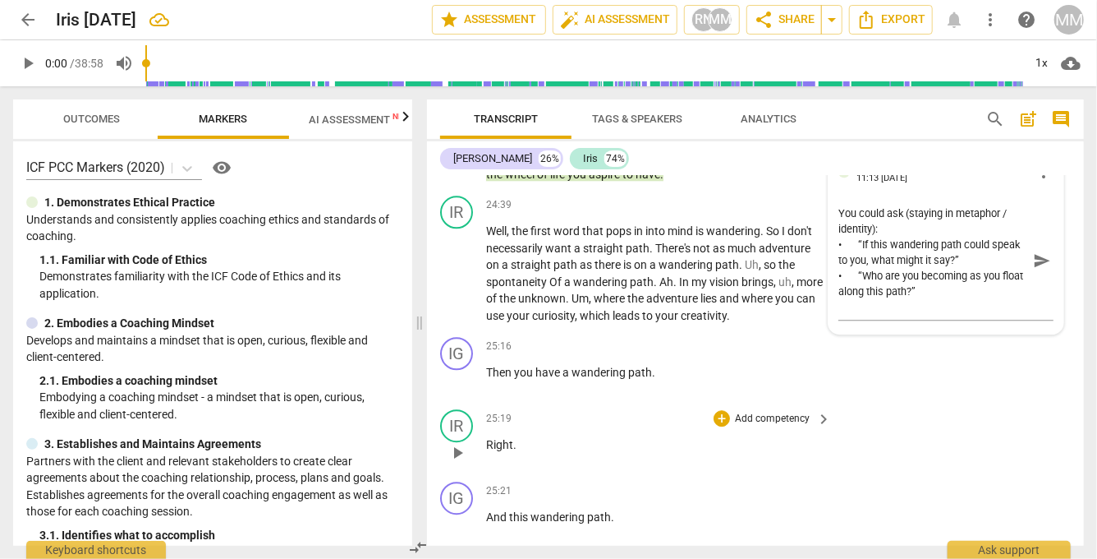
click at [762, 426] on p "Add competency" at bounding box center [772, 419] width 78 height 15
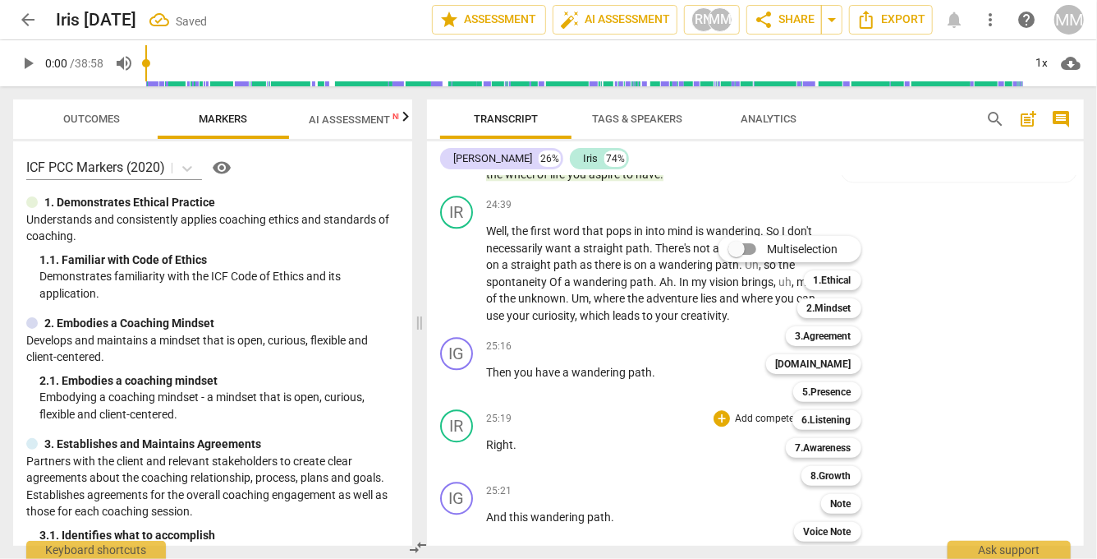
click at [956, 190] on div at bounding box center [548, 279] width 1097 height 559
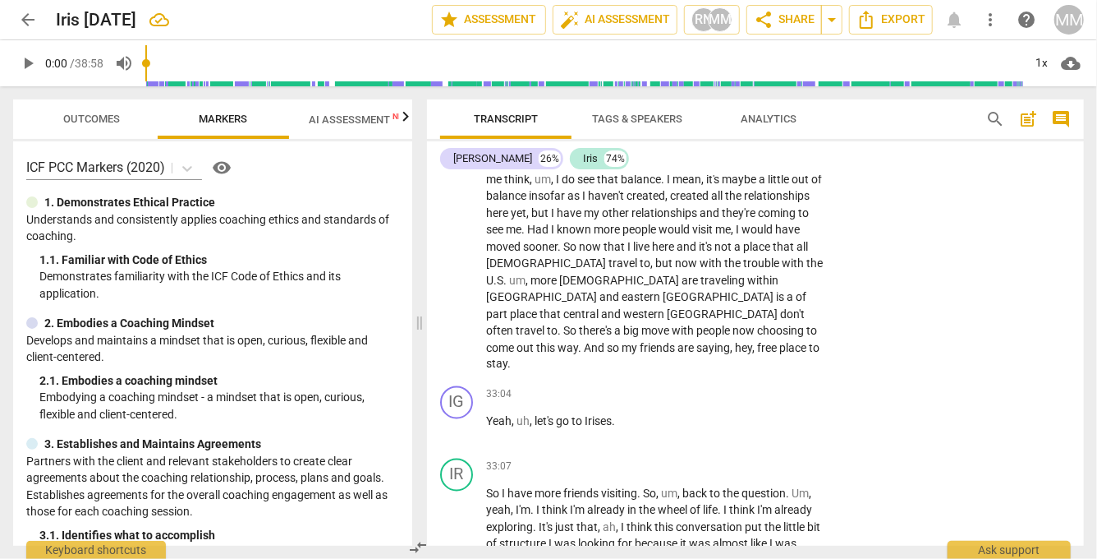
scroll to position [10393, 0]
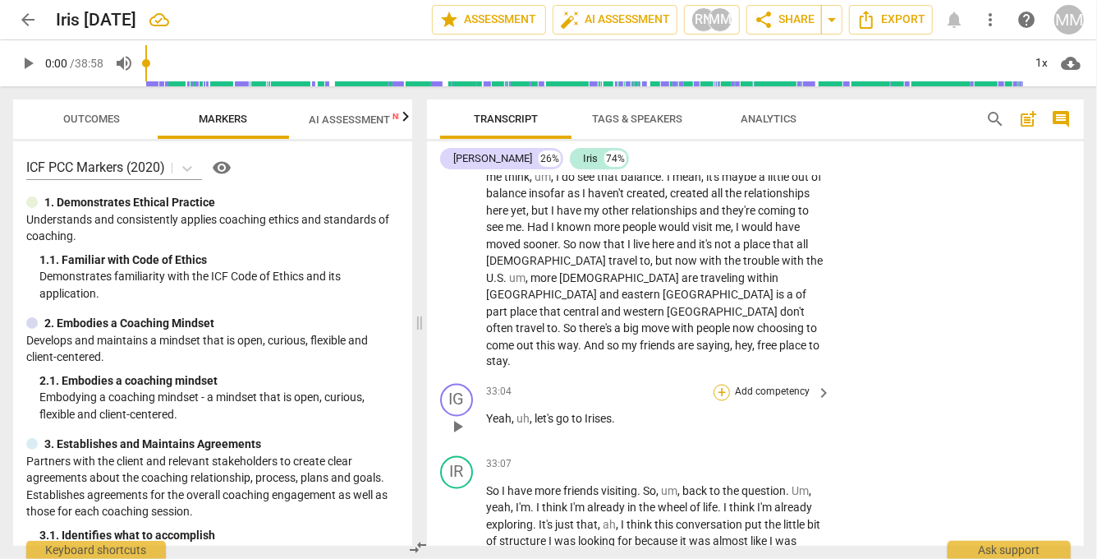
click at [723, 384] on div "+" at bounding box center [722, 392] width 16 height 16
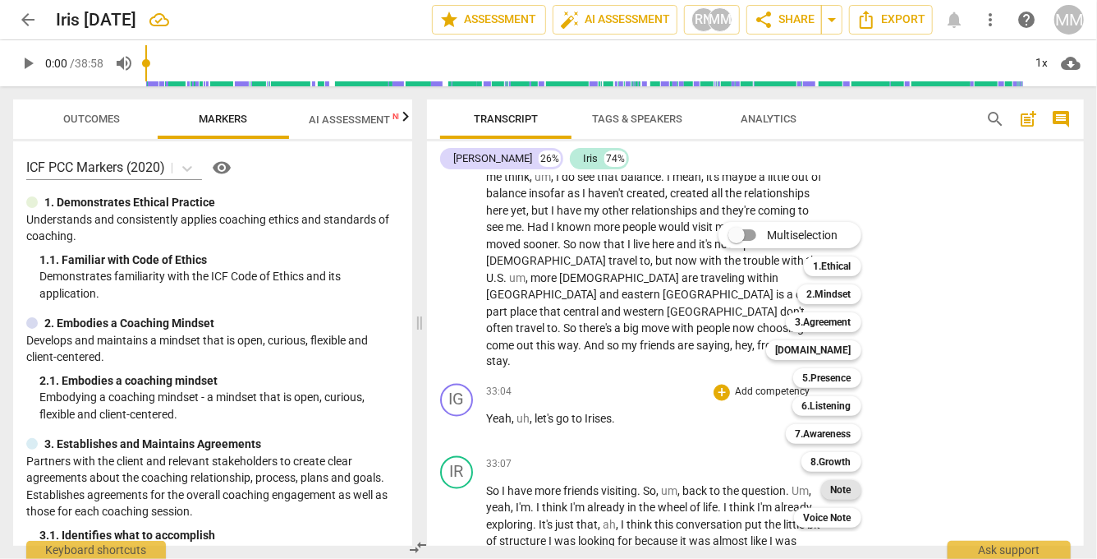
click at [841, 487] on b "Note" at bounding box center [841, 490] width 21 height 20
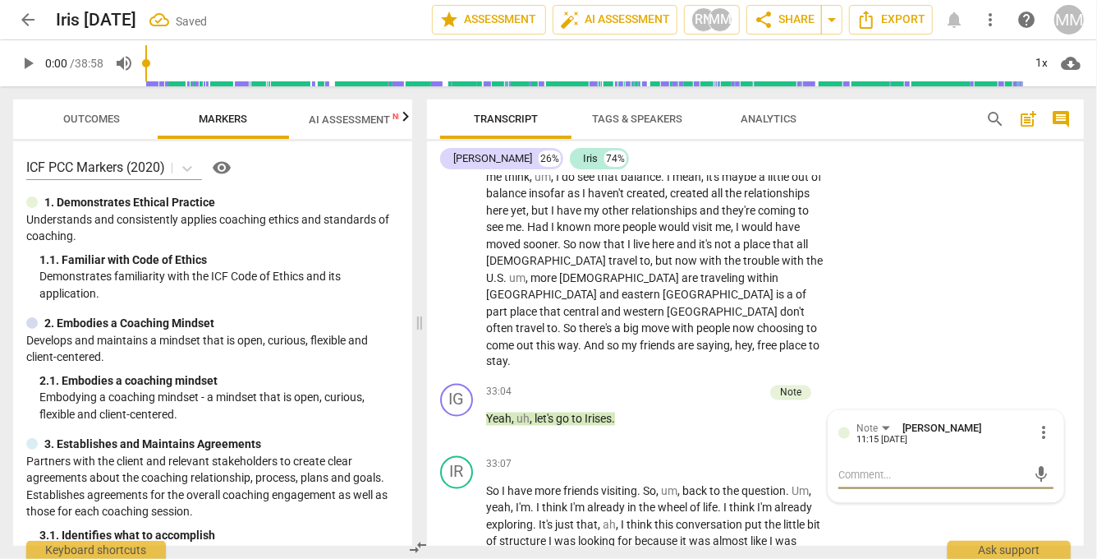
paste textarea "Coach could ask (integration / values): “Now that you see the balance, what doe…"
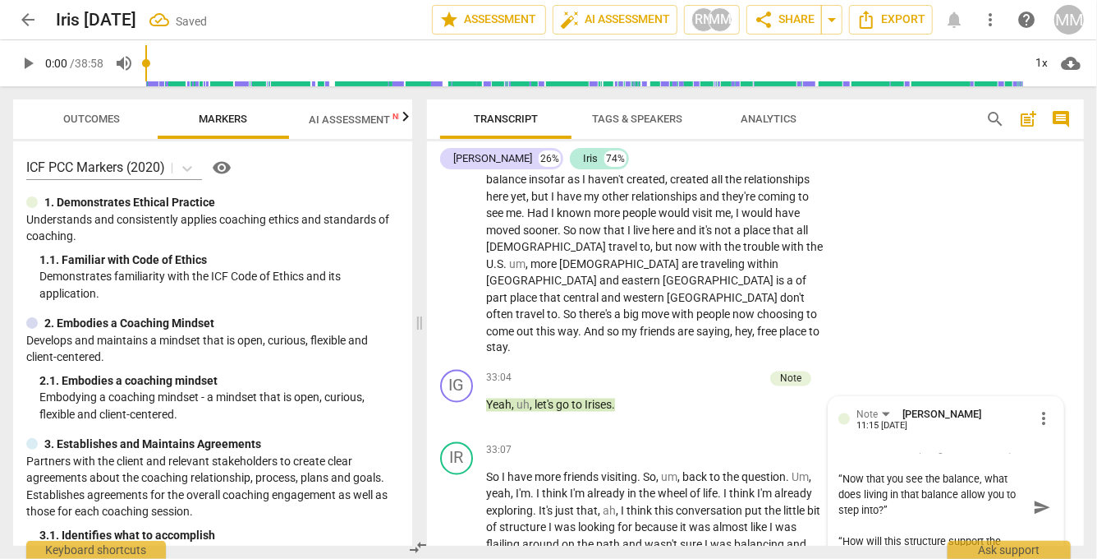
scroll to position [0, 0]
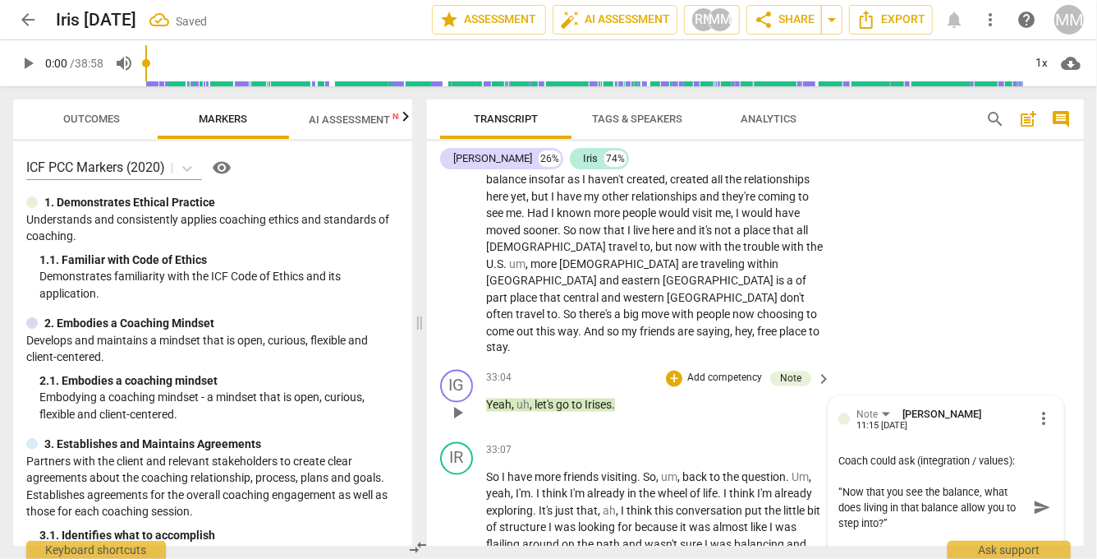
drag, startPoint x: 867, startPoint y: 443, endPoint x: 834, endPoint y: 443, distance: 33.7
click at [834, 443] on div "Note [PERSON_NAME] 11:15 [DATE] more_vert Coach could ask (integration / values…" at bounding box center [946, 489] width 235 height 185
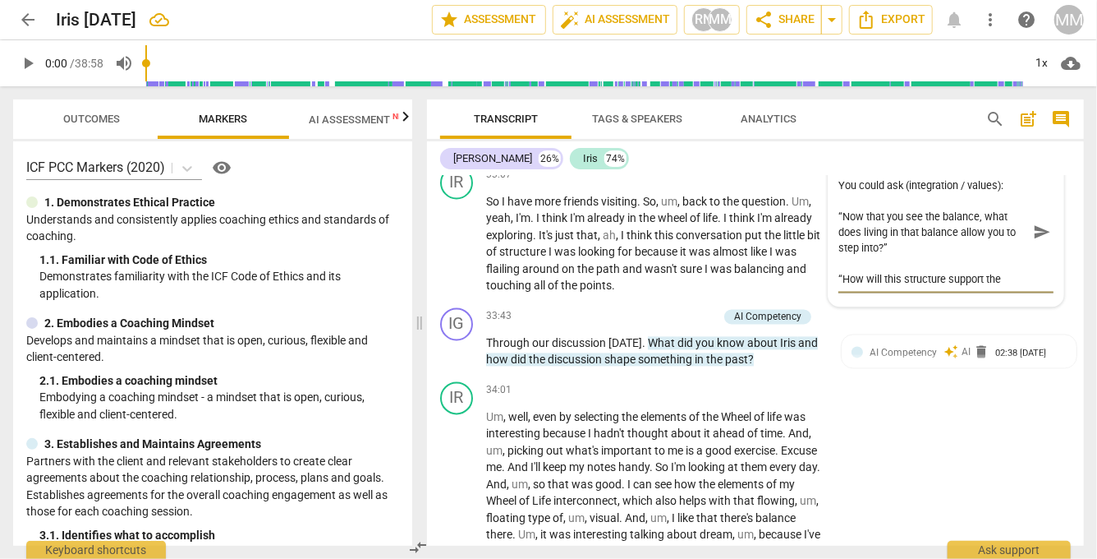
scroll to position [10684, 0]
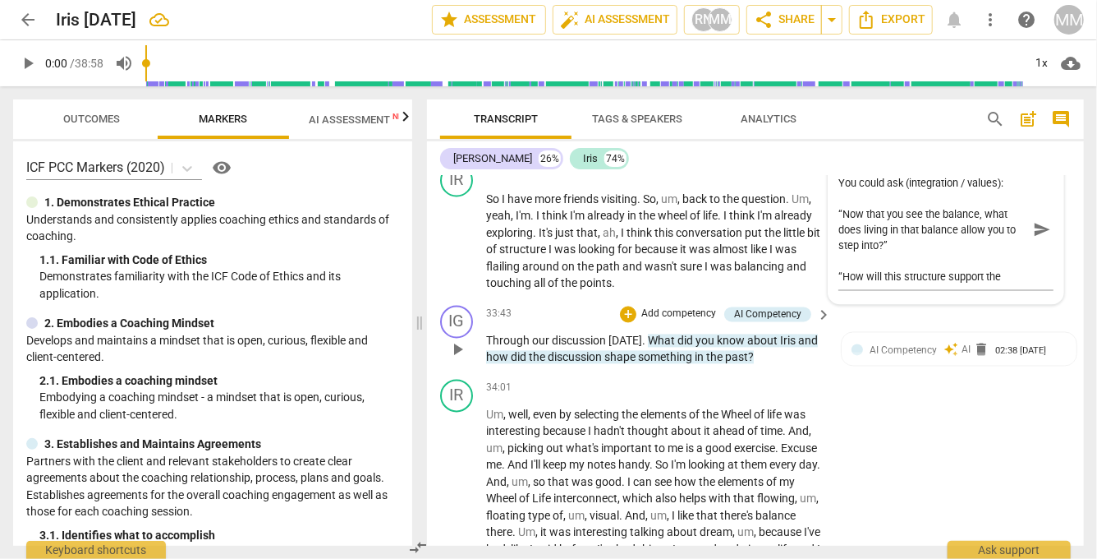
click at [836, 299] on div "IG play_arrow pause 33:43 + Add competency AI Competency keyboard_arrow_right T…" at bounding box center [755, 336] width 657 height 74
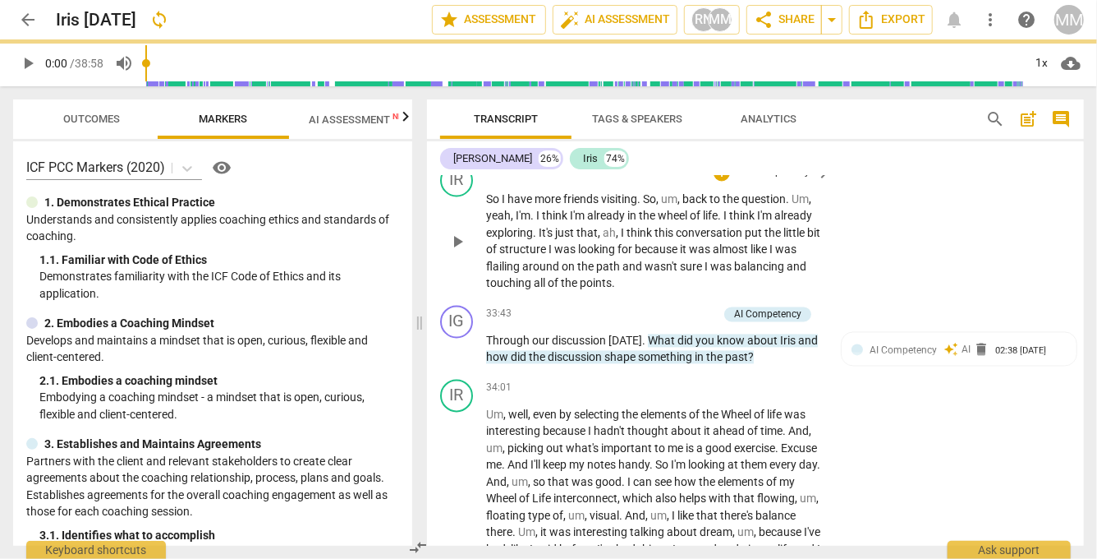
scroll to position [10591, 0]
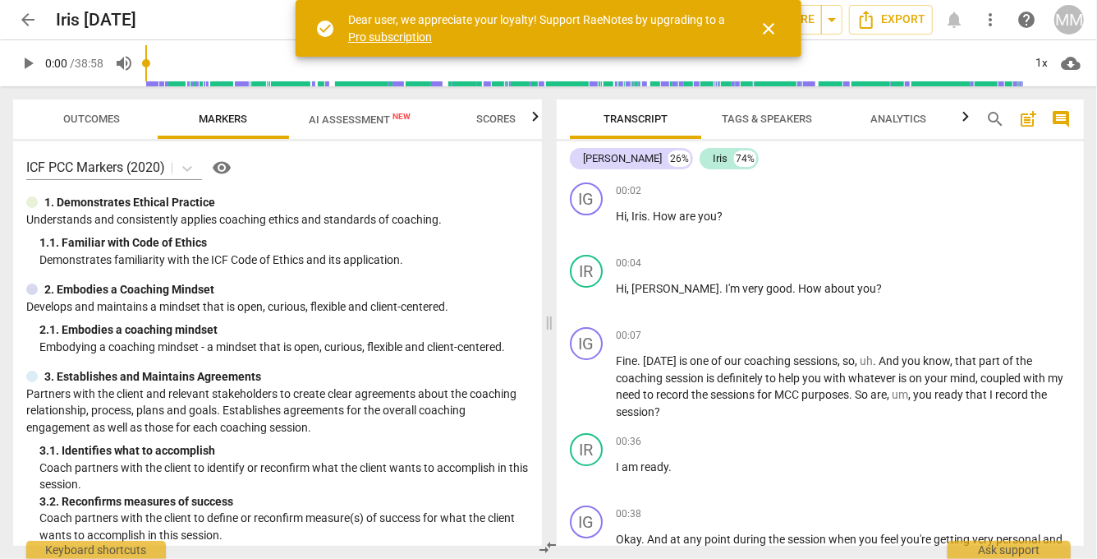
drag, startPoint x: 196, startPoint y: 16, endPoint x: 53, endPoint y: 16, distance: 142.9
click at [53, 16] on div "arrow_back Iris 12 September edit star Assessment auto_fix_high AI Assessment R…" at bounding box center [548, 20] width 1071 height 30
copy h2 "Iris [DATE]"
